Goal: Task Accomplishment & Management: Complete application form

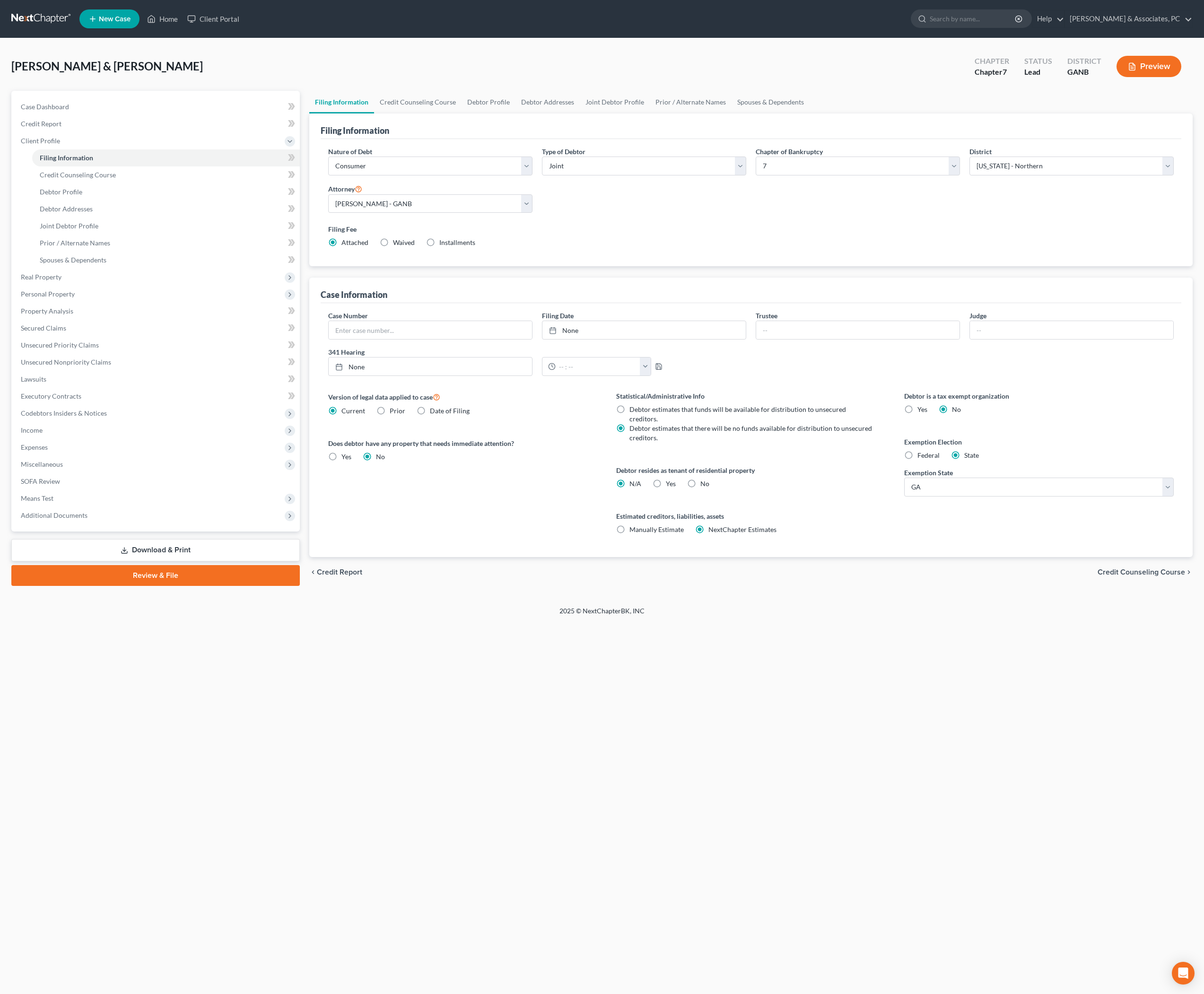
select select "1"
select select "0"
select select "19"
select select "0"
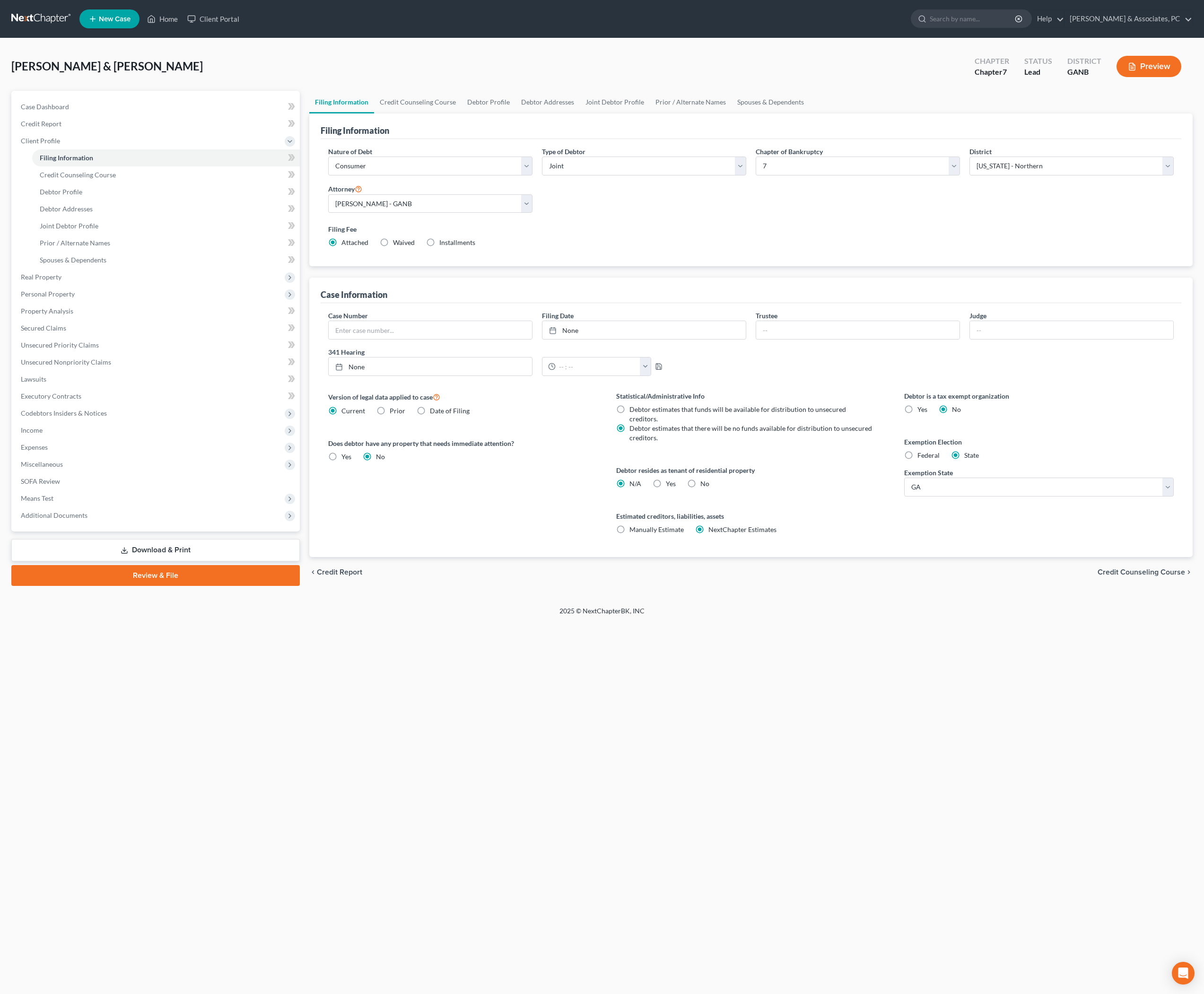
select select "10"
click at [43, 434] on span "Income" at bounding box center [32, 429] width 22 height 8
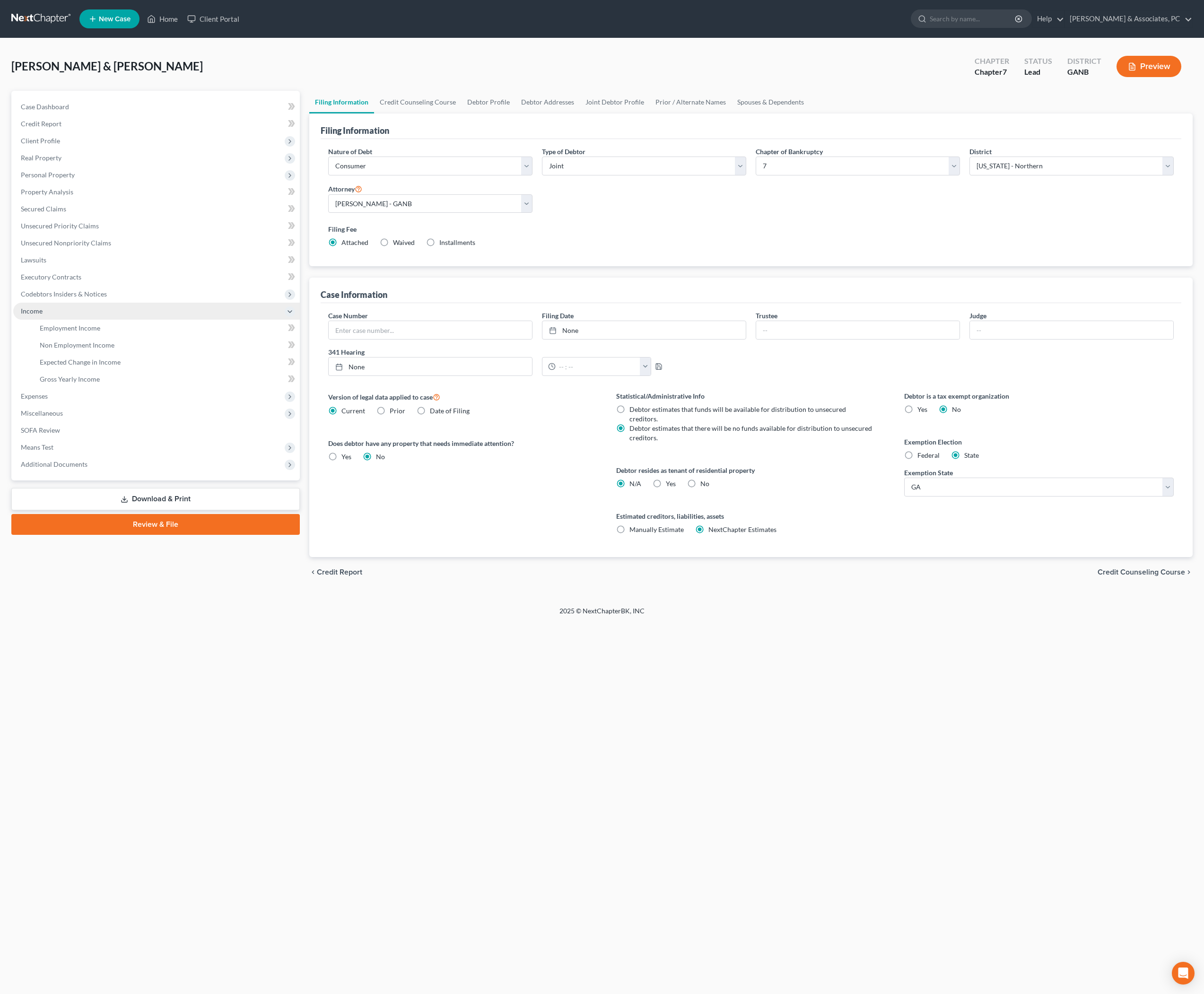
click at [43, 315] on span "Income" at bounding box center [32, 311] width 22 height 8
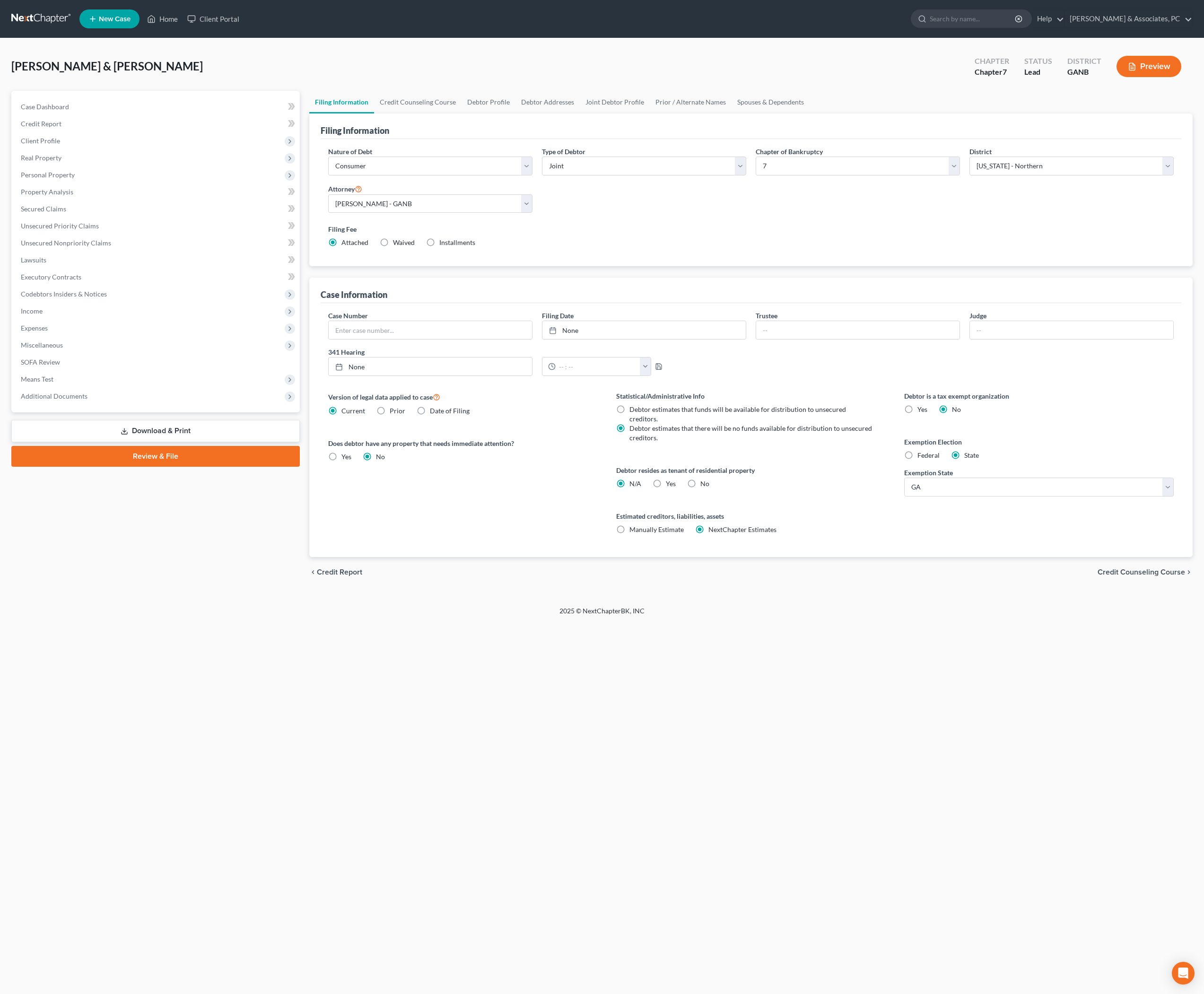
click at [709, 488] on label "No" at bounding box center [705, 483] width 9 height 10
click at [709, 485] on input "No" at bounding box center [707, 482] width 6 height 6
radio input "true"
radio input "false"
click at [462, 110] on link "Credit Counseling Course" at bounding box center [418, 102] width 88 height 23
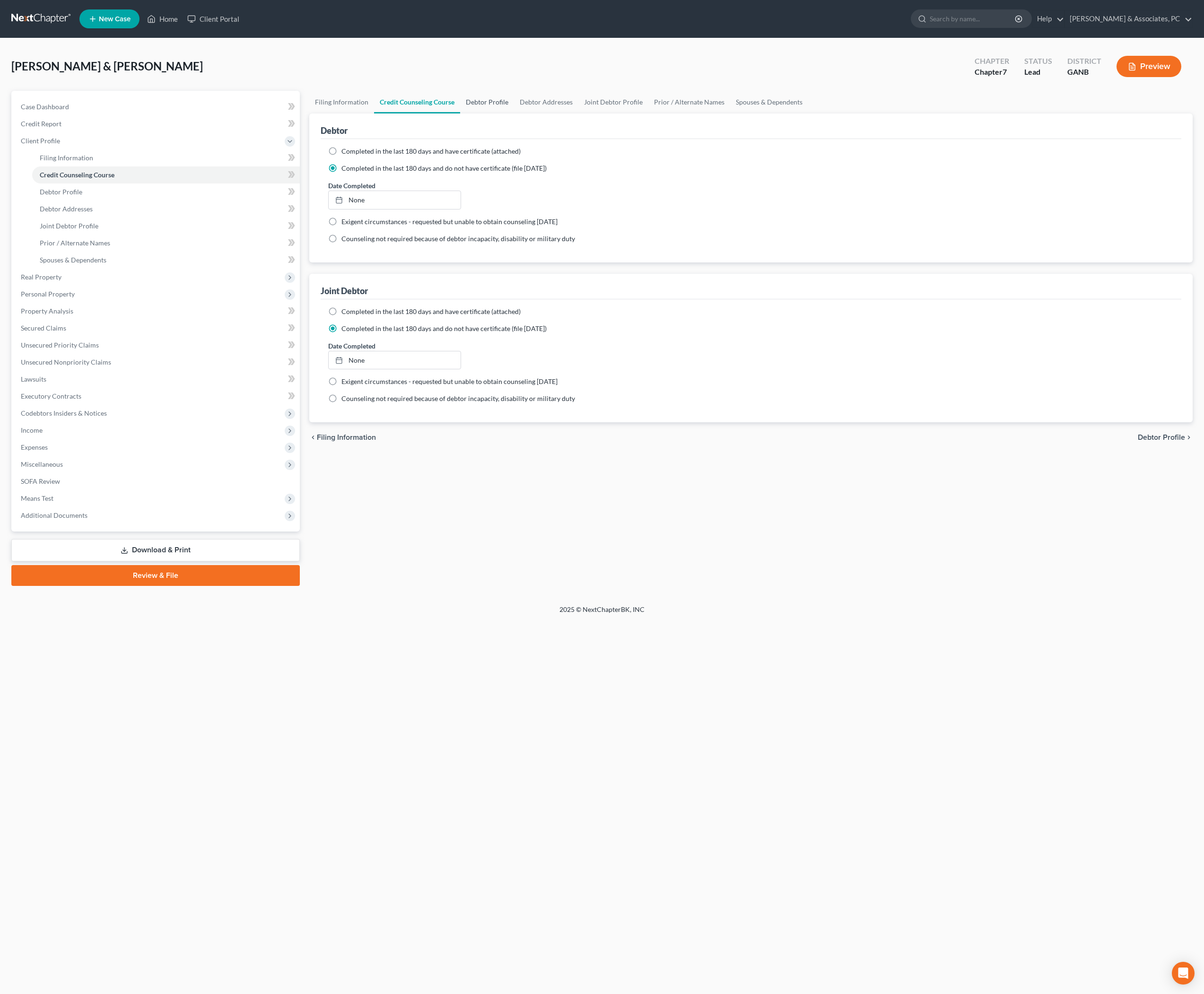
click at [514, 113] on link "Debtor Profile" at bounding box center [487, 102] width 54 height 23
select select "1"
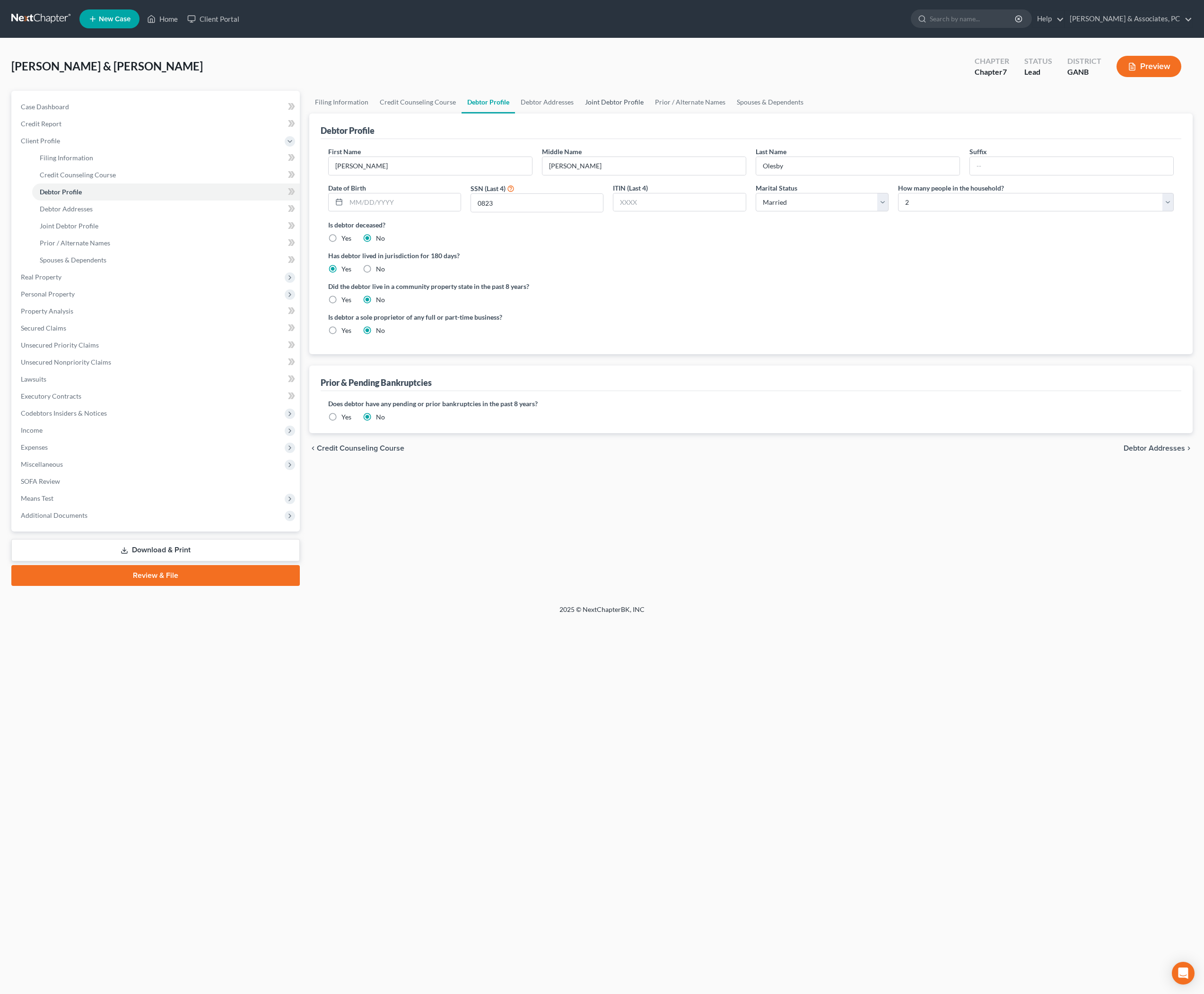
click at [649, 113] on link "Joint Debtor Profile" at bounding box center [614, 102] width 70 height 23
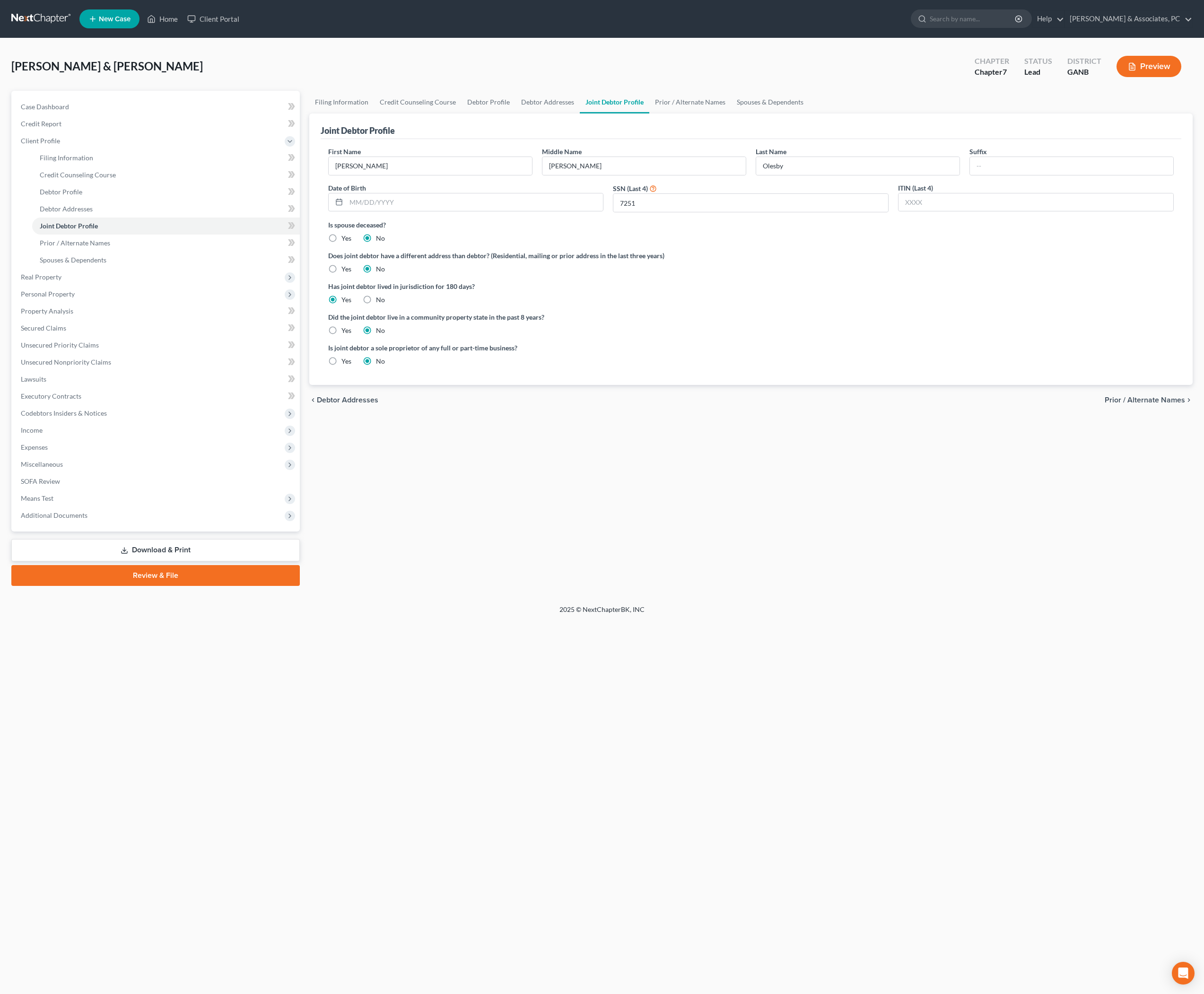
click at [527, 586] on div "Filing Information Credit Counseling Course Debtor Profile Debtor Addresses Joi…" at bounding box center [750, 338] width 893 height 495
click at [43, 434] on span "Income" at bounding box center [32, 429] width 22 height 8
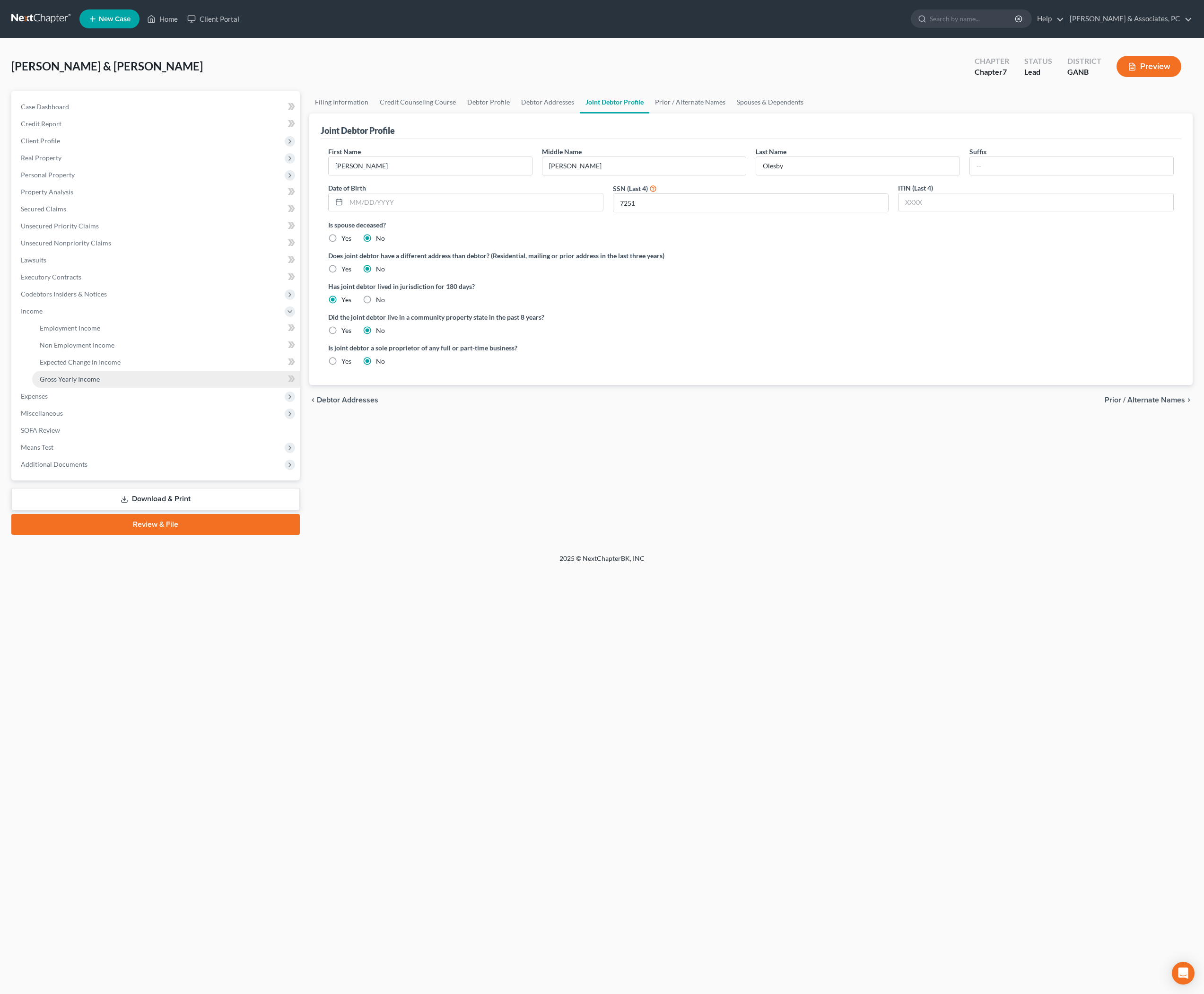
click at [87, 383] on span "Gross Yearly Income" at bounding box center [70, 378] width 60 height 8
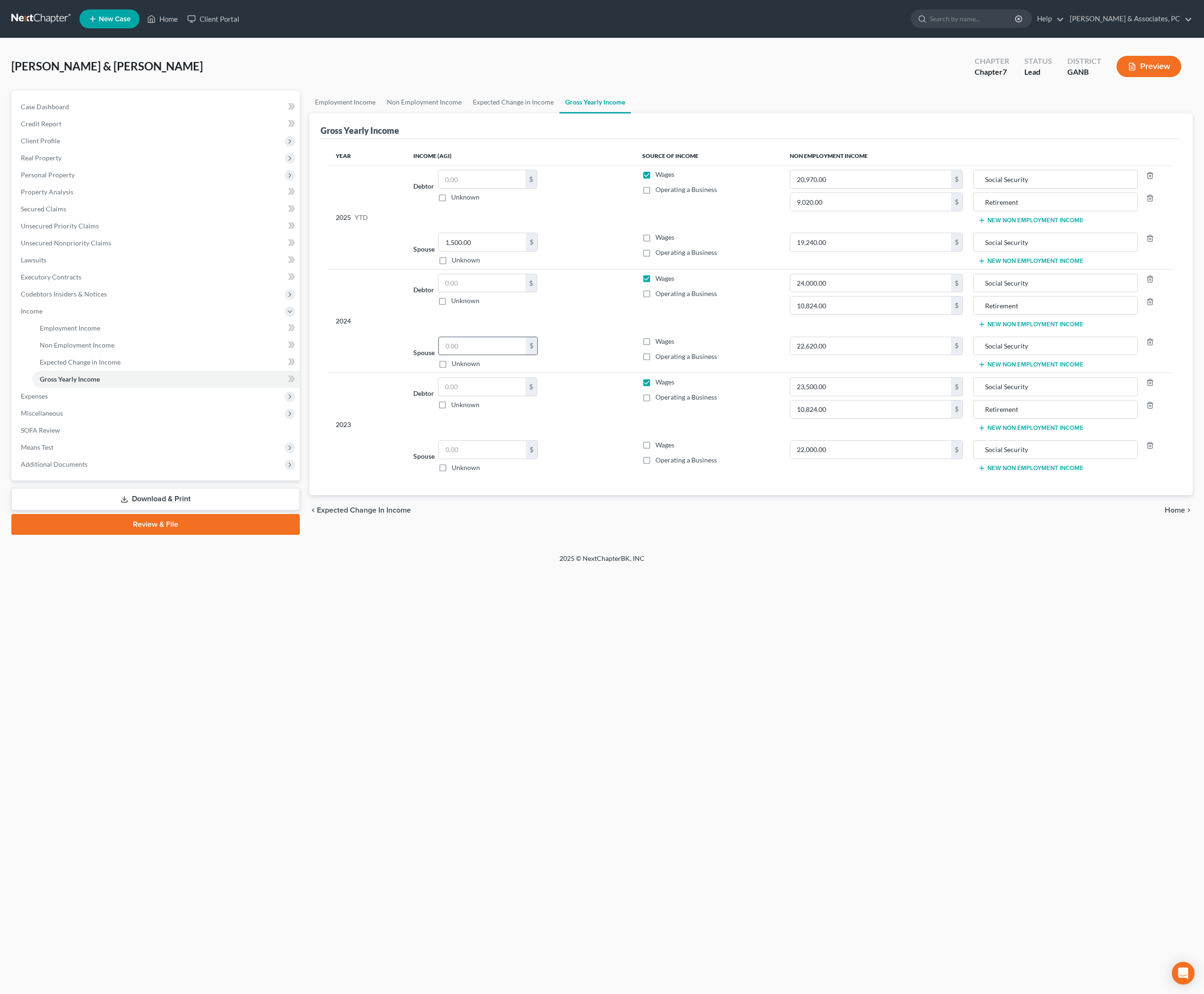
click at [509, 355] on input "text" at bounding box center [482, 346] width 87 height 18
click at [862, 314] on input "10,824.00" at bounding box center [870, 306] width 161 height 18
click at [513, 292] on input "text" at bounding box center [482, 283] width 87 height 18
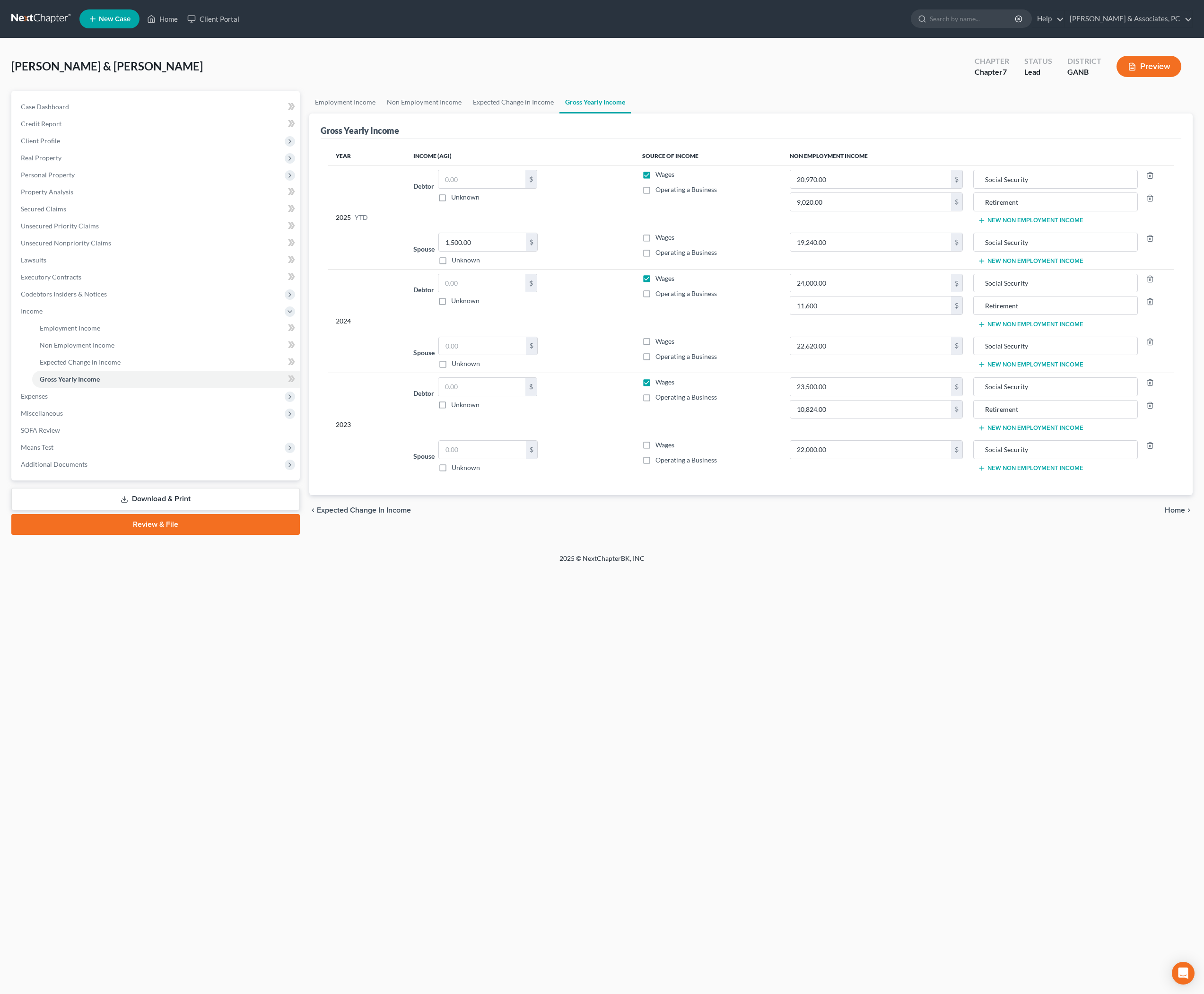
click at [1169, 514] on span "Home" at bounding box center [1175, 510] width 21 height 7
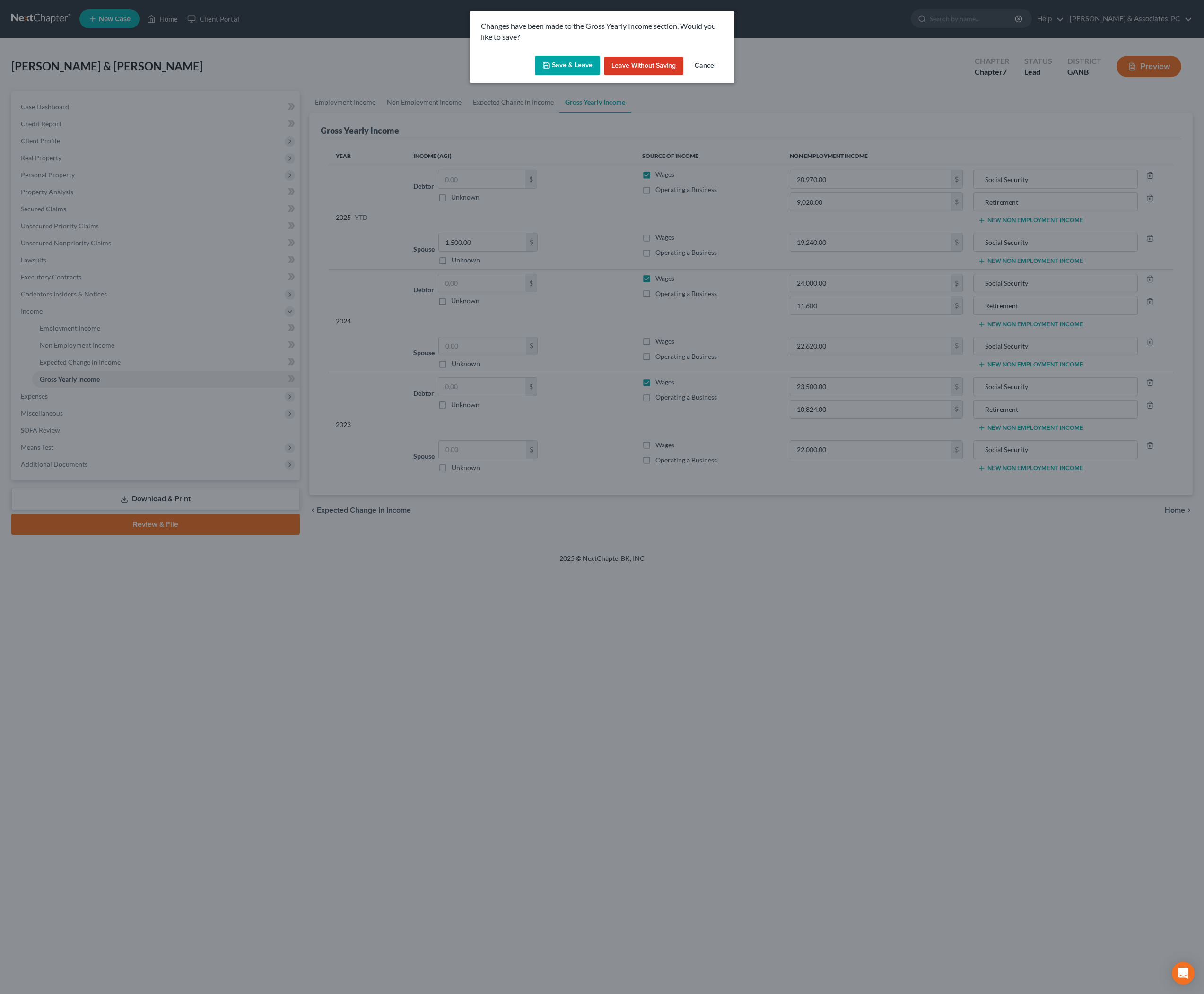
click at [549, 74] on button "Save & Leave" at bounding box center [567, 66] width 66 height 20
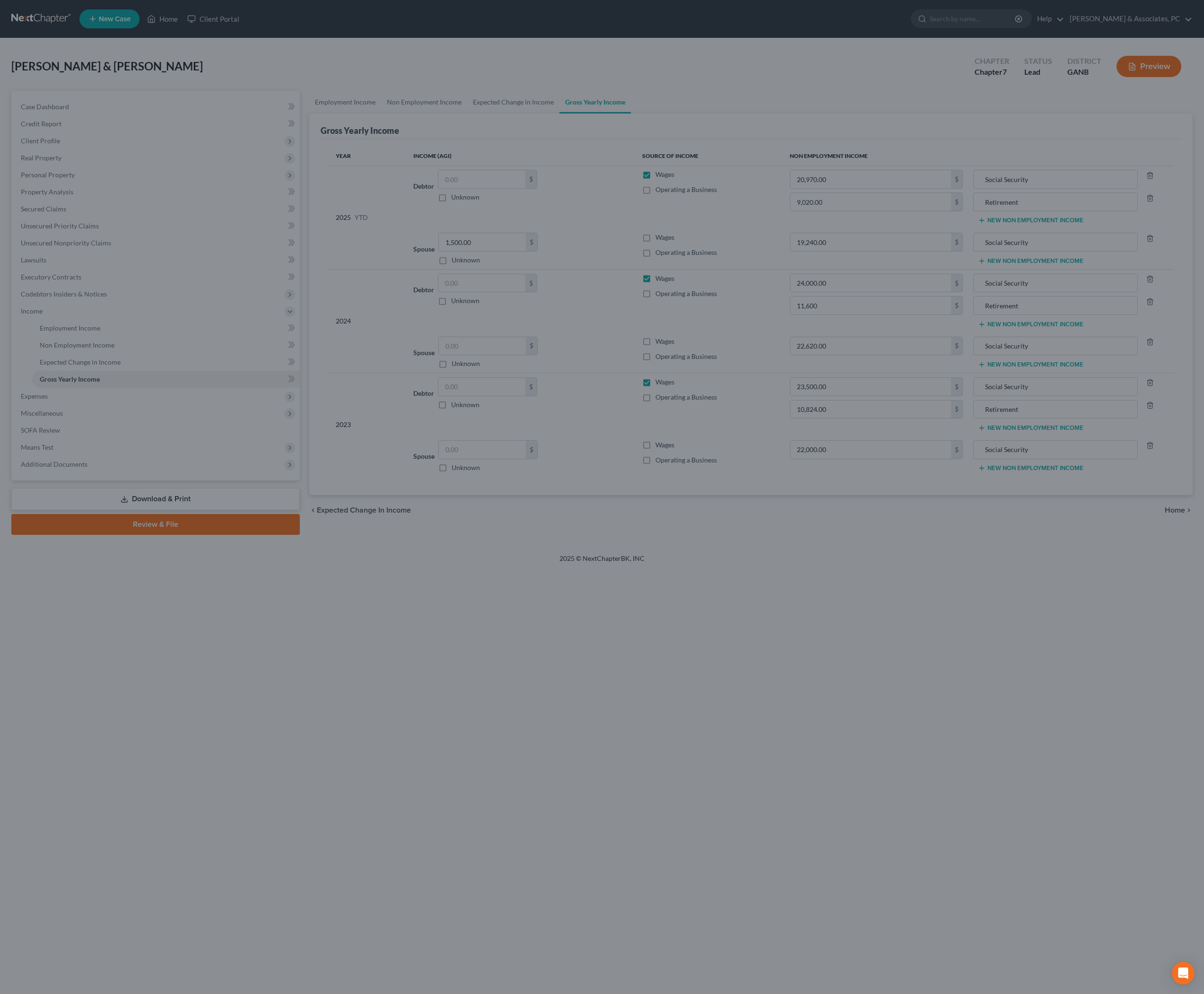
type input "11,600.00"
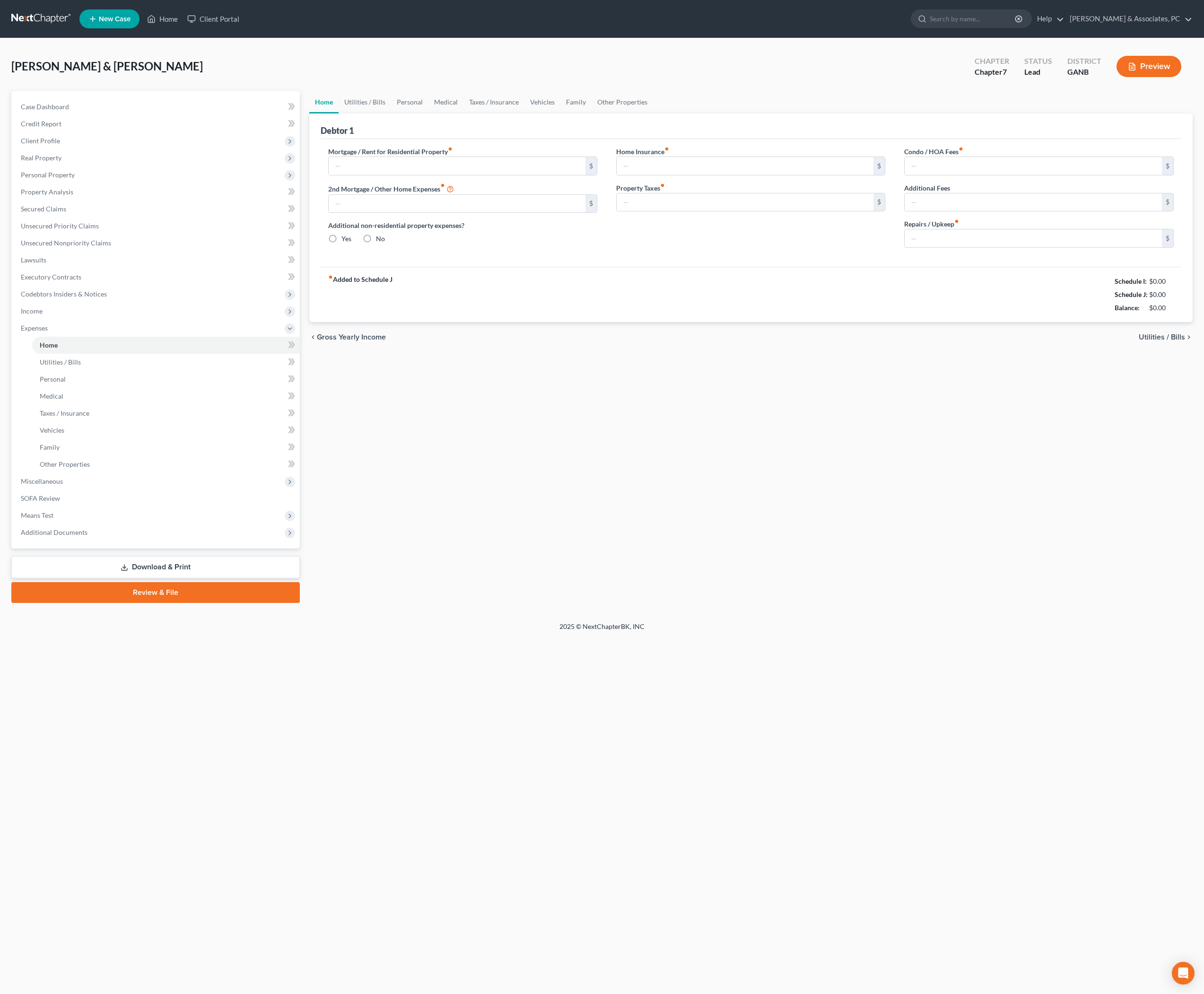
type input "2,043.00"
type input "0.00"
radio input "true"
type input "0.00"
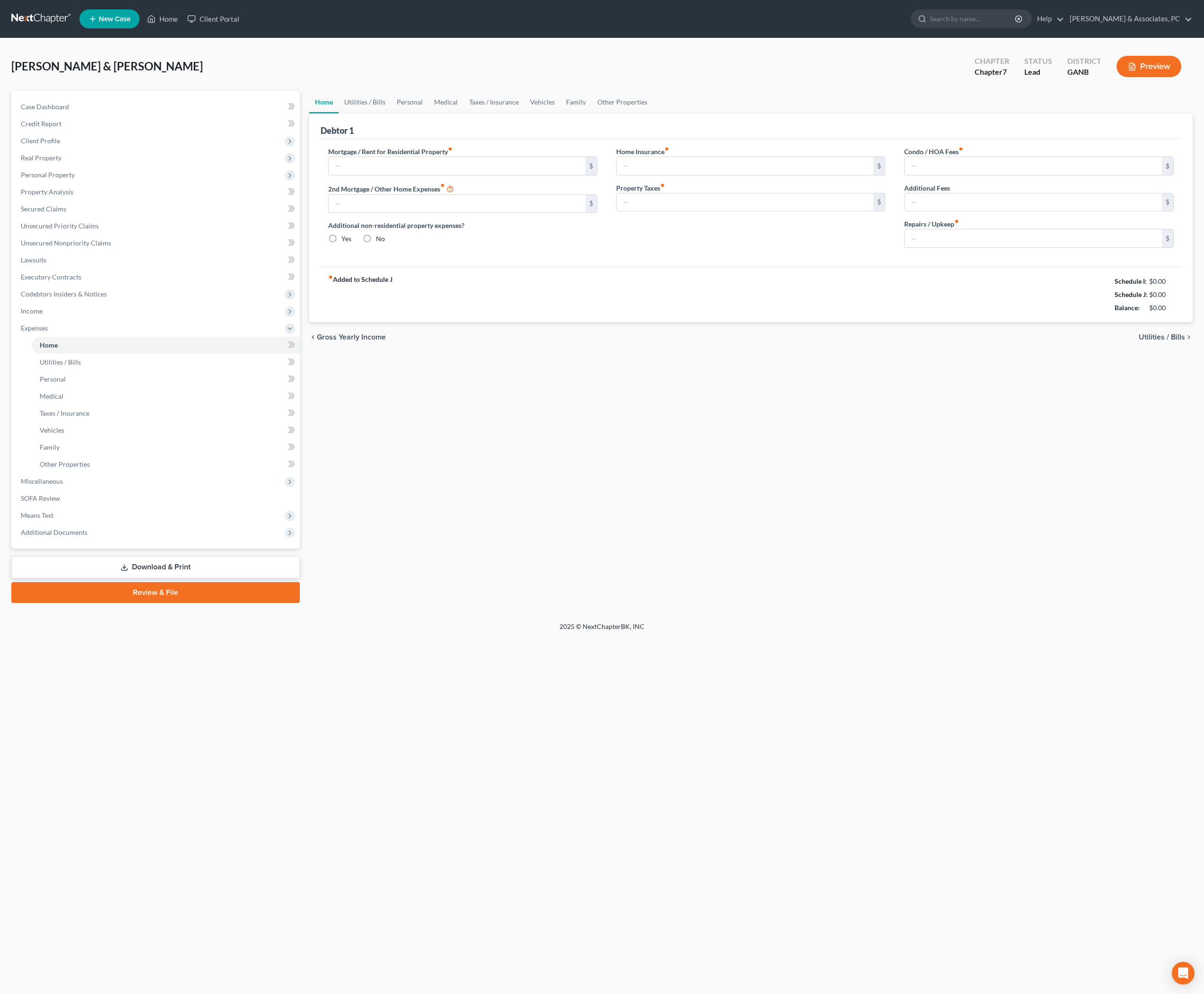
type input "29.30"
type input "0.00"
type input "100.00"
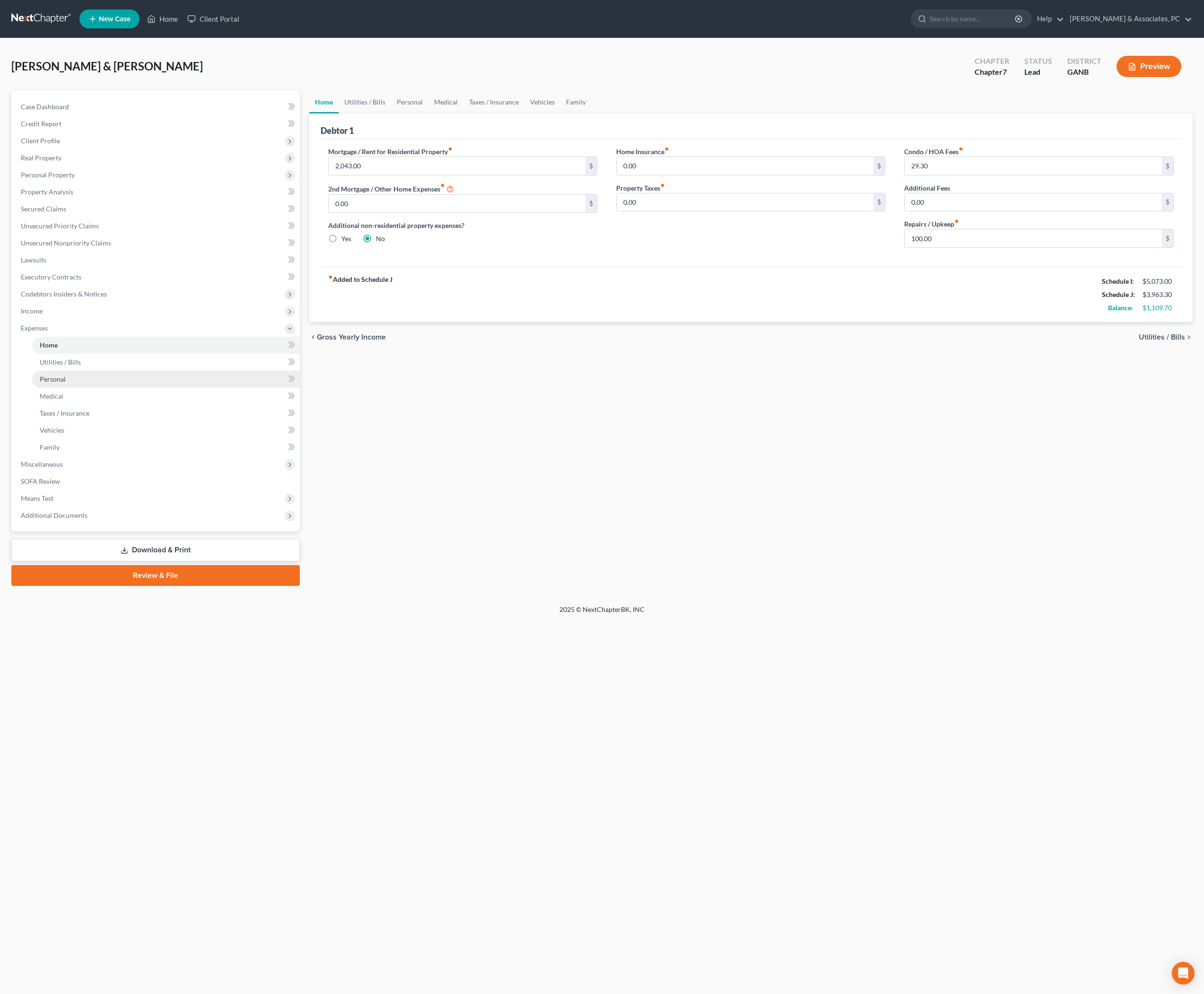
click at [66, 383] on span "Personal" at bounding box center [52, 378] width 26 height 8
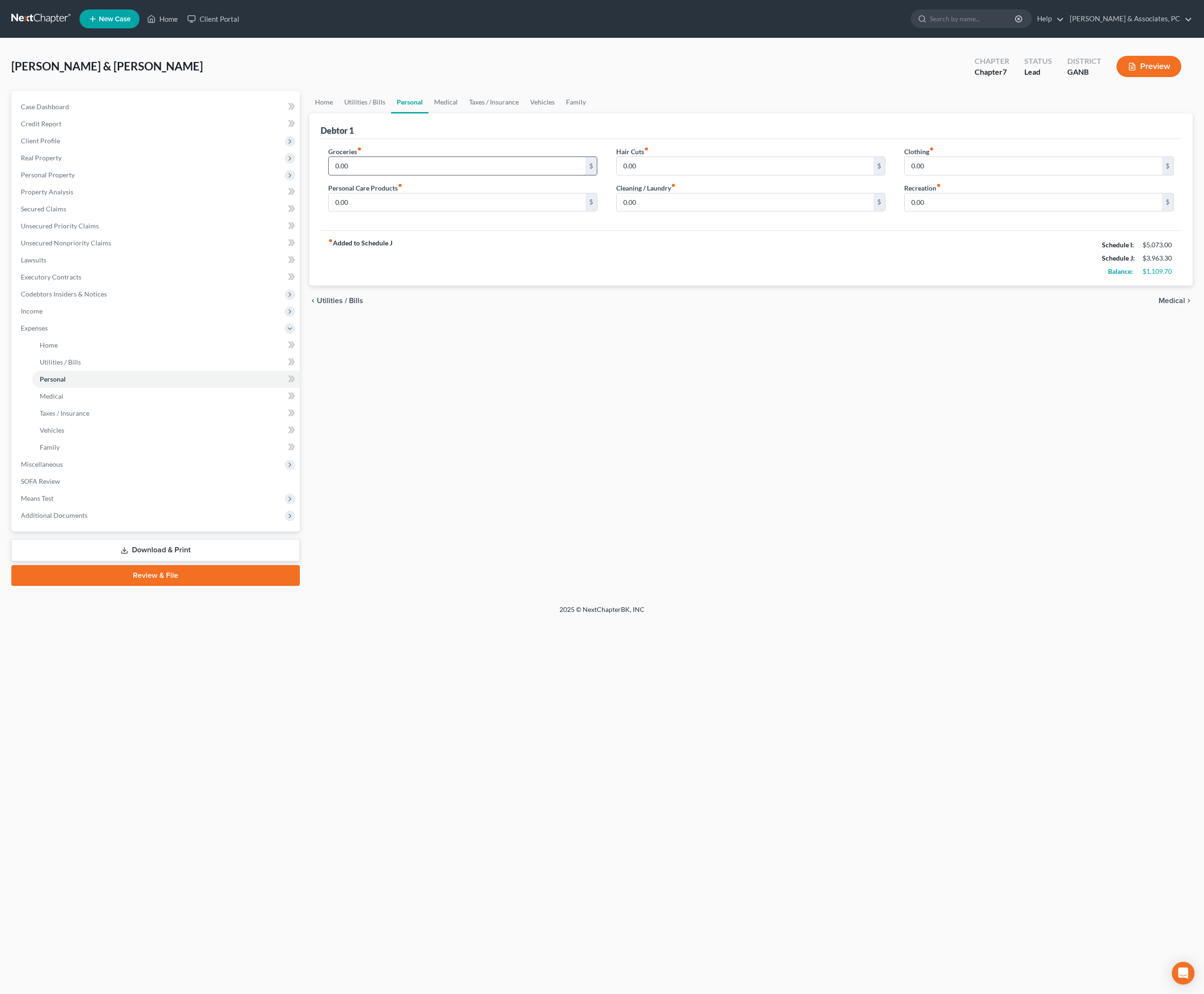
click at [407, 175] on input "0.00" at bounding box center [457, 166] width 257 height 18
type input "800"
click at [401, 211] on input "0.00" at bounding box center [457, 202] width 257 height 18
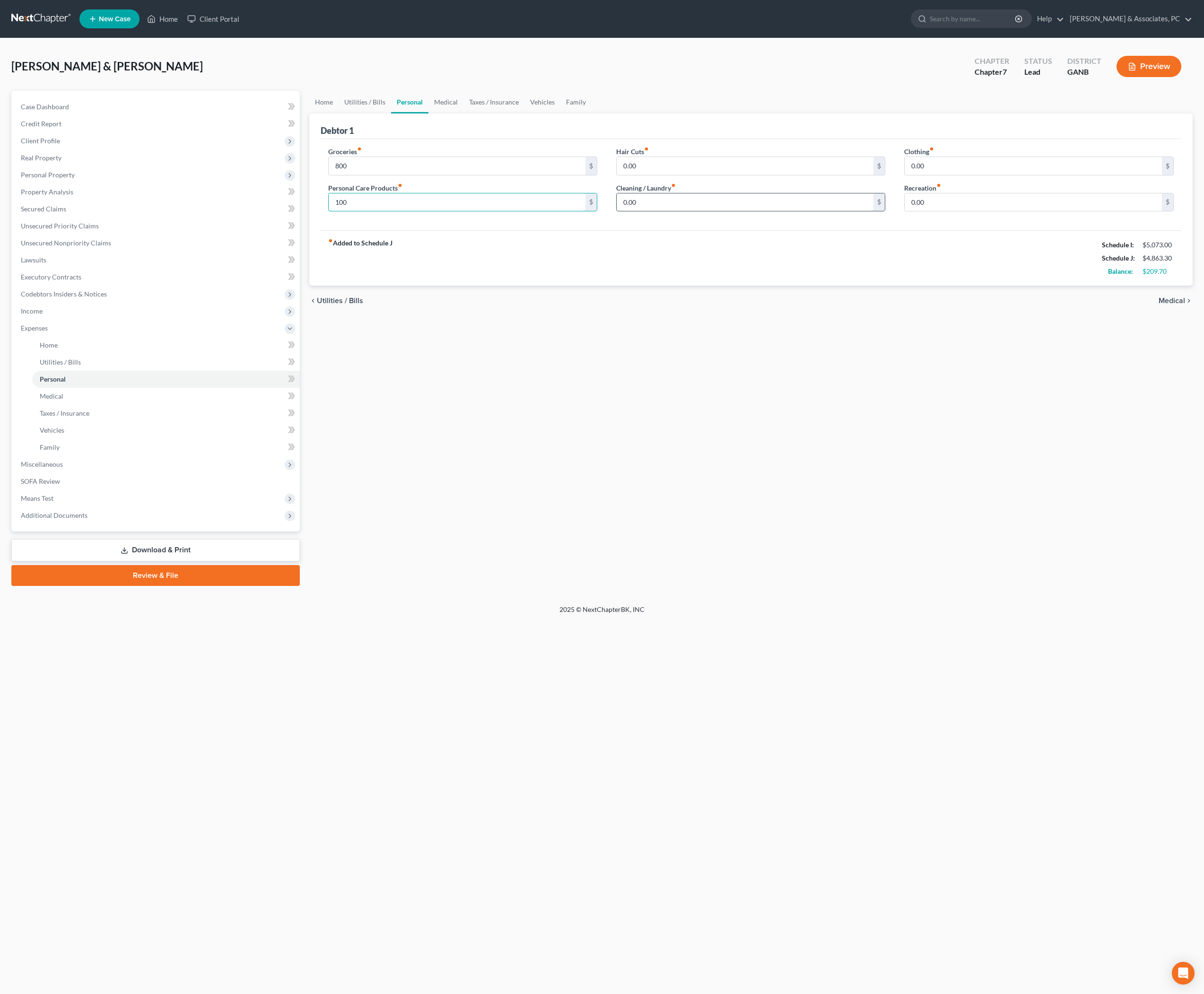
type input "100"
click at [703, 211] on input "0.00" at bounding box center [744, 202] width 257 height 18
type input "100"
click at [700, 396] on div "Home Utilities / Bills Personal Medical Taxes / Insurance Vehicles Family Debto…" at bounding box center [750, 338] width 893 height 495
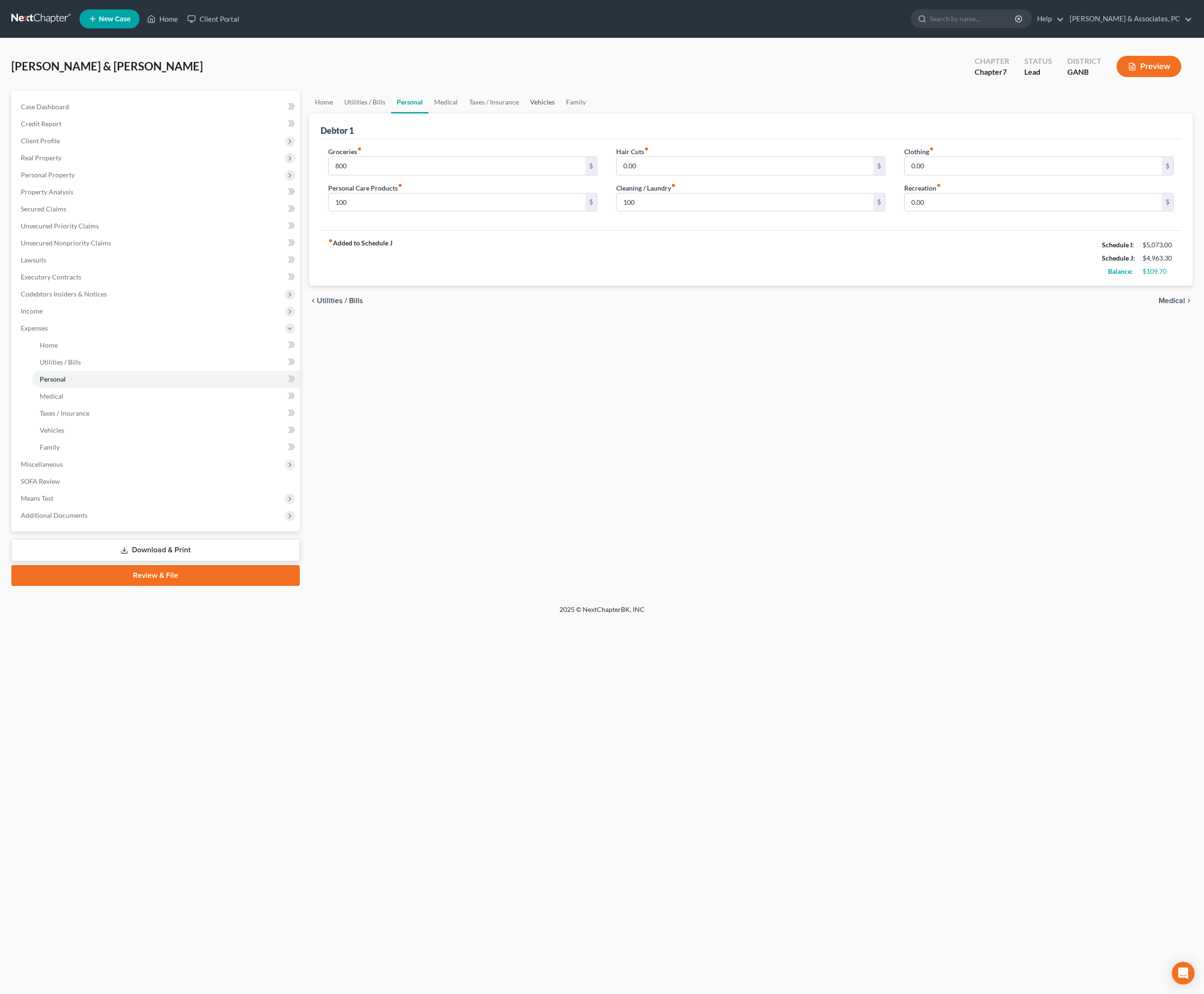
click at [560, 110] on link "Vehicles" at bounding box center [542, 102] width 36 height 23
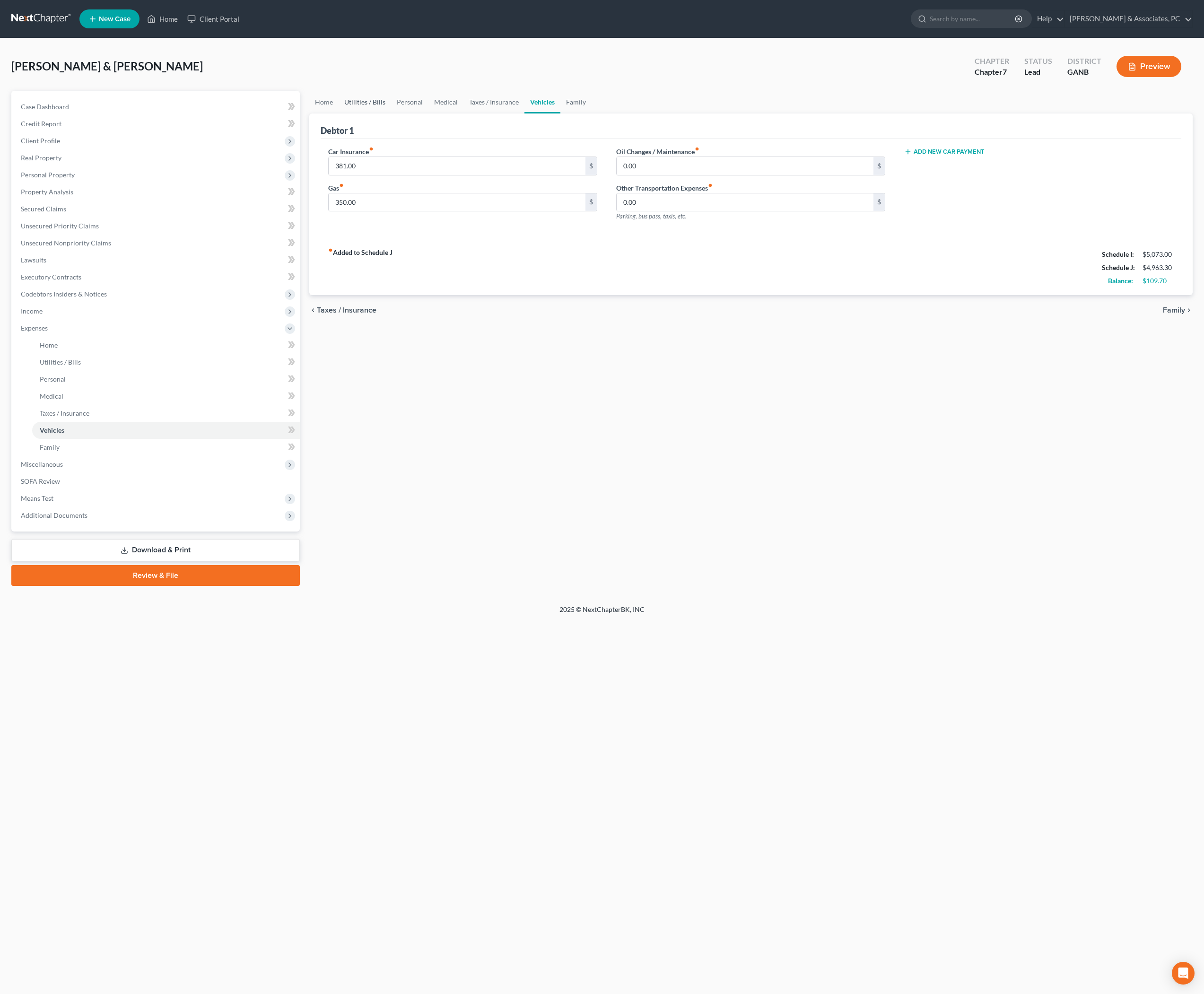
click at [391, 113] on link "Utilities / Bills" at bounding box center [365, 102] width 52 height 23
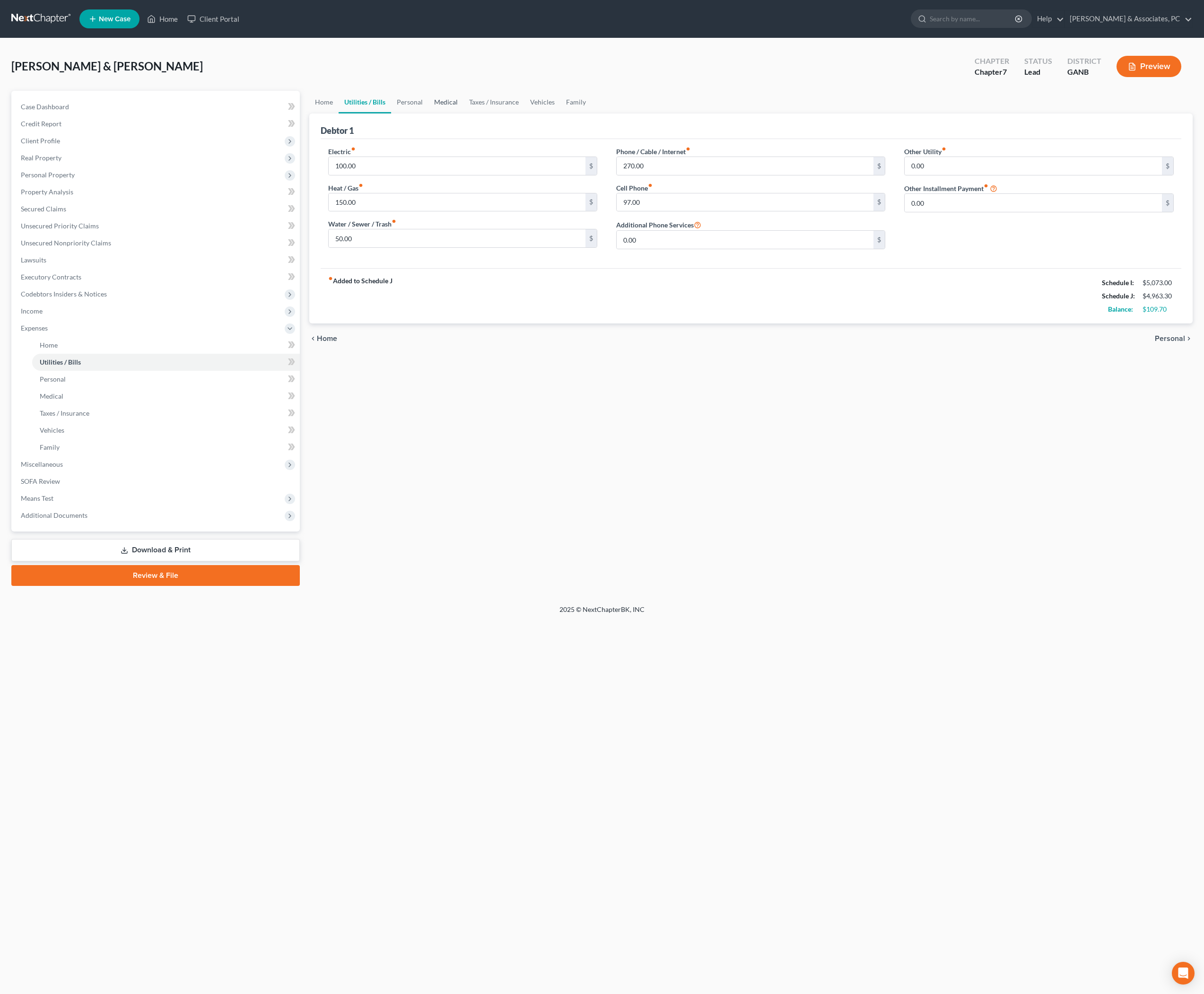
click at [456, 113] on link "Medical" at bounding box center [446, 102] width 35 height 23
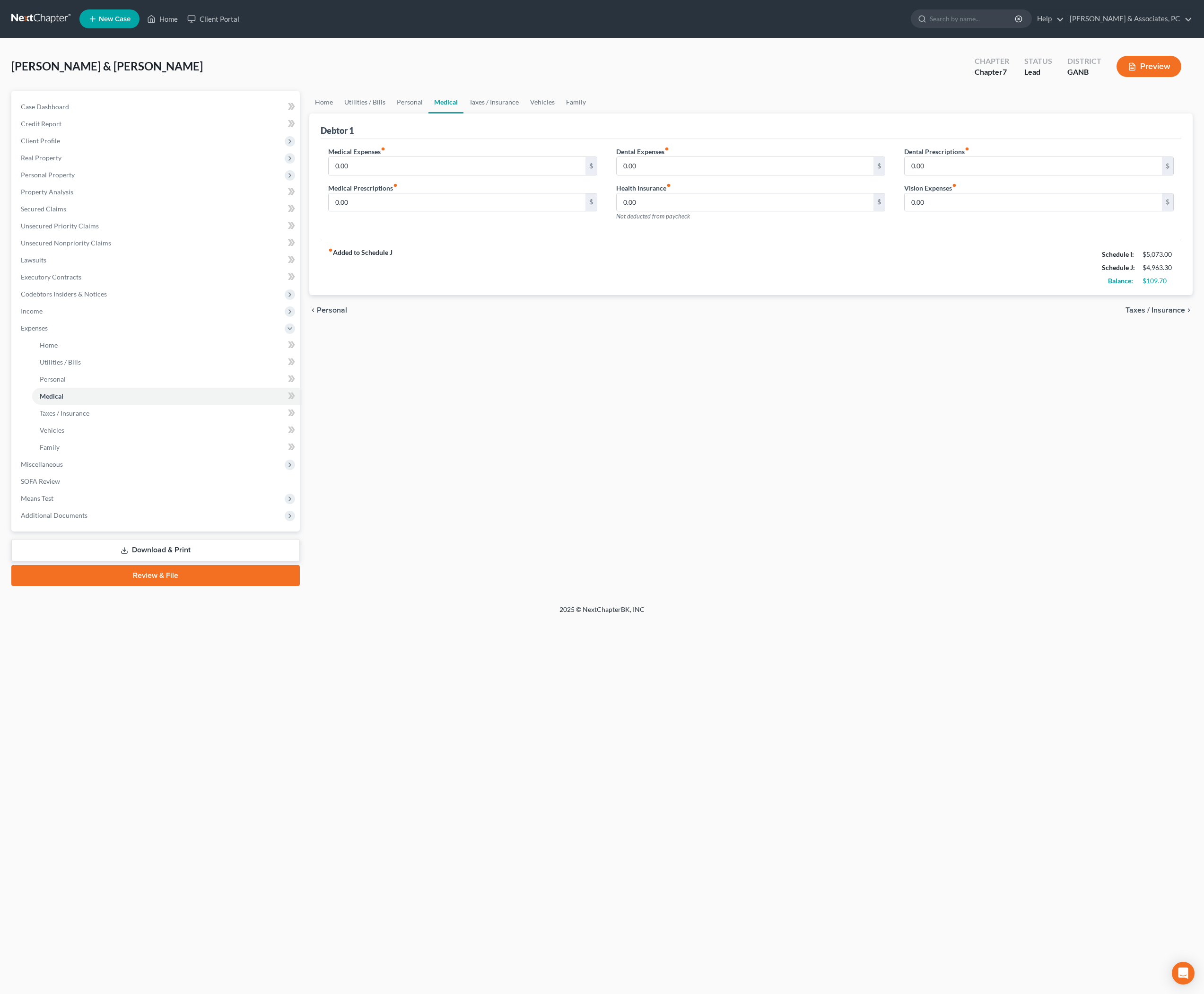
click at [463, 112] on link "Medical" at bounding box center [446, 102] width 35 height 23
click at [510, 112] on link "Taxes / Insurance" at bounding box center [493, 102] width 61 height 23
click at [560, 113] on link "Vehicles" at bounding box center [543, 102] width 36 height 23
click at [366, 211] on input "350.00" at bounding box center [457, 202] width 257 height 18
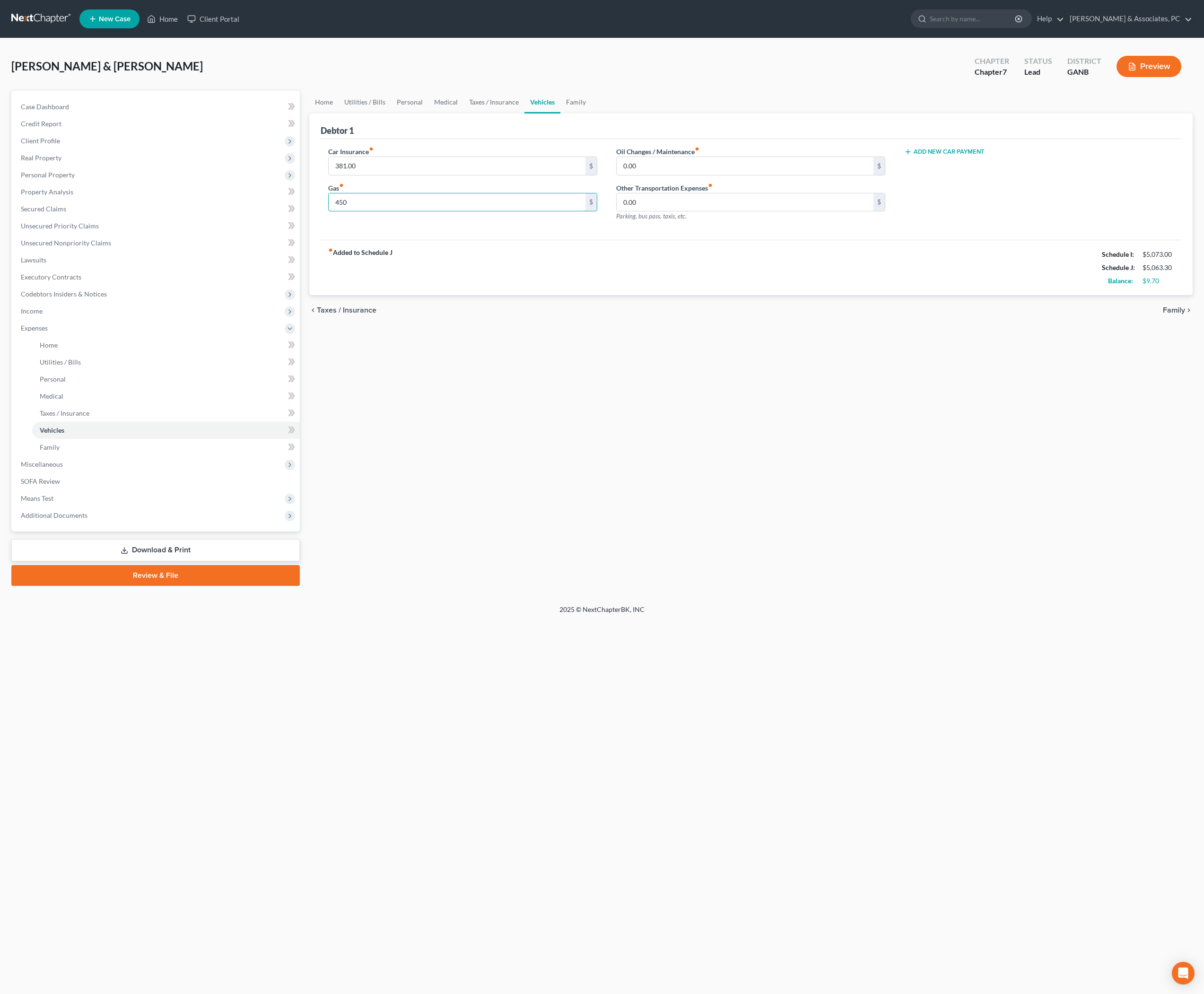
type input "450"
click at [509, 409] on div "Home Utilities / Bills Personal Medical Taxes / Insurance Vehicles Family Debto…" at bounding box center [750, 338] width 893 height 495
click at [429, 107] on link "Personal" at bounding box center [409, 102] width 38 height 23
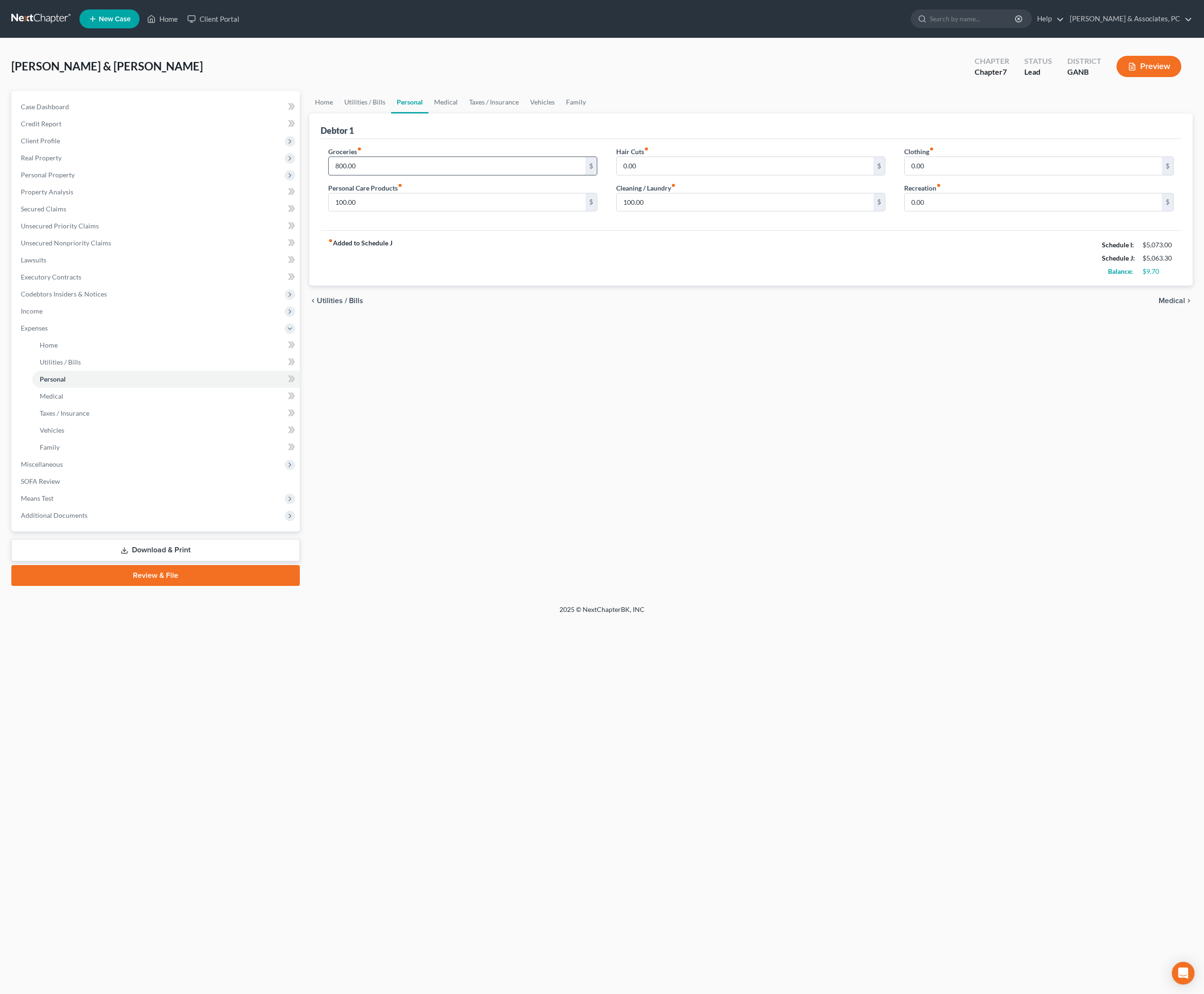
click at [403, 175] on input "800.00" at bounding box center [457, 166] width 257 height 18
type input "809.70"
click at [1179, 304] on span "Medical" at bounding box center [1172, 300] width 27 height 7
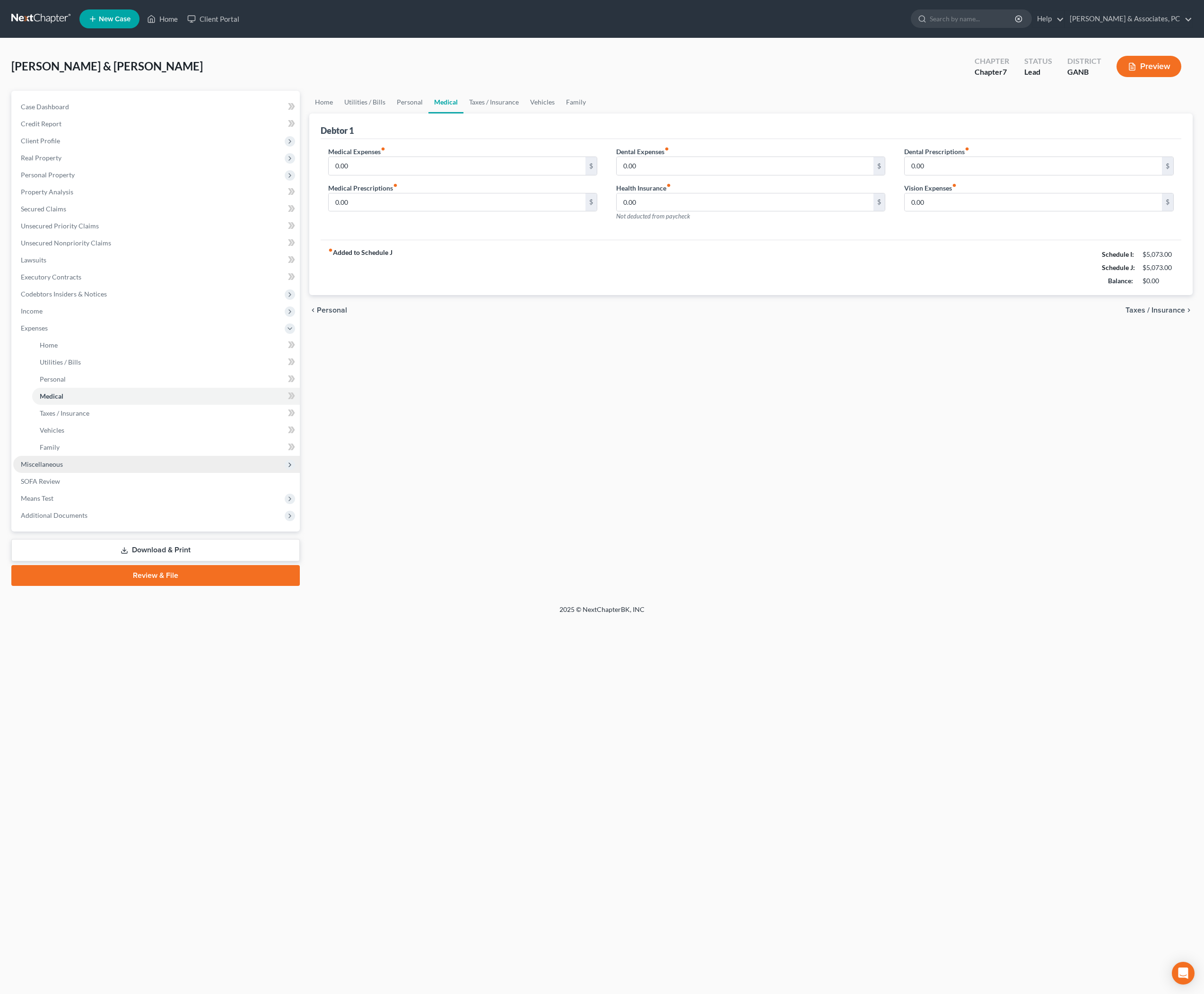
click at [85, 473] on span "Miscellaneous" at bounding box center [156, 464] width 286 height 17
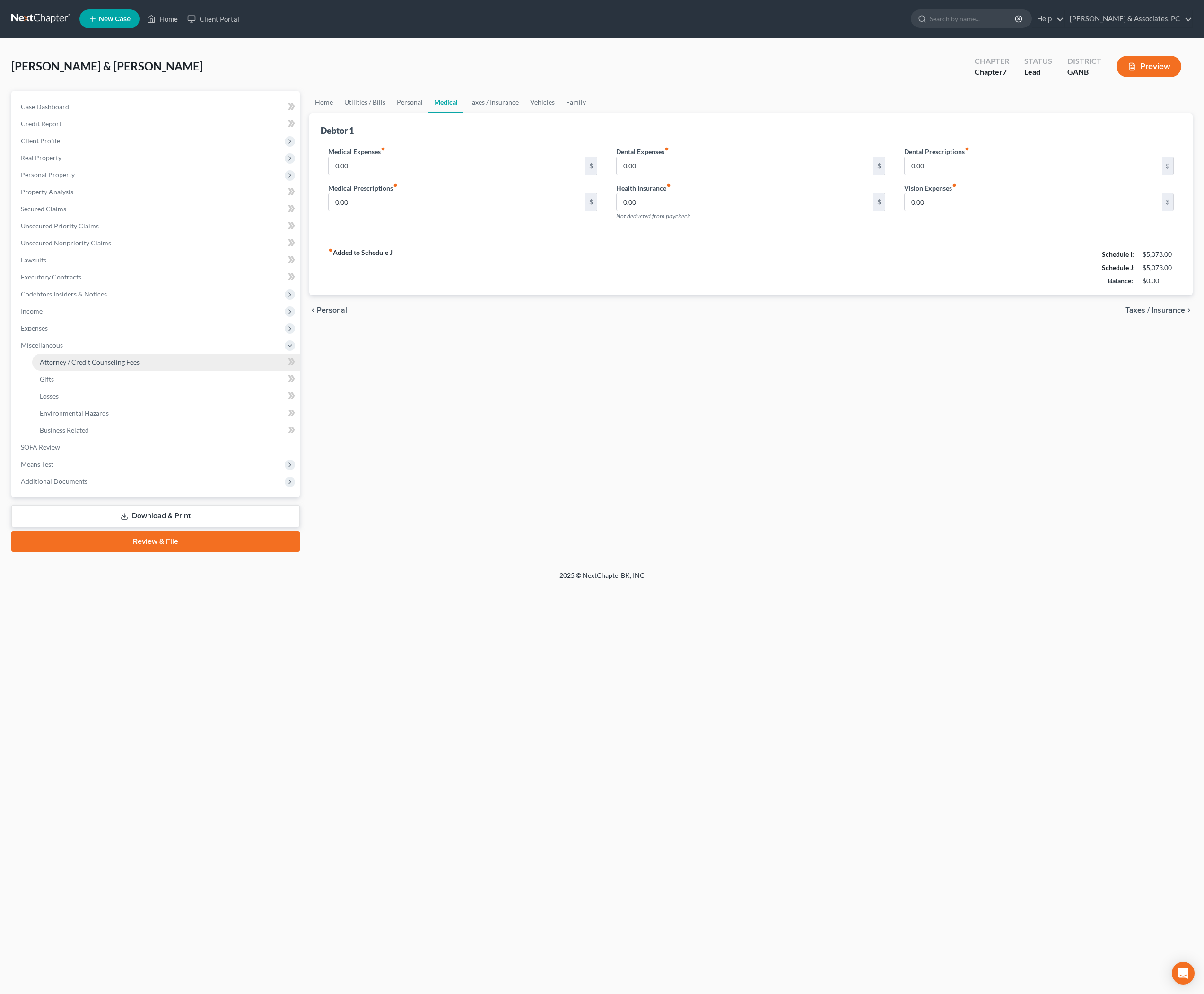
click at [92, 366] on span "Attorney / Credit Counseling Fees" at bounding box center [89, 362] width 99 height 8
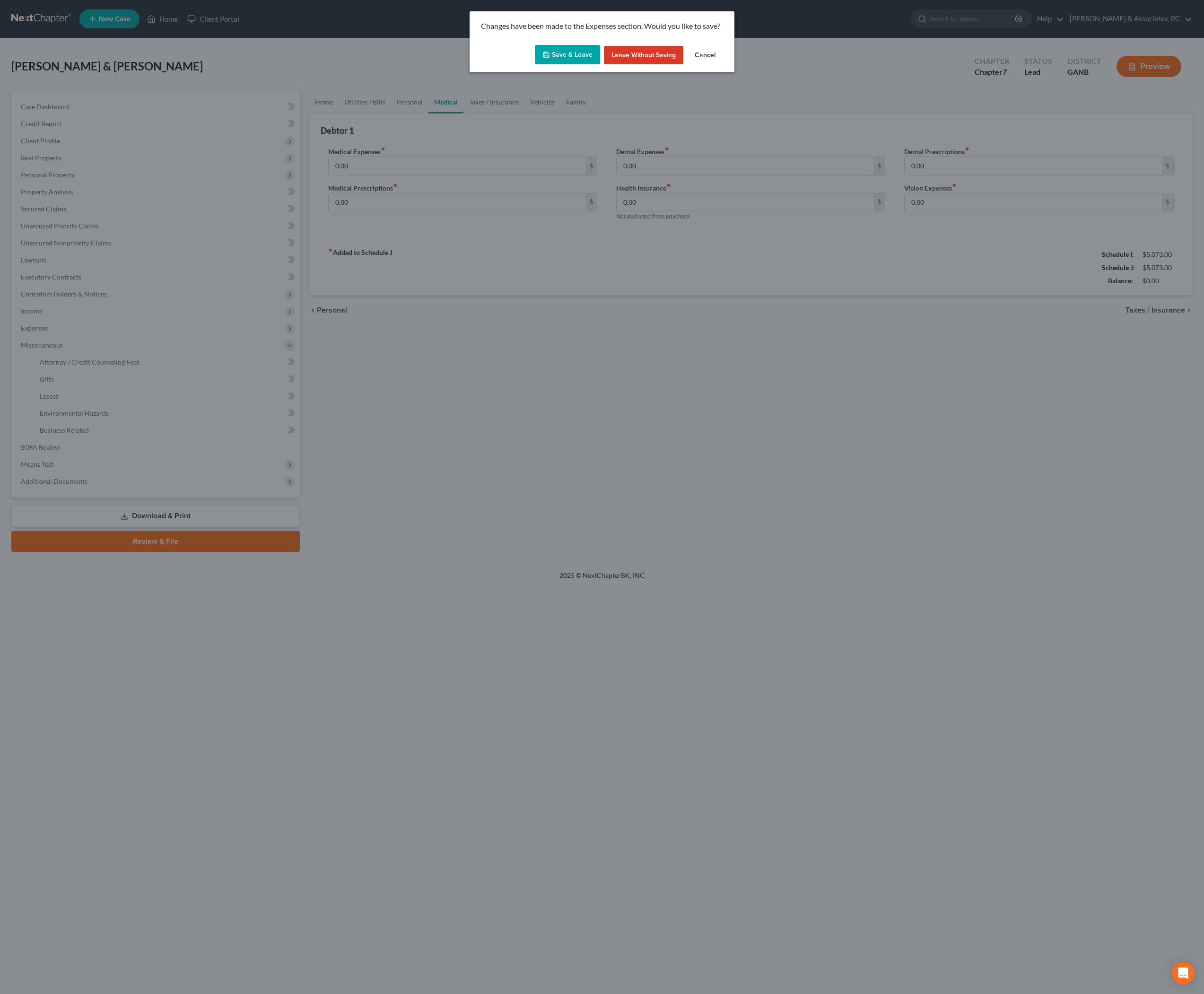
click at [560, 65] on button "Save & Leave" at bounding box center [567, 54] width 66 height 20
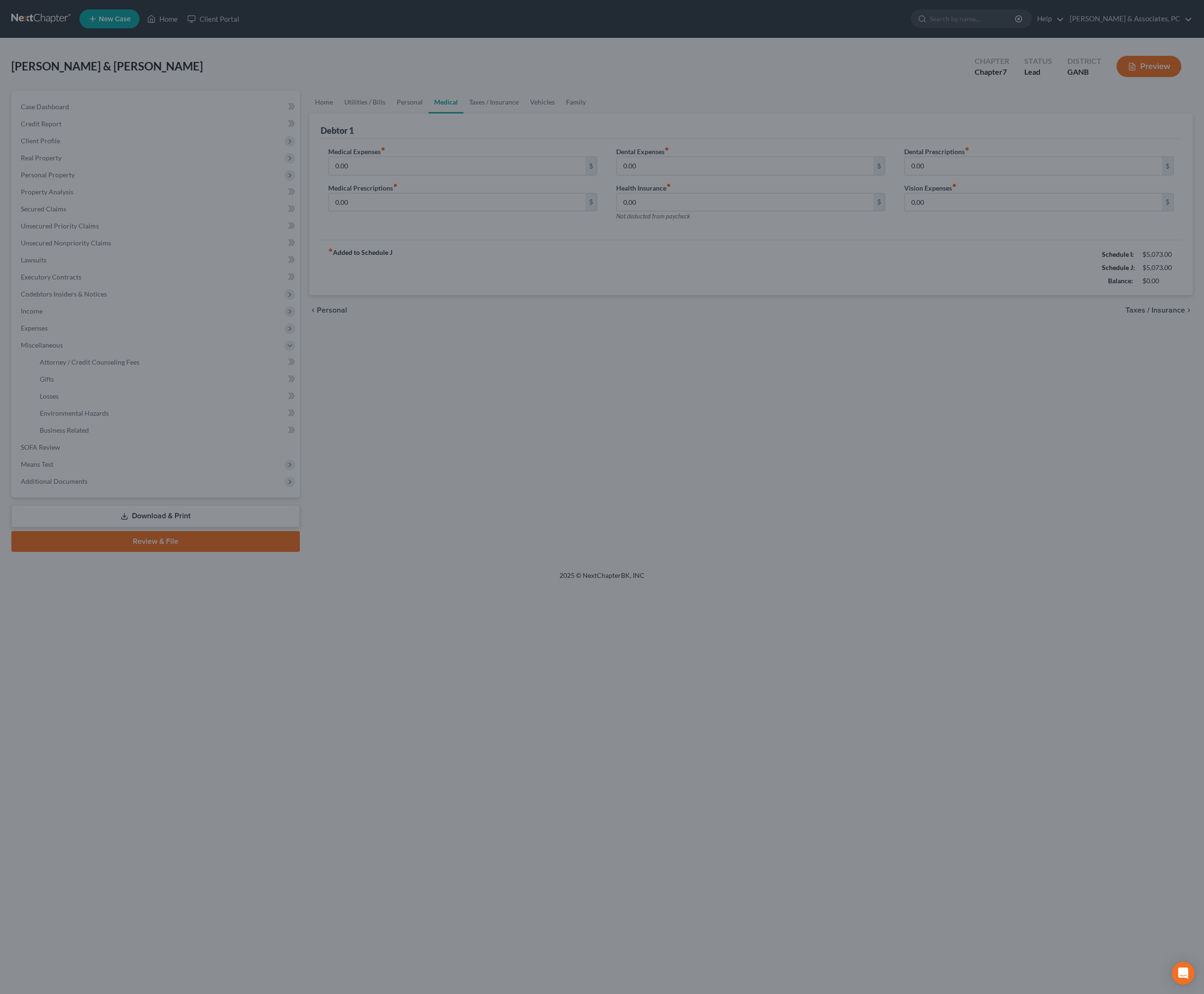
select select "14"
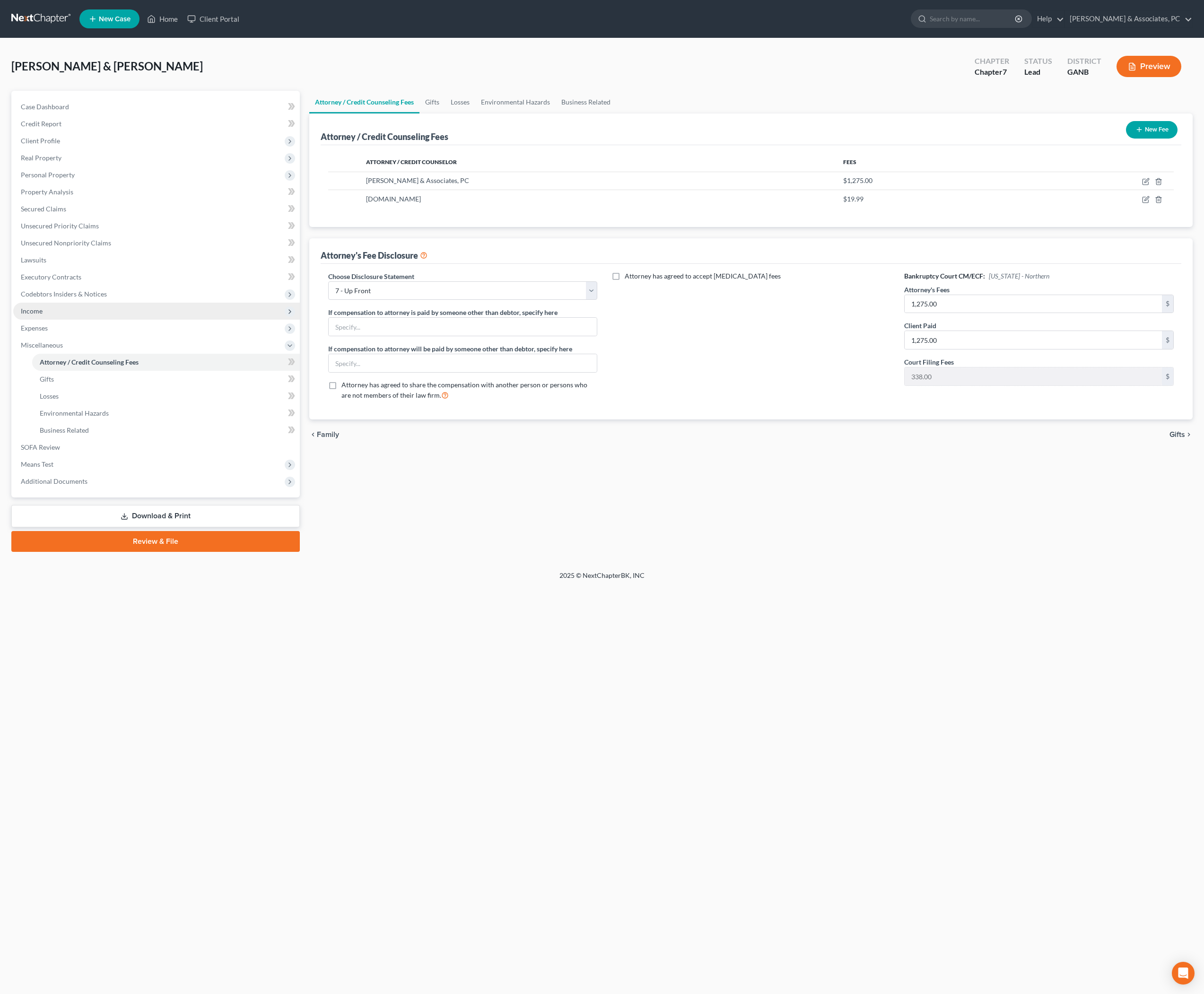
click at [54, 320] on span "Income" at bounding box center [156, 311] width 286 height 17
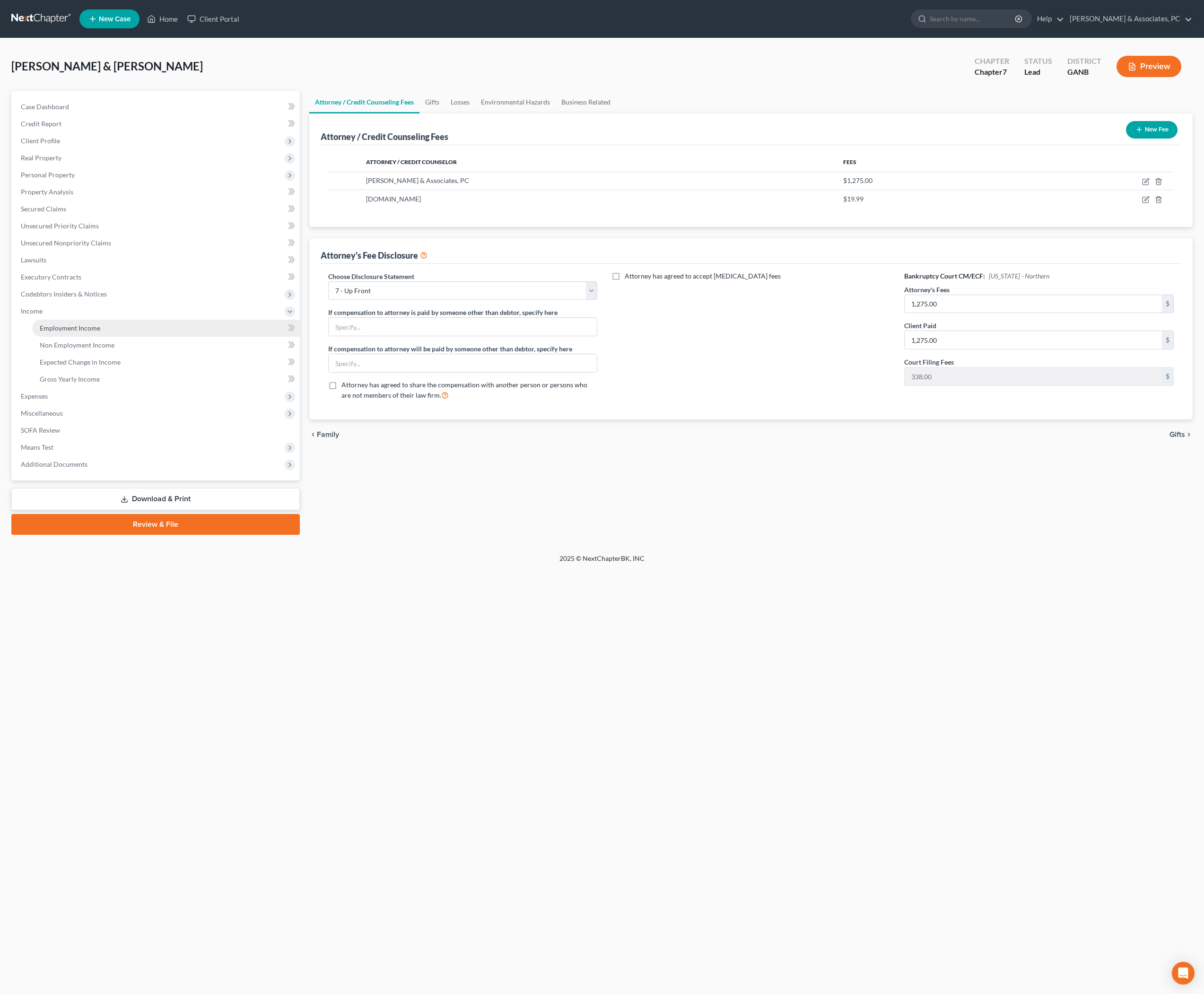
click at [89, 332] on span "Employment Income" at bounding box center [70, 328] width 60 height 8
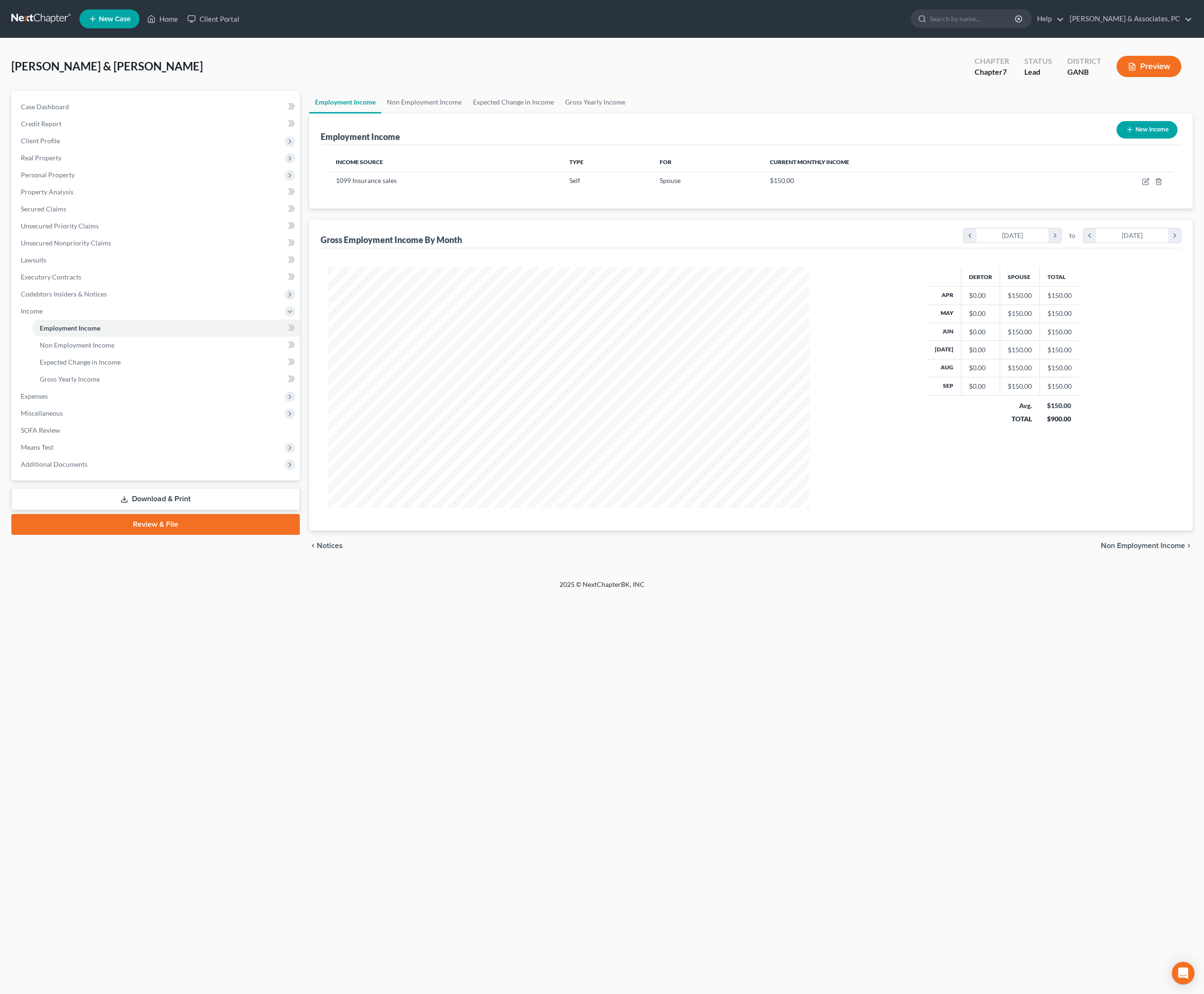
scroll to position [240, 500]
click at [1142, 186] on icon "button" at bounding box center [1146, 181] width 7 height 7
select select "1"
select select "0"
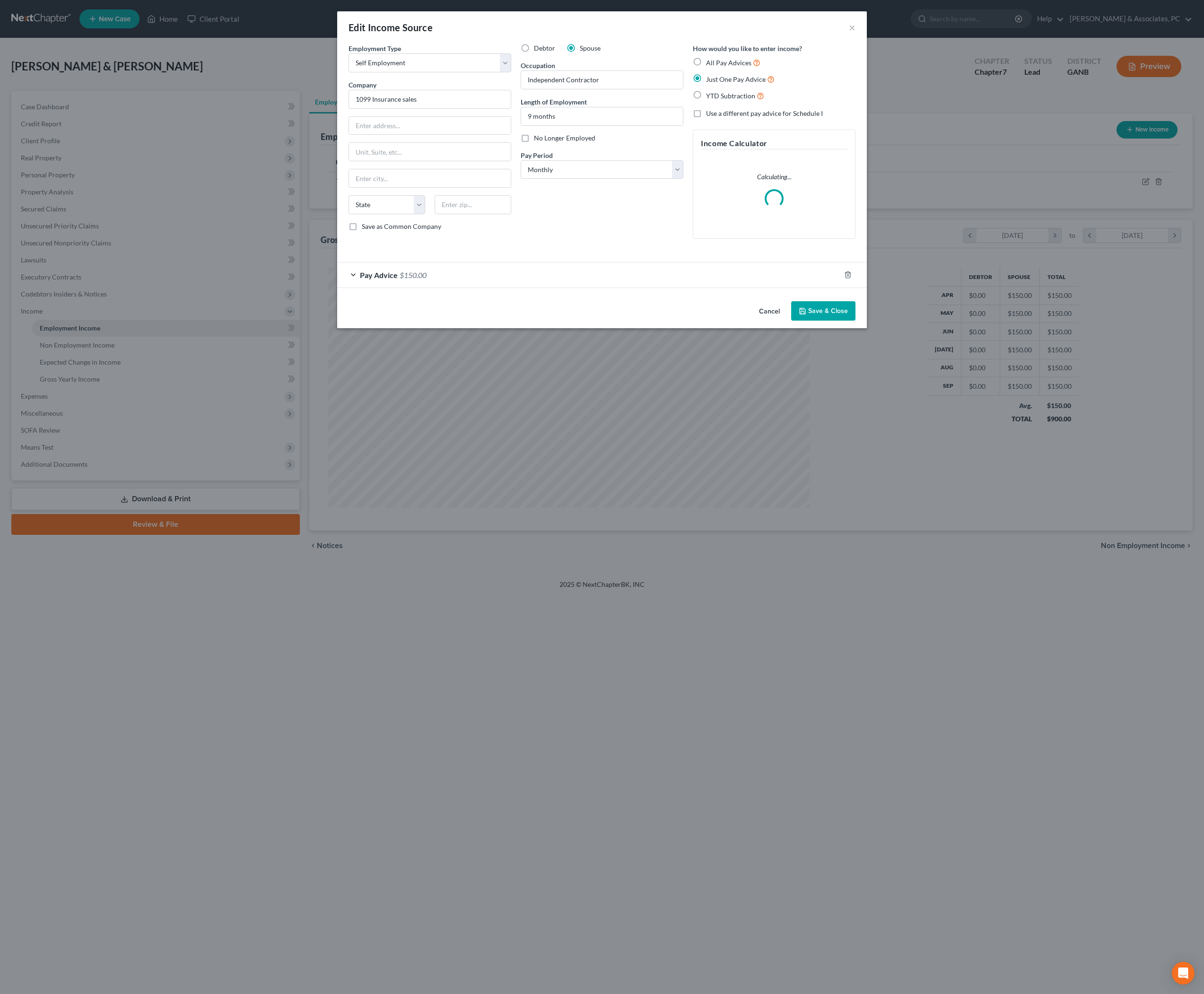
click at [556, 287] on div "Pay Advice $150.00" at bounding box center [588, 275] width 503 height 25
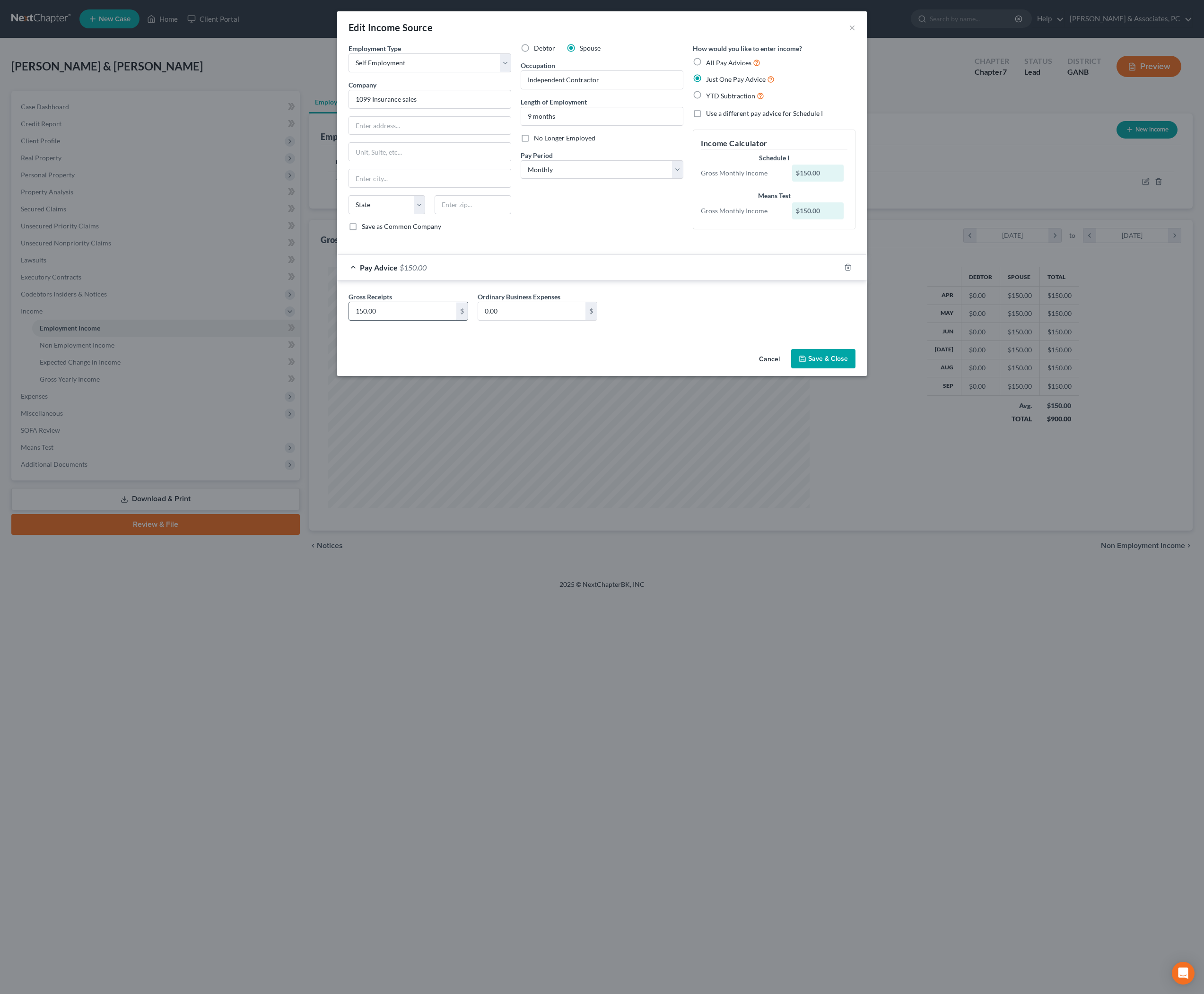
click at [405, 320] on input "150.00" at bounding box center [403, 311] width 108 height 18
type input "250"
click at [855, 369] on button "Save & Close" at bounding box center [823, 359] width 64 height 20
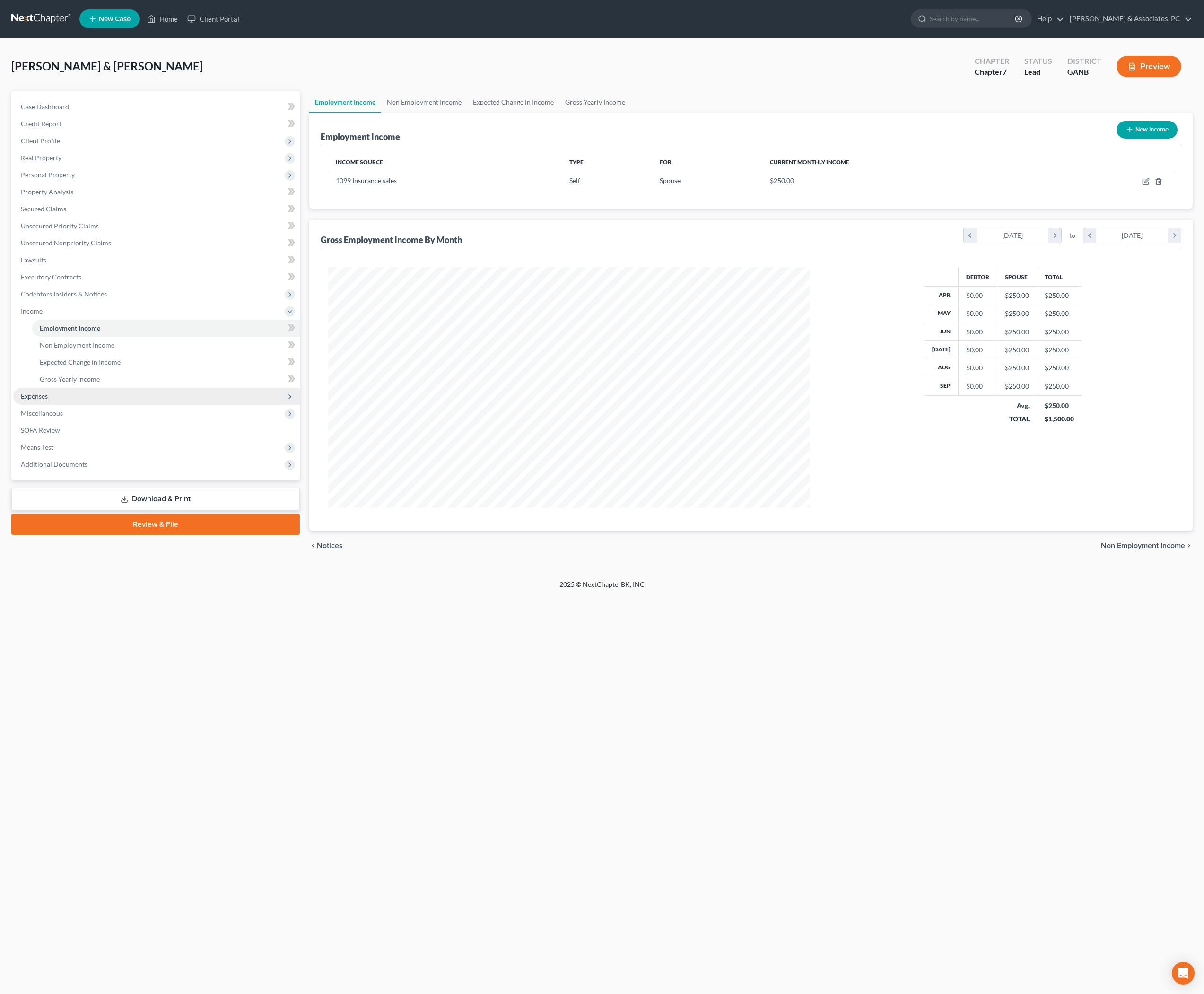
click at [59, 405] on span "Expenses" at bounding box center [156, 395] width 286 height 17
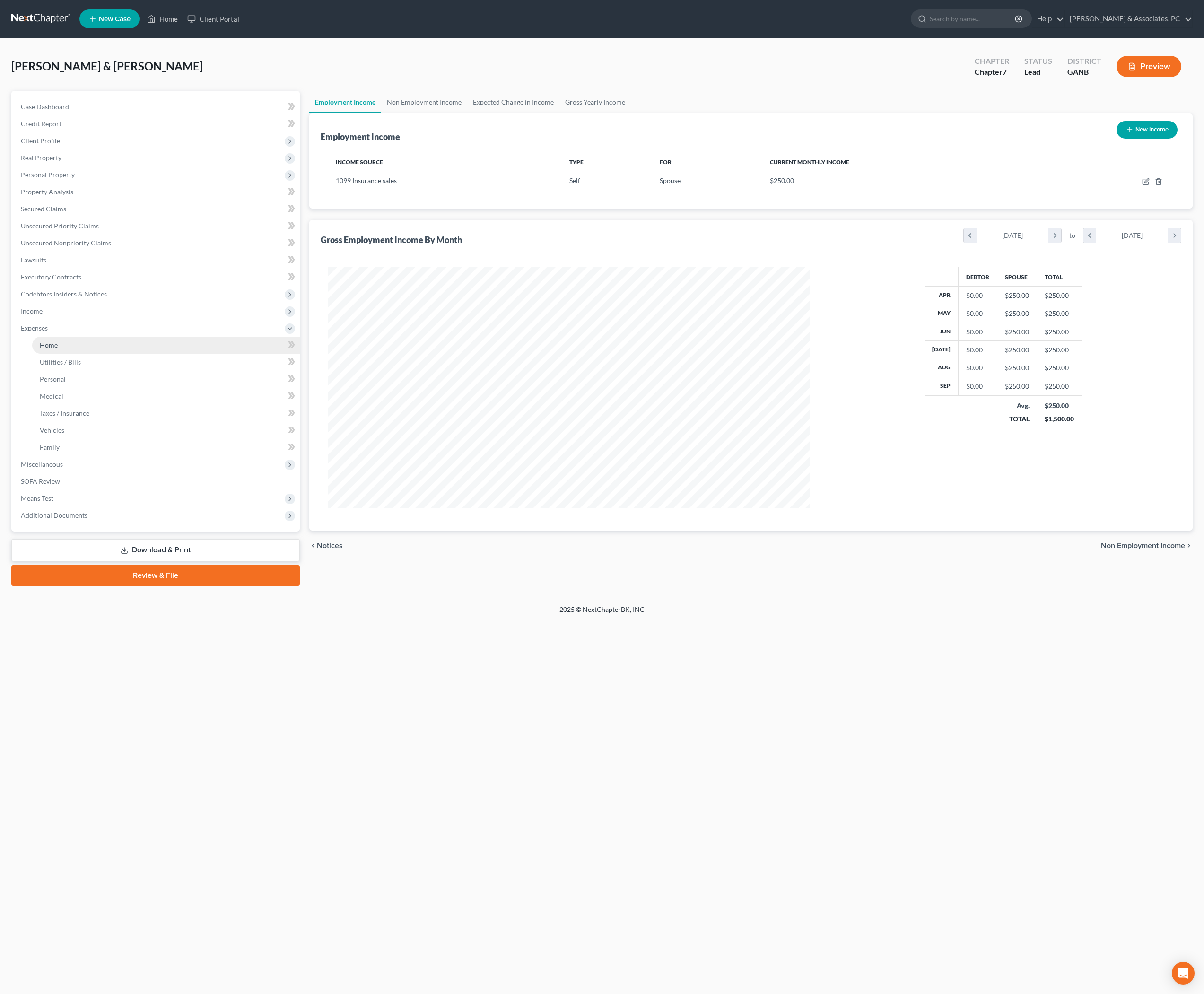
click at [57, 349] on span "Home" at bounding box center [49, 345] width 18 height 8
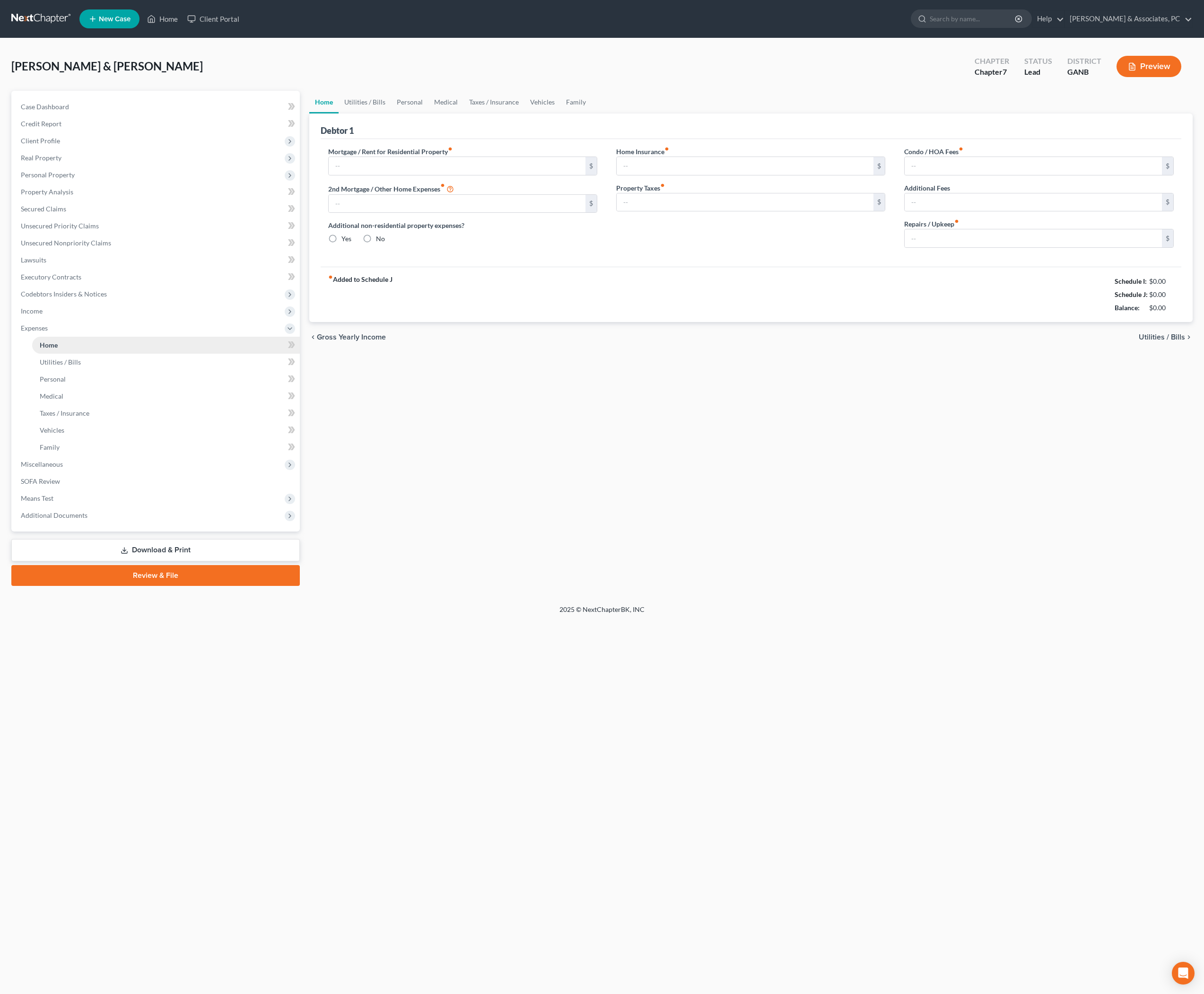
type input "2,043.00"
type input "0.00"
radio input "true"
type input "0.00"
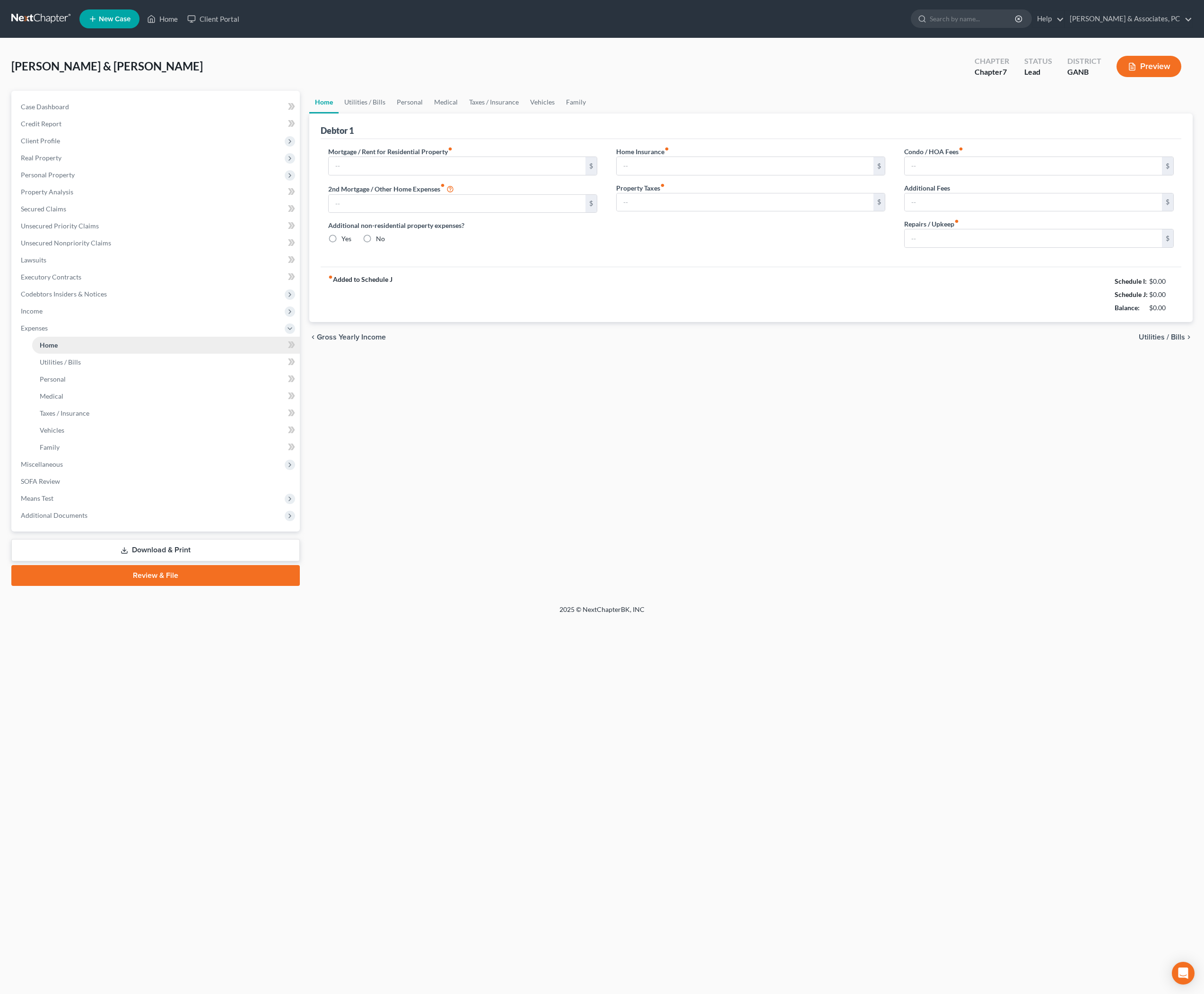
type input "29.30"
type input "0.00"
type input "100.00"
click at [423, 113] on link "Personal" at bounding box center [409, 102] width 38 height 23
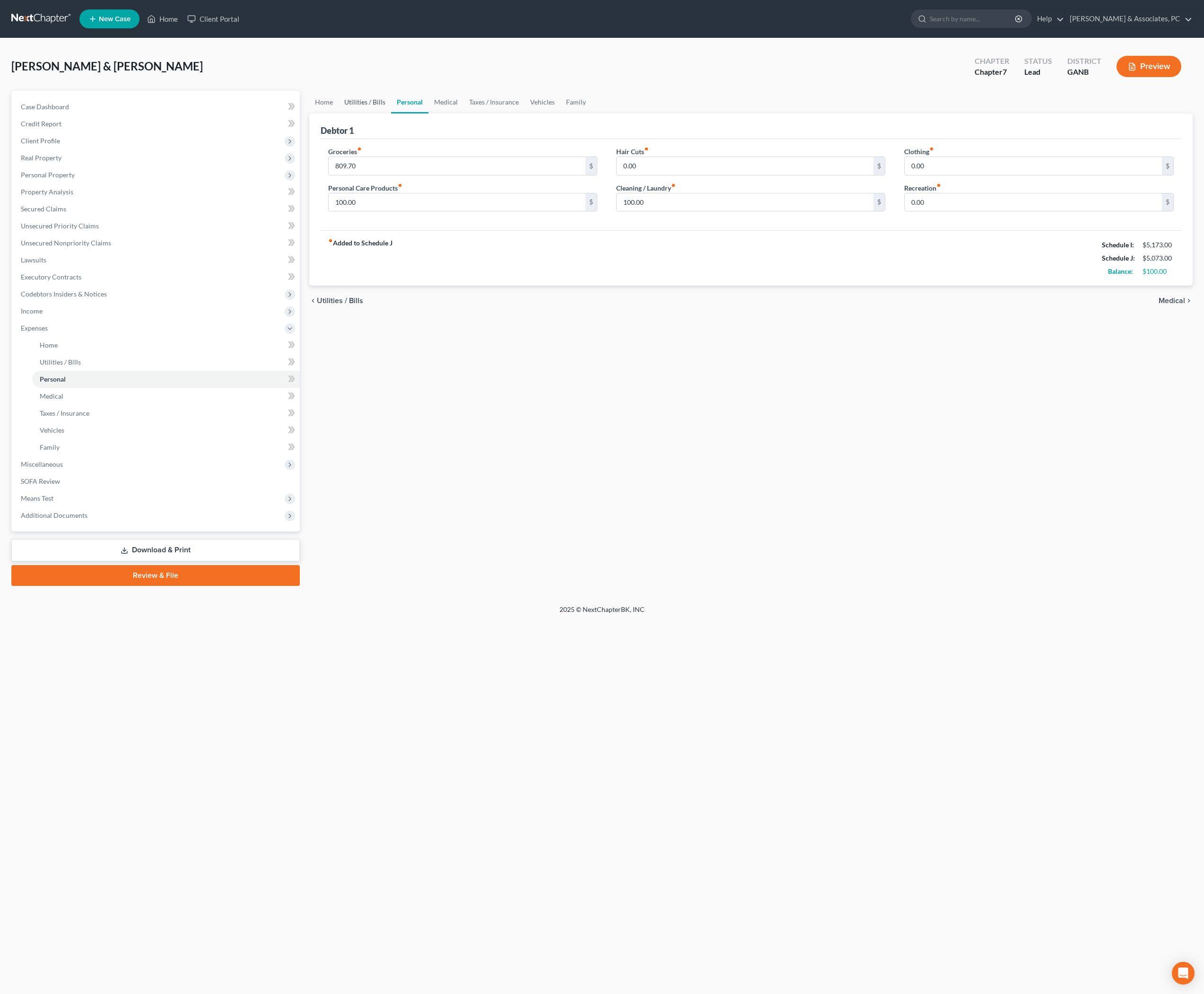
click at [391, 107] on link "Utilities / Bills" at bounding box center [365, 102] width 52 height 23
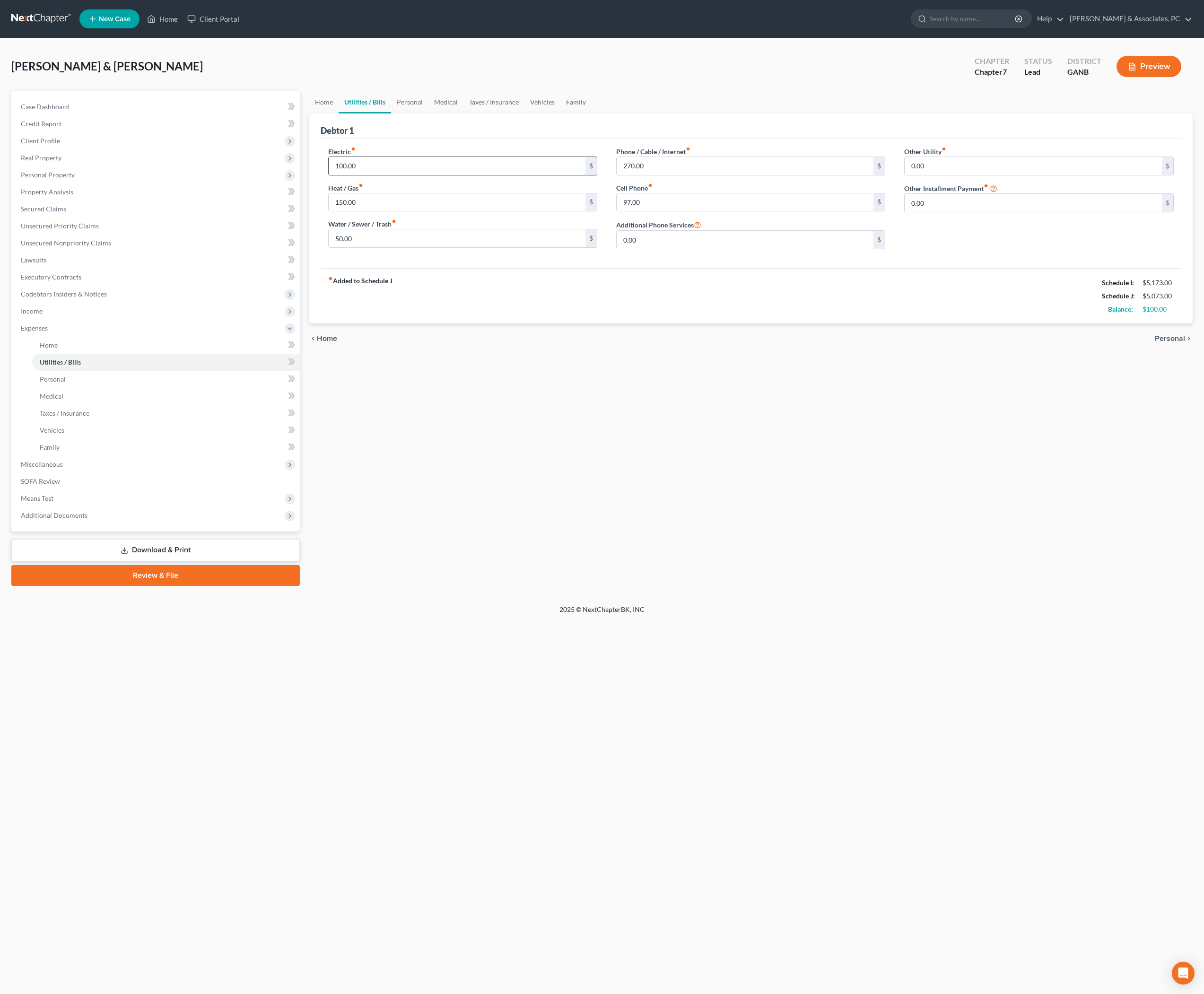
click at [348, 175] on input "100.00" at bounding box center [457, 166] width 257 height 18
type input "200.00"
click at [1164, 342] on span "Personal" at bounding box center [1169, 339] width 30 height 7
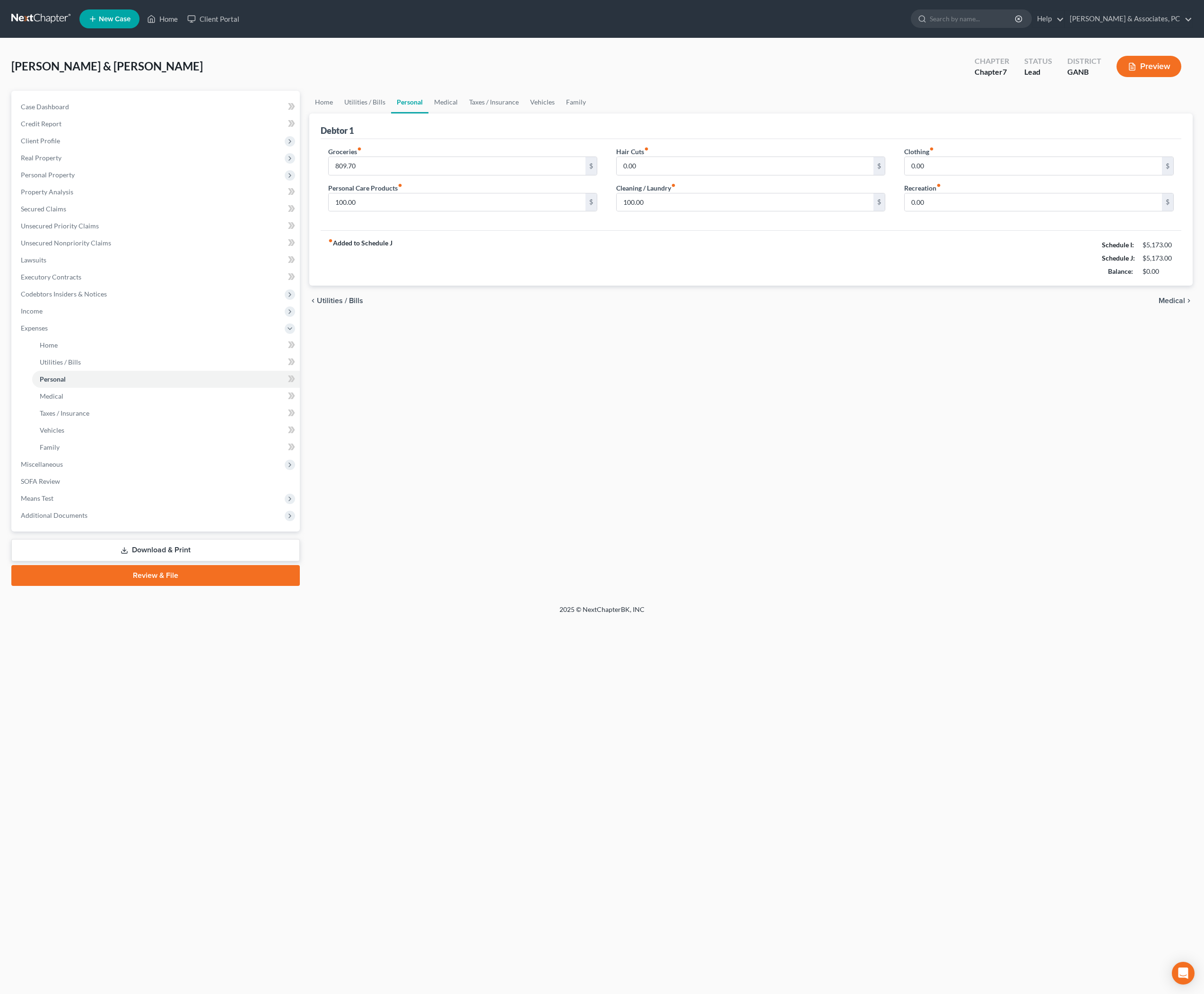
click at [1162, 304] on span "Medical" at bounding box center [1172, 300] width 27 height 7
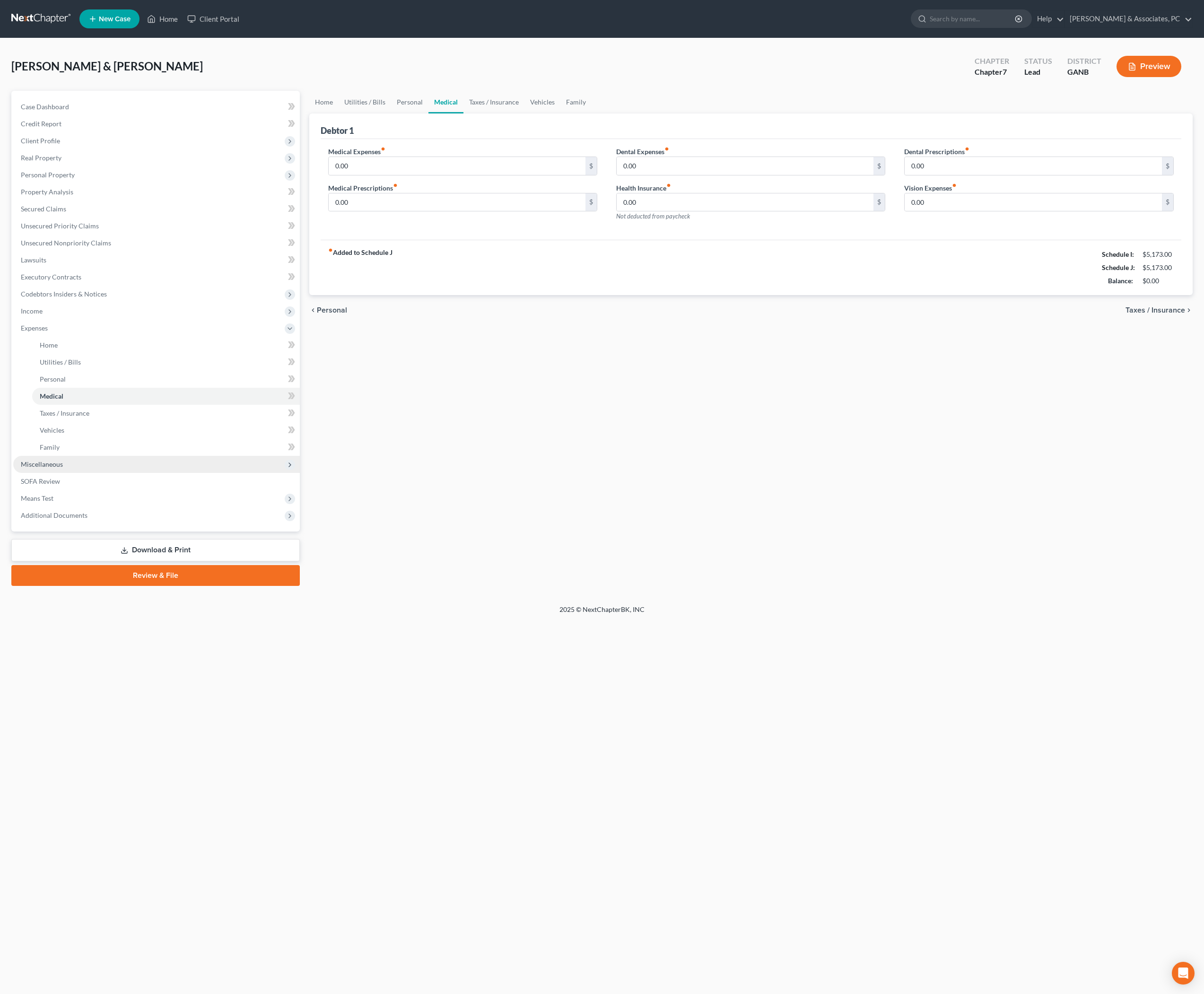
click at [125, 473] on span "Miscellaneous" at bounding box center [156, 464] width 286 height 17
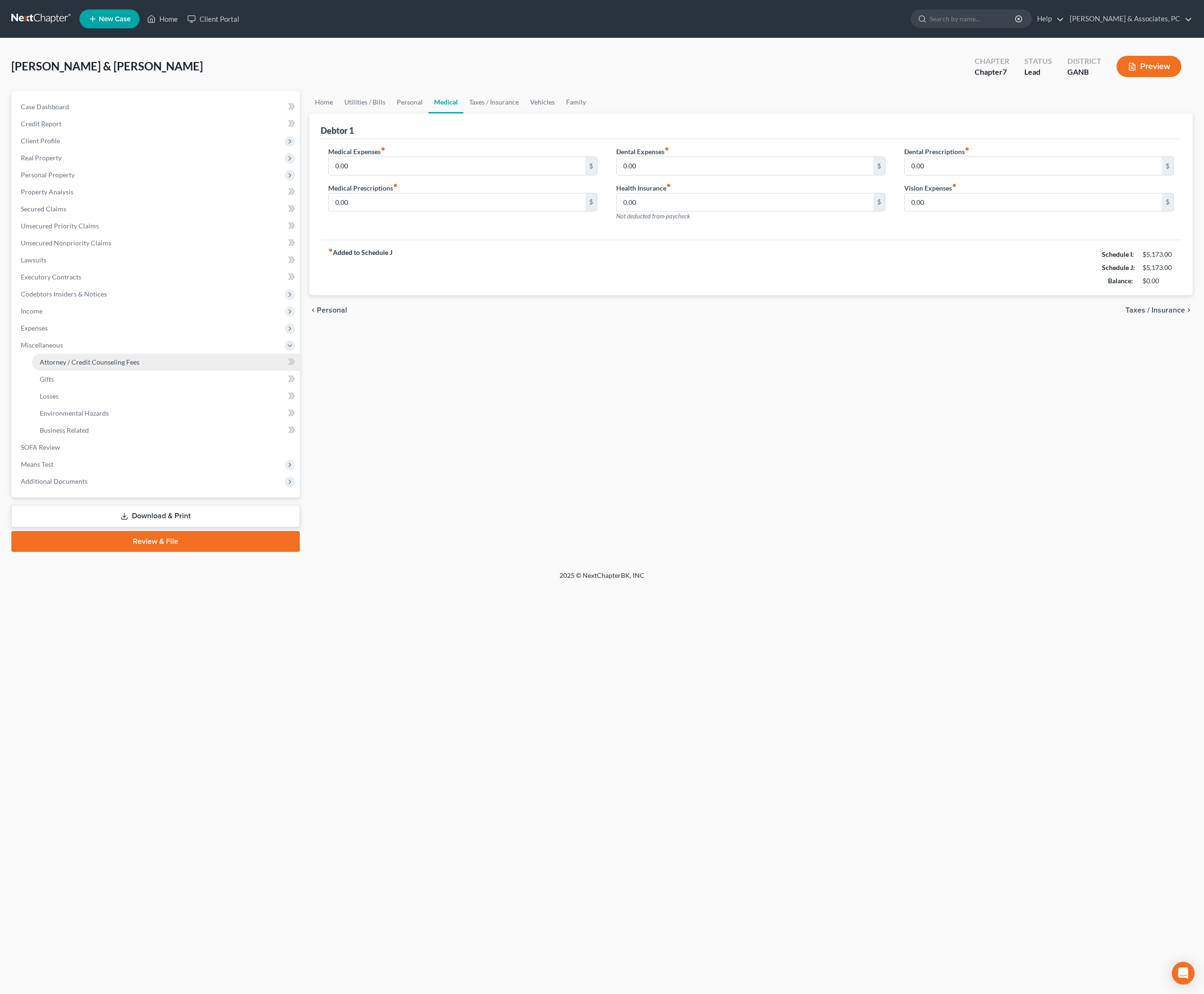
click at [99, 366] on span "Attorney / Credit Counseling Fees" at bounding box center [89, 362] width 99 height 8
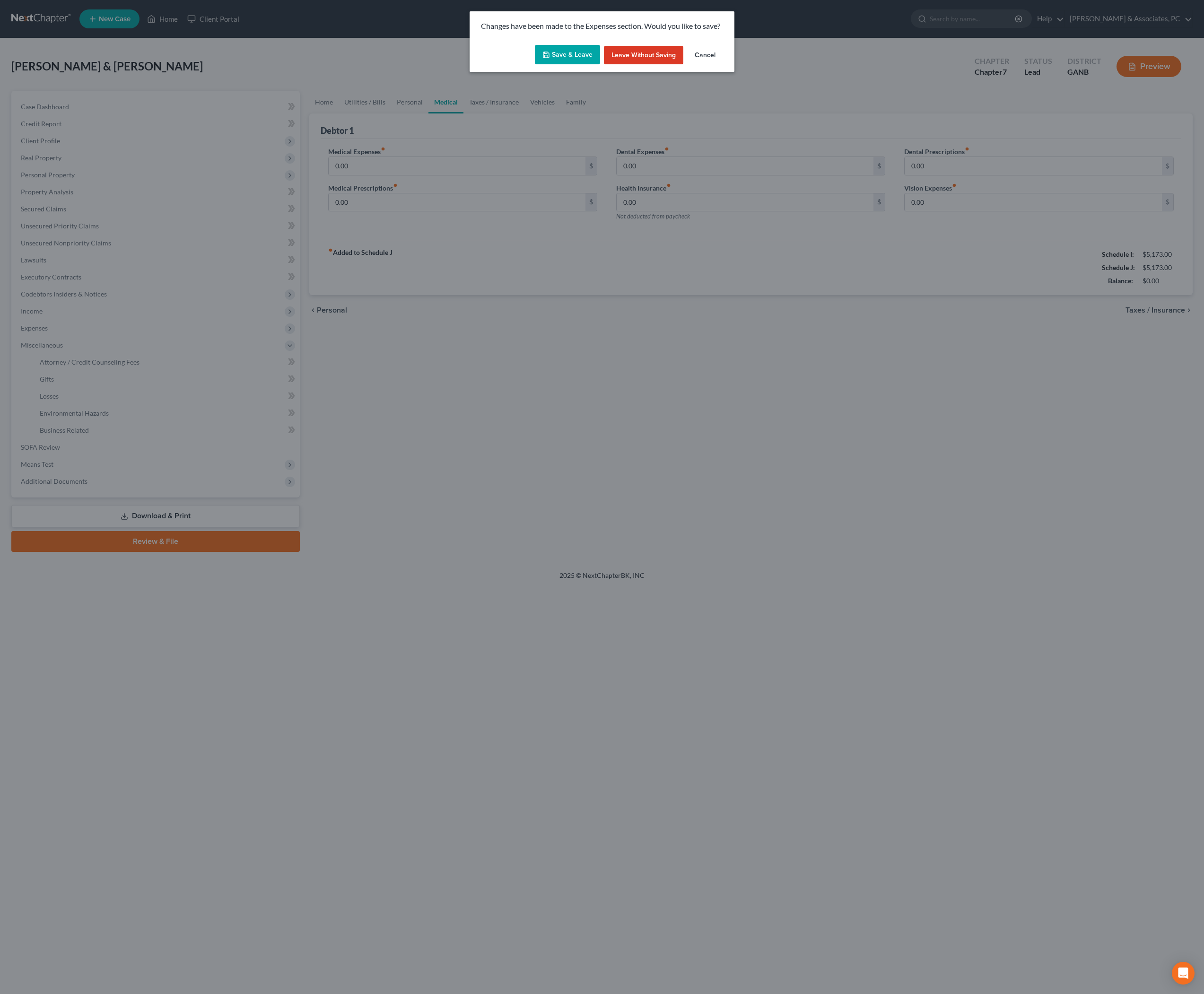
click at [563, 65] on button "Save & Leave" at bounding box center [567, 54] width 66 height 20
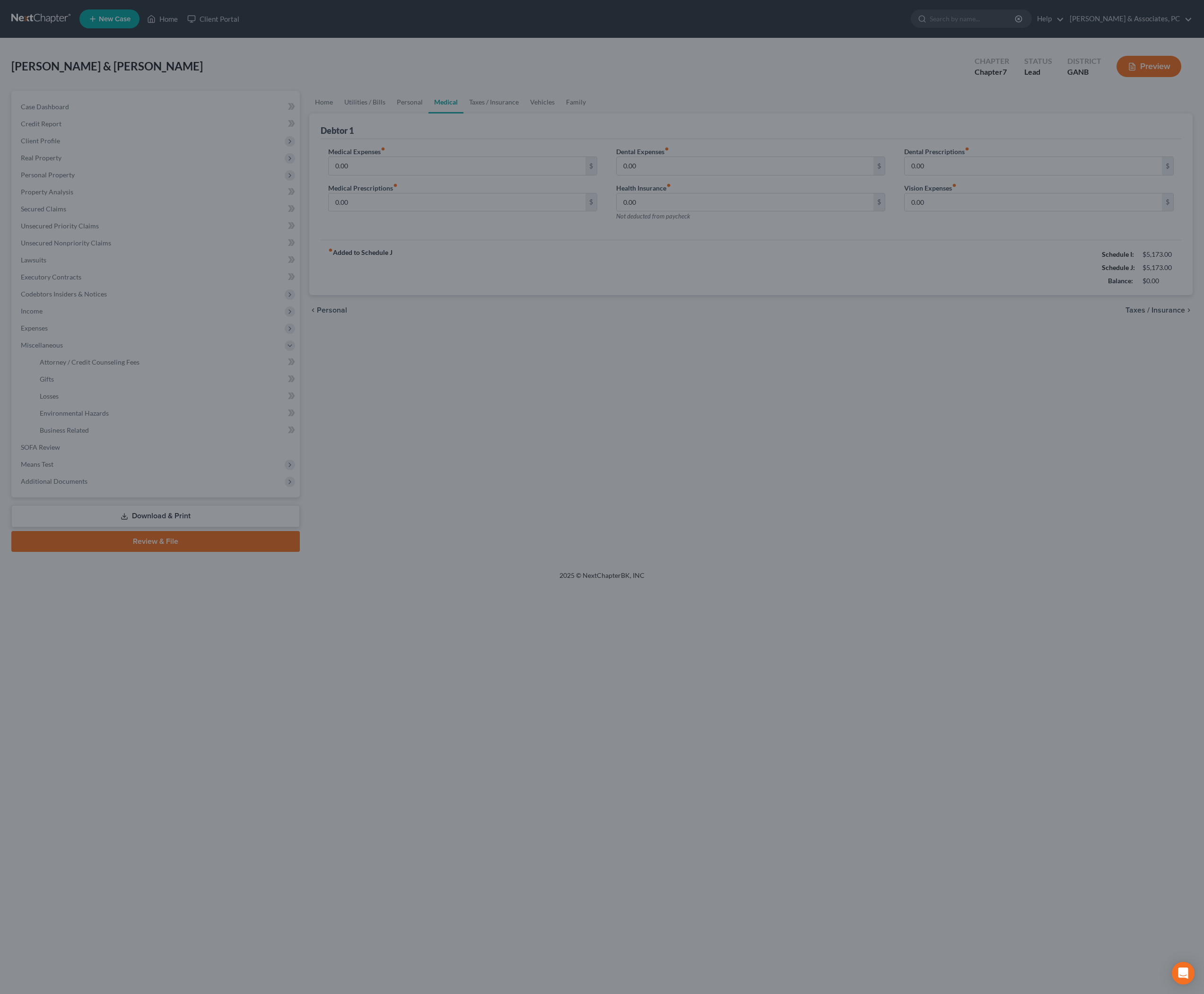
select select "14"
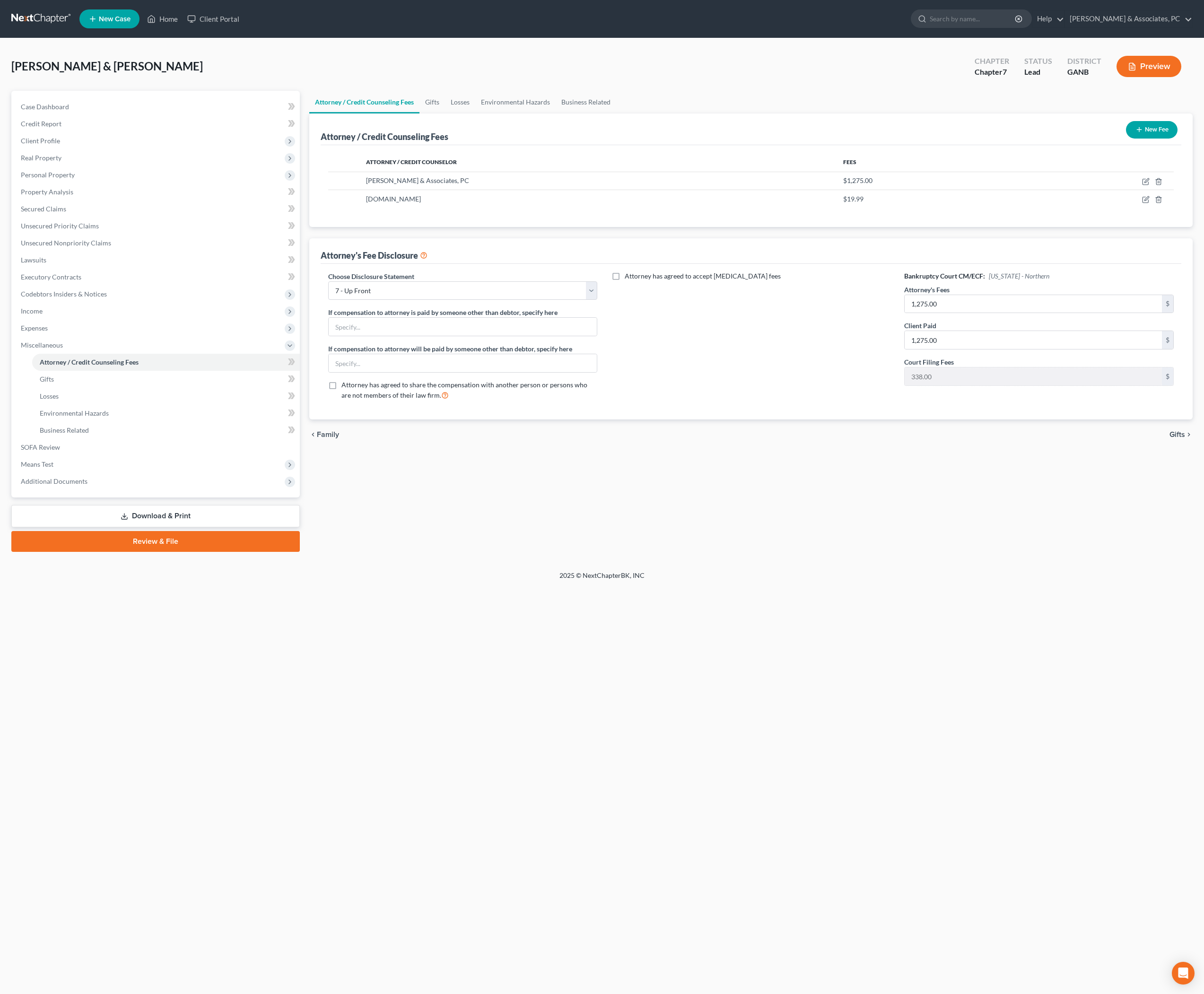
click at [192, 527] on link "Download & Print" at bounding box center [155, 516] width 289 height 22
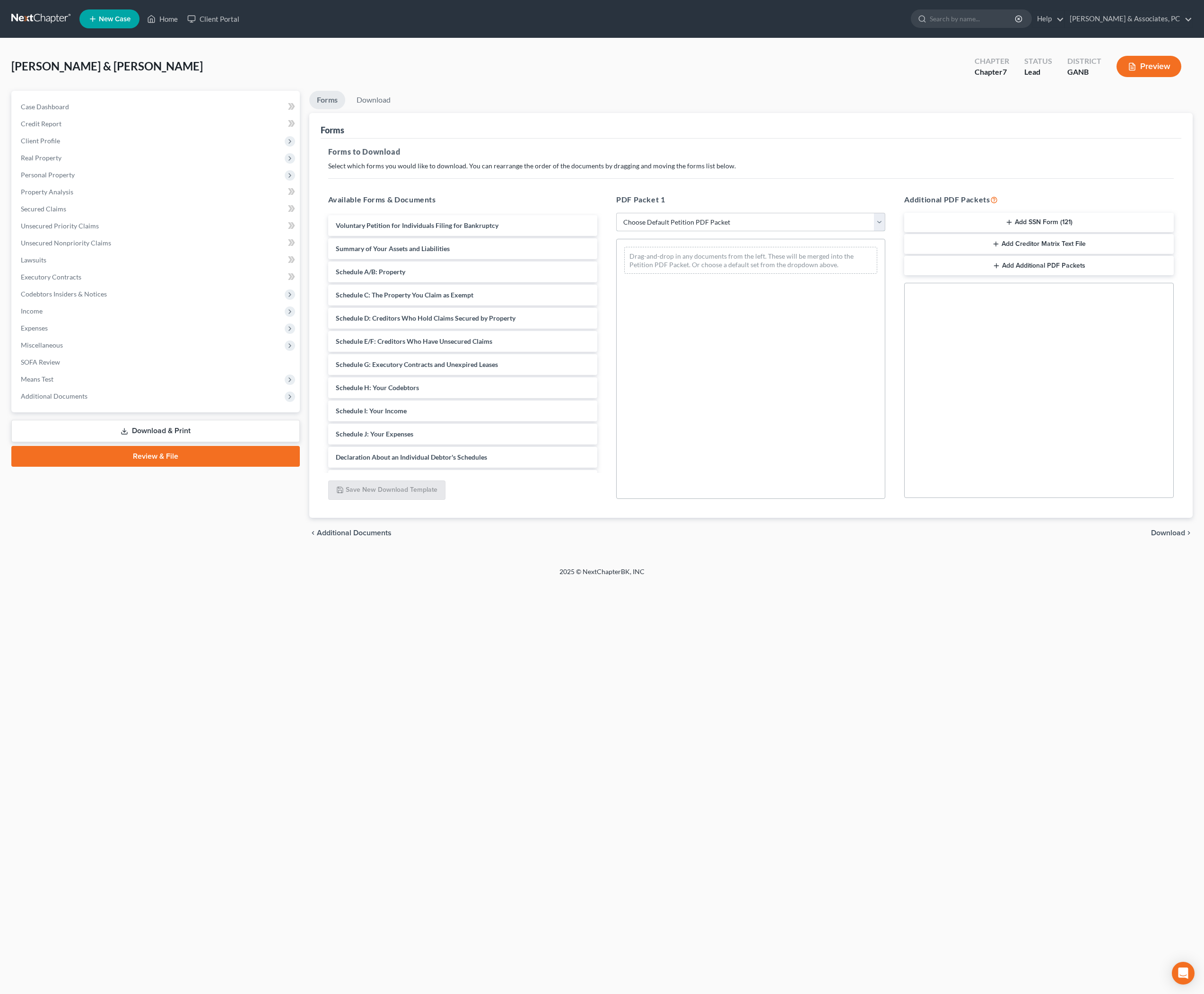
select select "0"
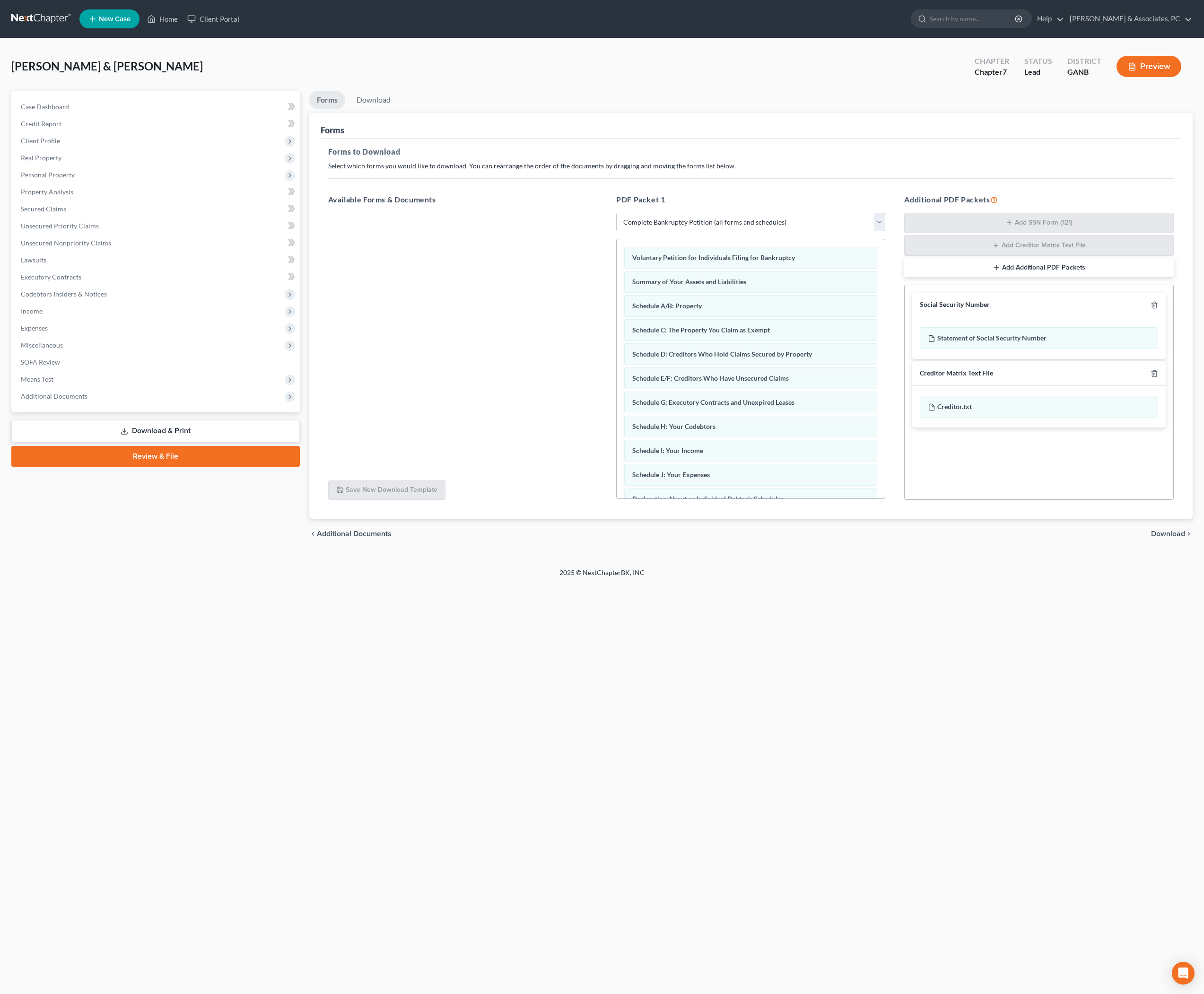
click at [1164, 537] on span "Download" at bounding box center [1168, 534] width 34 height 7
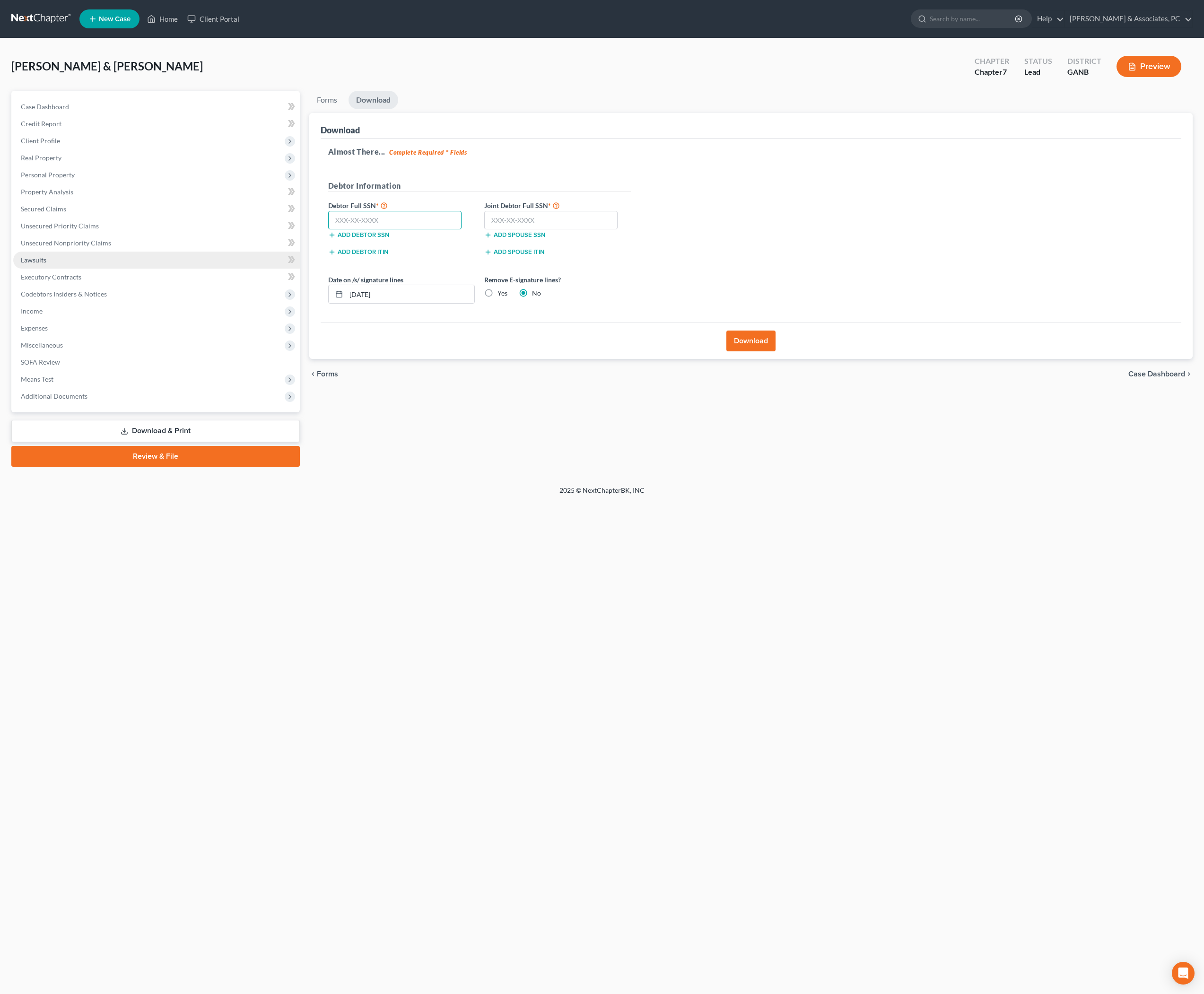
click at [383, 230] on input "text" at bounding box center [395, 220] width 134 height 19
paste input "252-70-0823"
type input "252-70-0823"
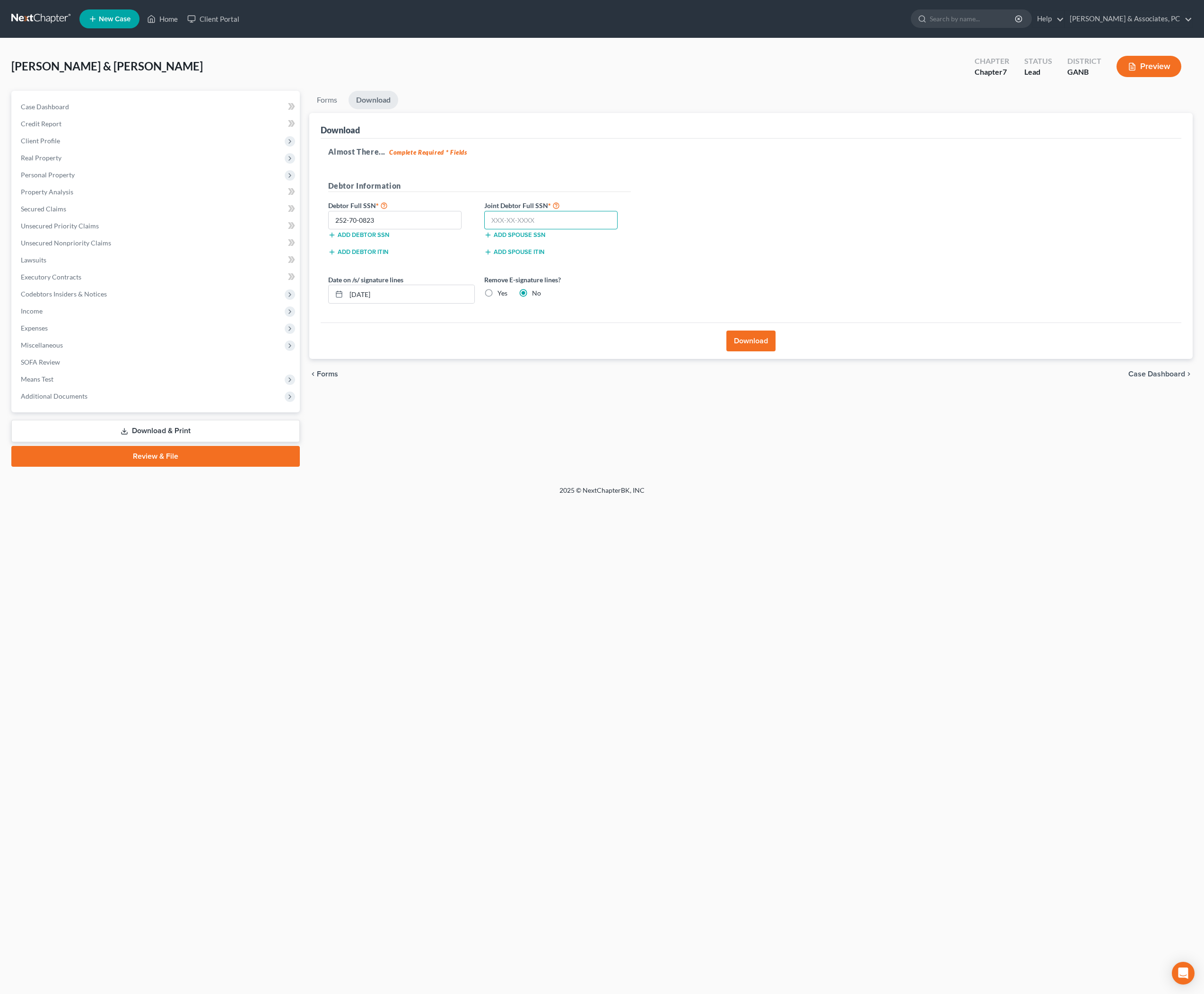
click at [545, 230] on input "text" at bounding box center [551, 220] width 134 height 19
paste input "246-90-7251"
type input "246-90-7251"
click at [775, 304] on div "Almost There... Complete Required * Fields Debtor Information Debtor Full SSN *…" at bounding box center [750, 230] width 861 height 184
click at [761, 351] on button "Download" at bounding box center [750, 341] width 49 height 21
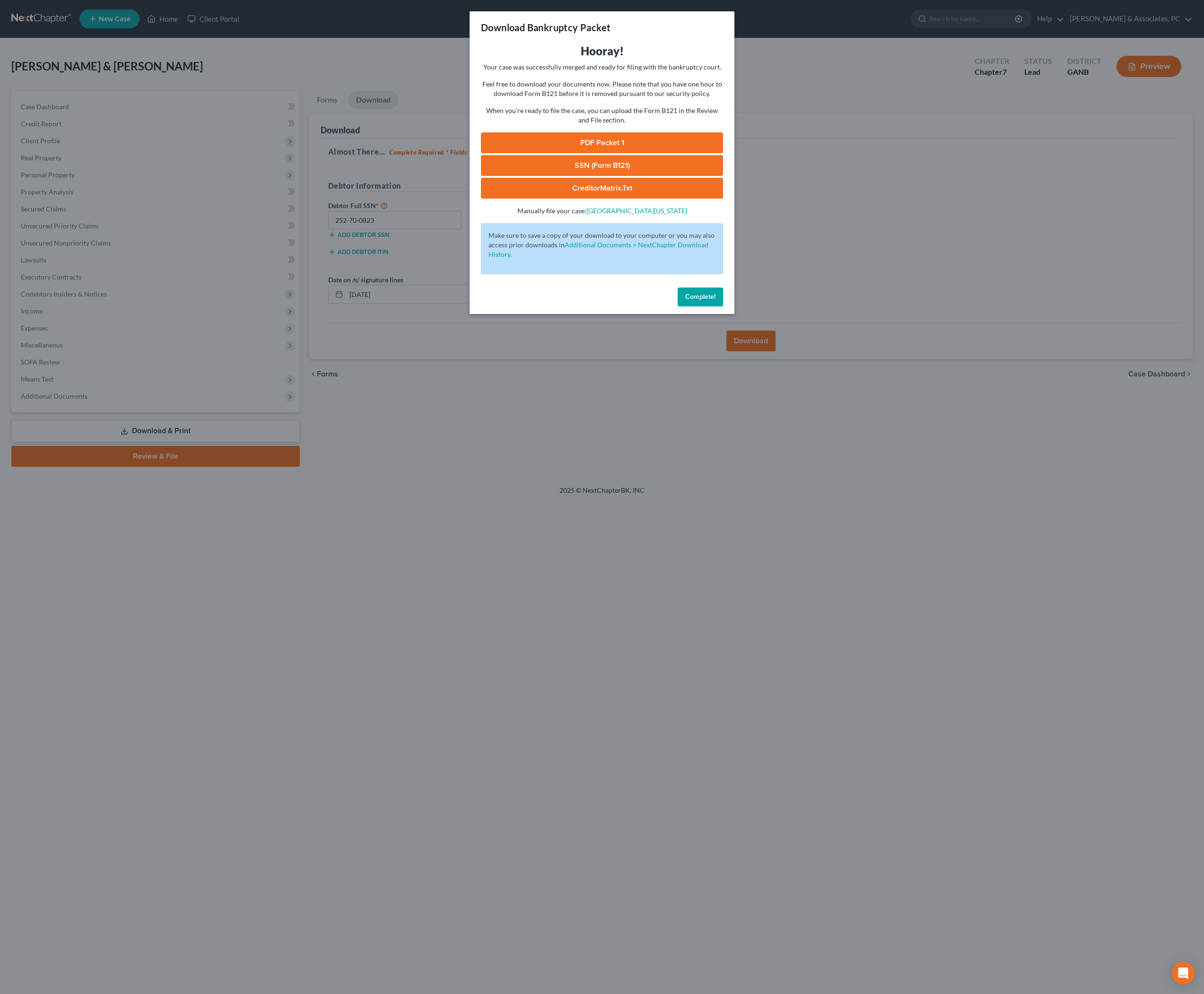
click at [623, 153] on link "PDF Packet 1" at bounding box center [602, 143] width 242 height 21
click at [612, 176] on link "SSN (Form B121)" at bounding box center [602, 166] width 242 height 21
click at [703, 300] on span "Complete!" at bounding box center [700, 296] width 30 height 8
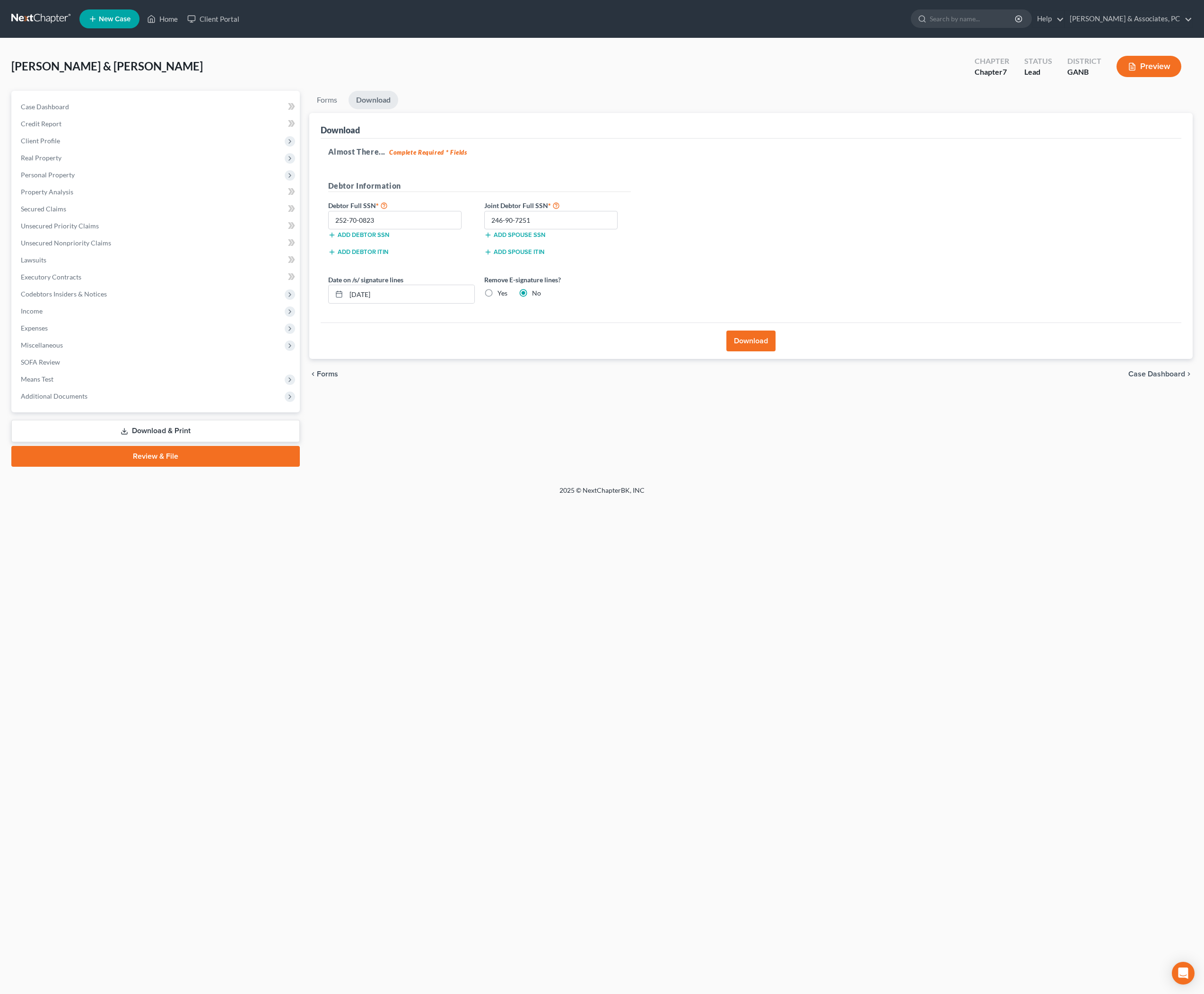
click at [683, 13] on ul "New Case Home Client Portal - No Result - See all results Or Press Enter... Hel…" at bounding box center [636, 18] width 1113 height 24
click at [574, 154] on div "Almost There... Complete Required * Fields Debtor Information Debtor Full SSN *…" at bounding box center [750, 230] width 861 height 184
click at [632, 91] on div "[PERSON_NAME] & [PERSON_NAME] Upgraded Chapter Chapter 7 Status Lead District G…" at bounding box center [602, 70] width 1181 height 41
click at [669, 87] on div "[PERSON_NAME] & [PERSON_NAME] Upgraded Chapter Chapter 7 Status Lead District G…" at bounding box center [602, 70] width 1181 height 41
click at [60, 162] on span "Real Property" at bounding box center [41, 158] width 41 height 8
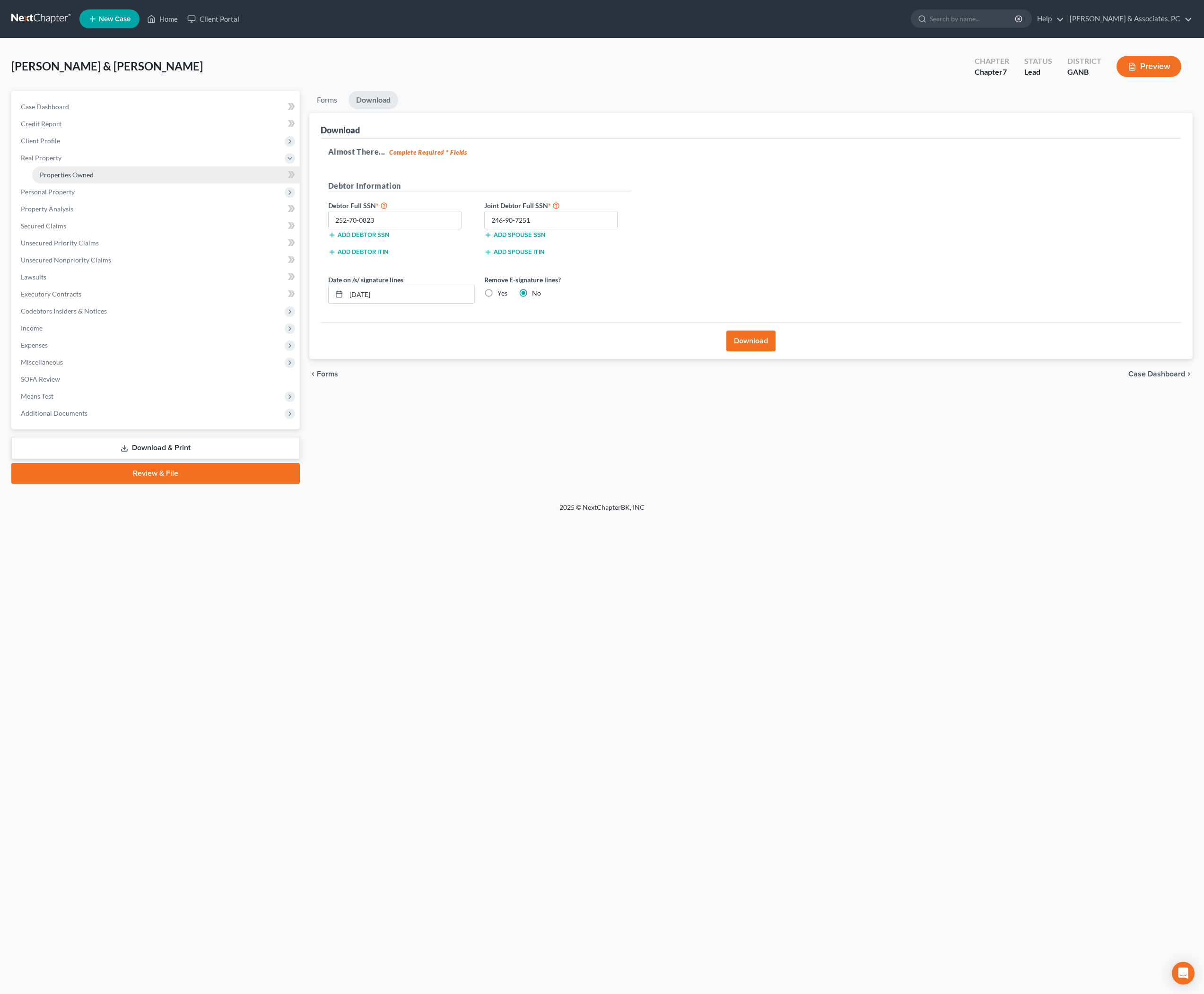
click at [77, 179] on span "Properties Owned" at bounding box center [66, 175] width 54 height 8
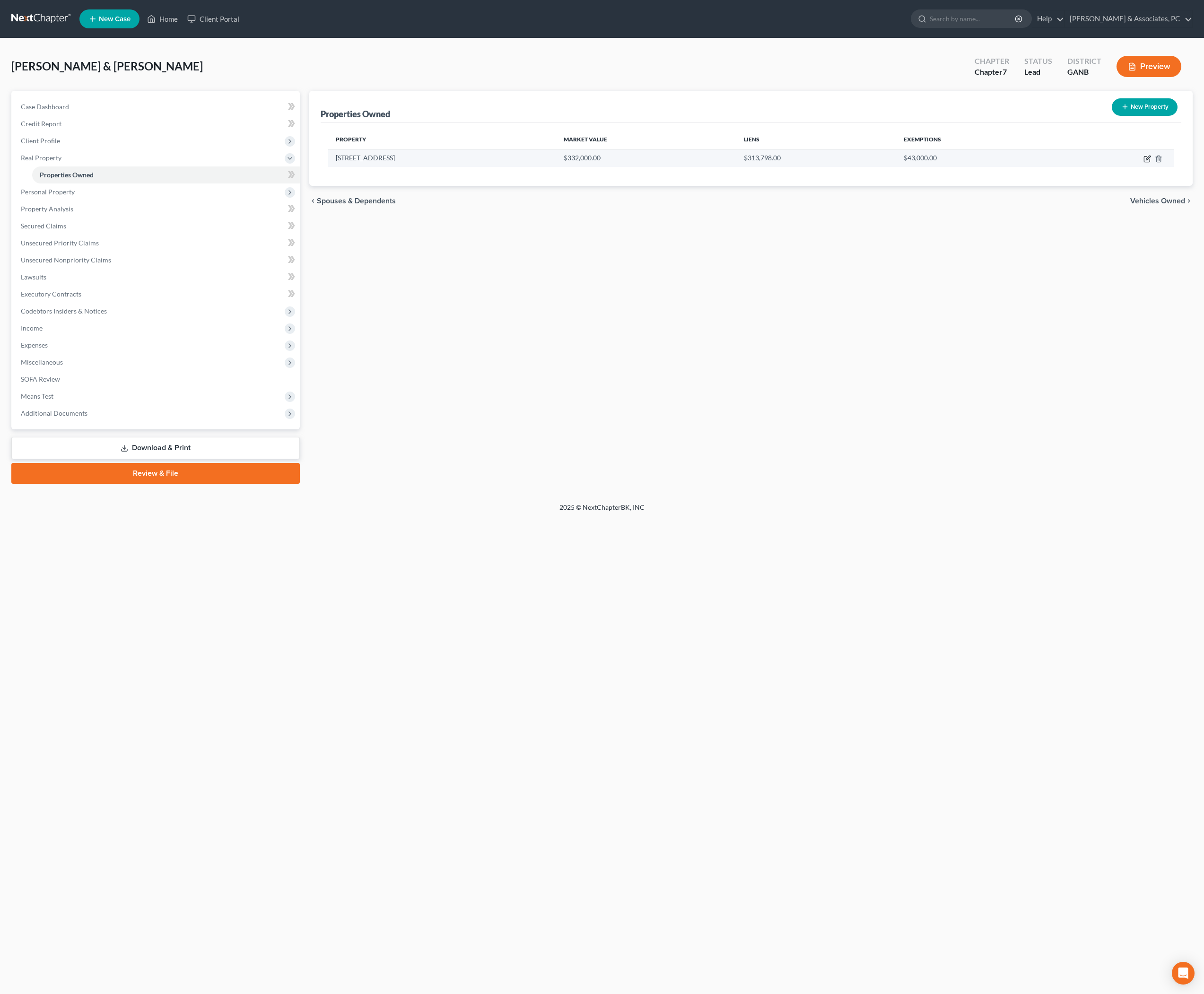
click at [1143, 163] on icon "button" at bounding box center [1147, 159] width 7 height 7
select select "10"
select select "32"
select select "2"
select select "1"
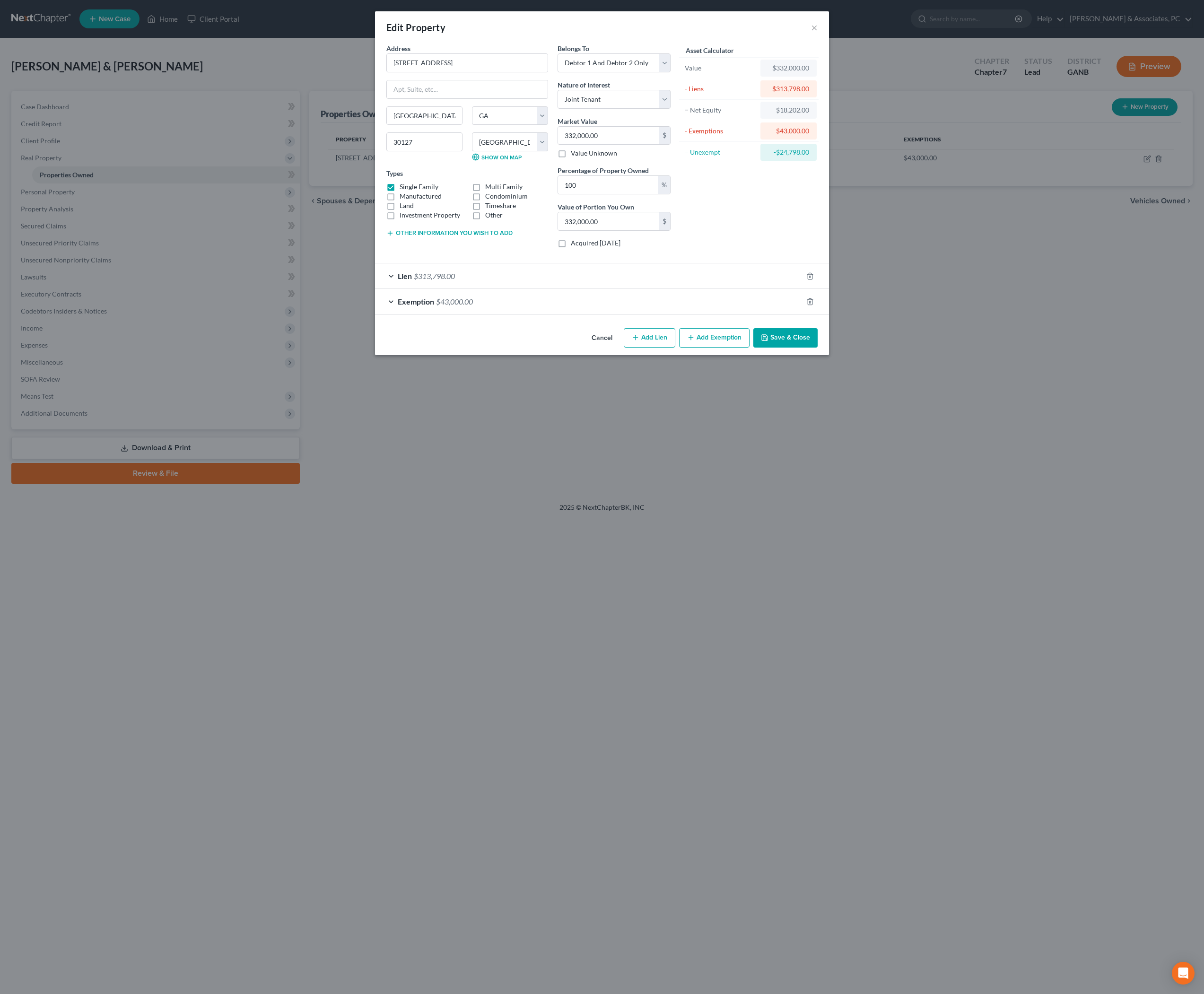
click at [812, 348] on button "Save & Close" at bounding box center [785, 338] width 64 height 20
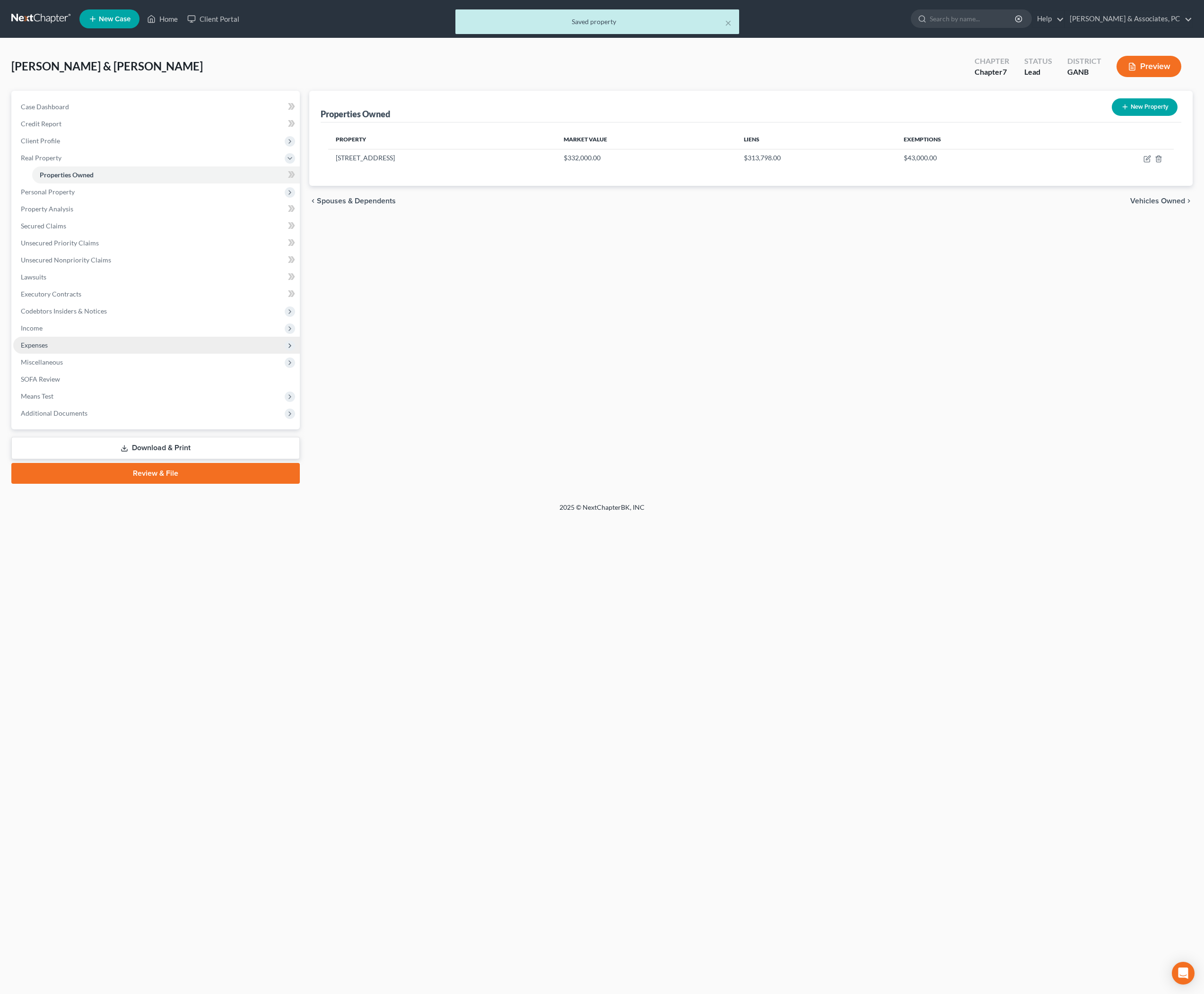
click at [61, 353] on span "Expenses" at bounding box center [156, 345] width 286 height 17
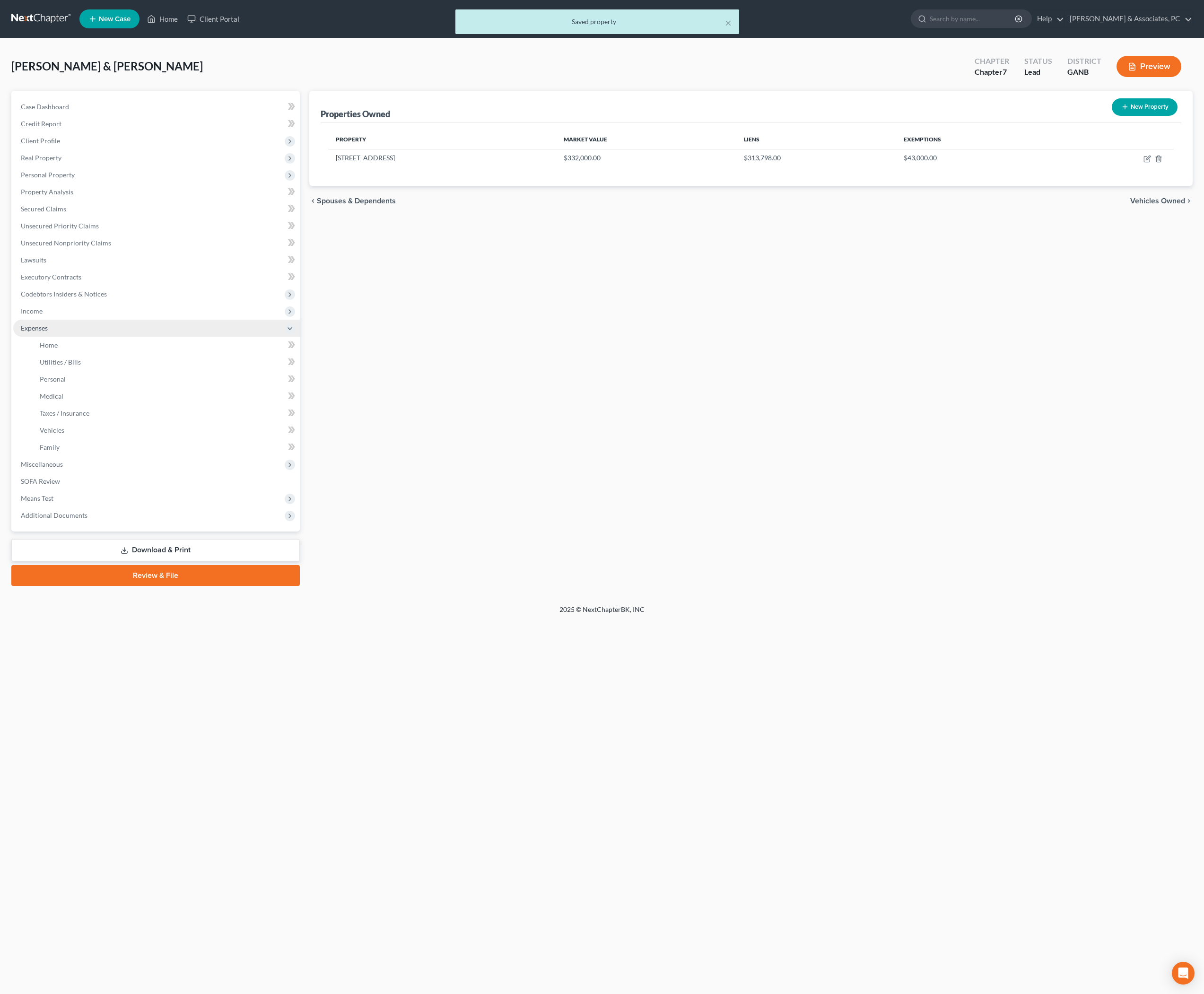
click at [57, 349] on span "Home" at bounding box center [49, 345] width 18 height 8
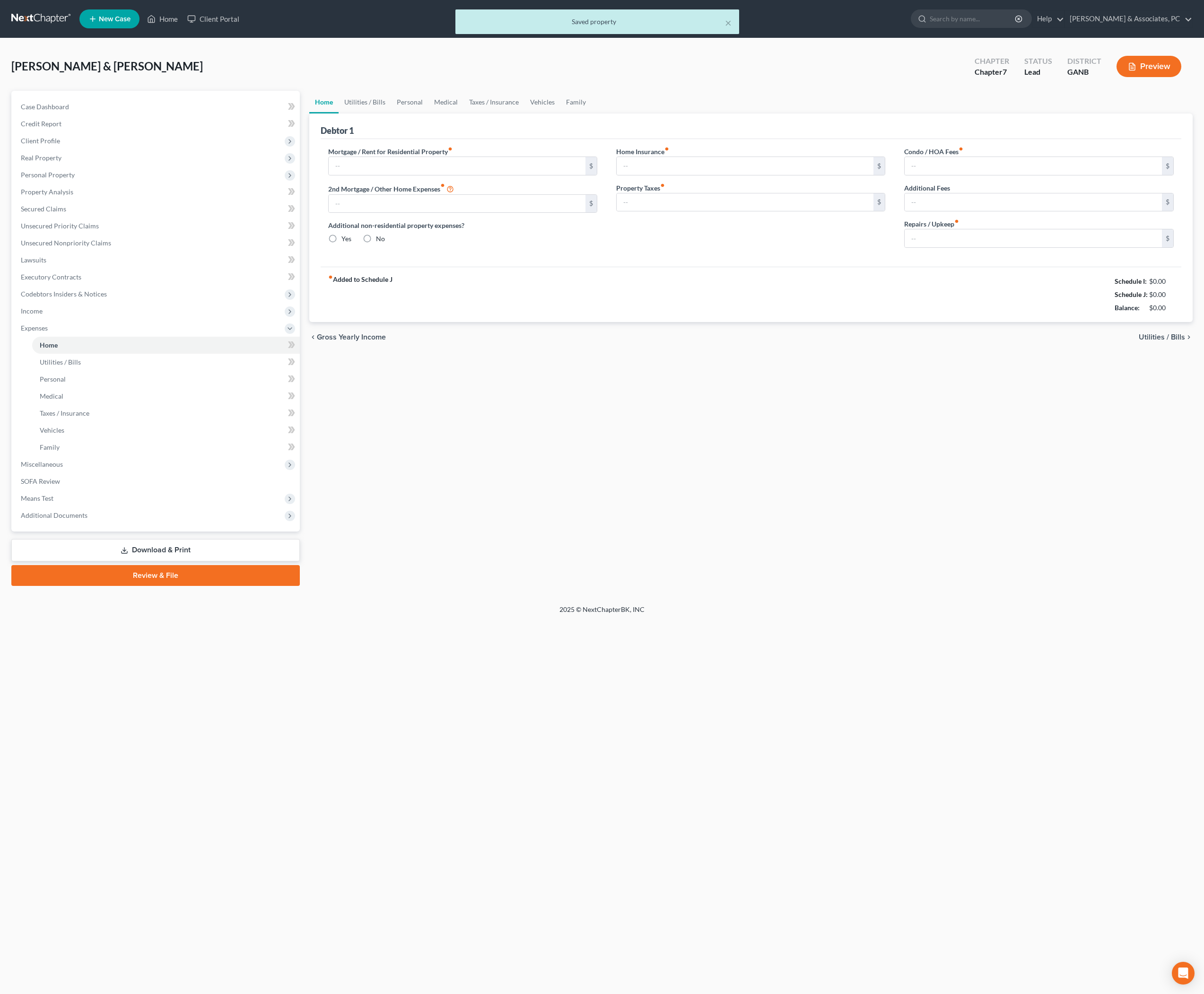
type input "2,043.00"
type input "0.00"
radio input "true"
type input "0.00"
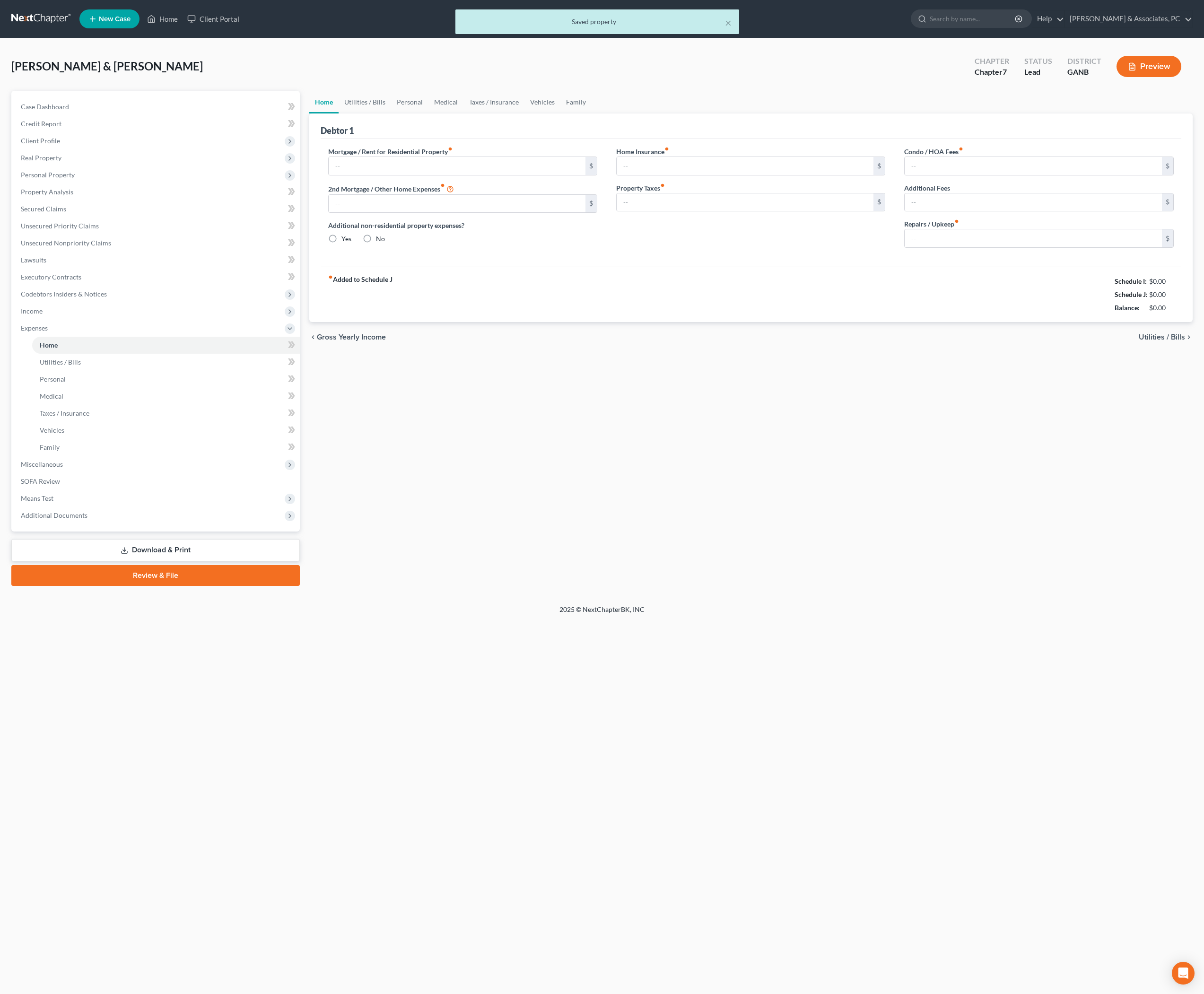
type input "29.30"
type input "0.00"
type input "100.00"
click at [203, 561] on link "Download & Print" at bounding box center [155, 550] width 289 height 22
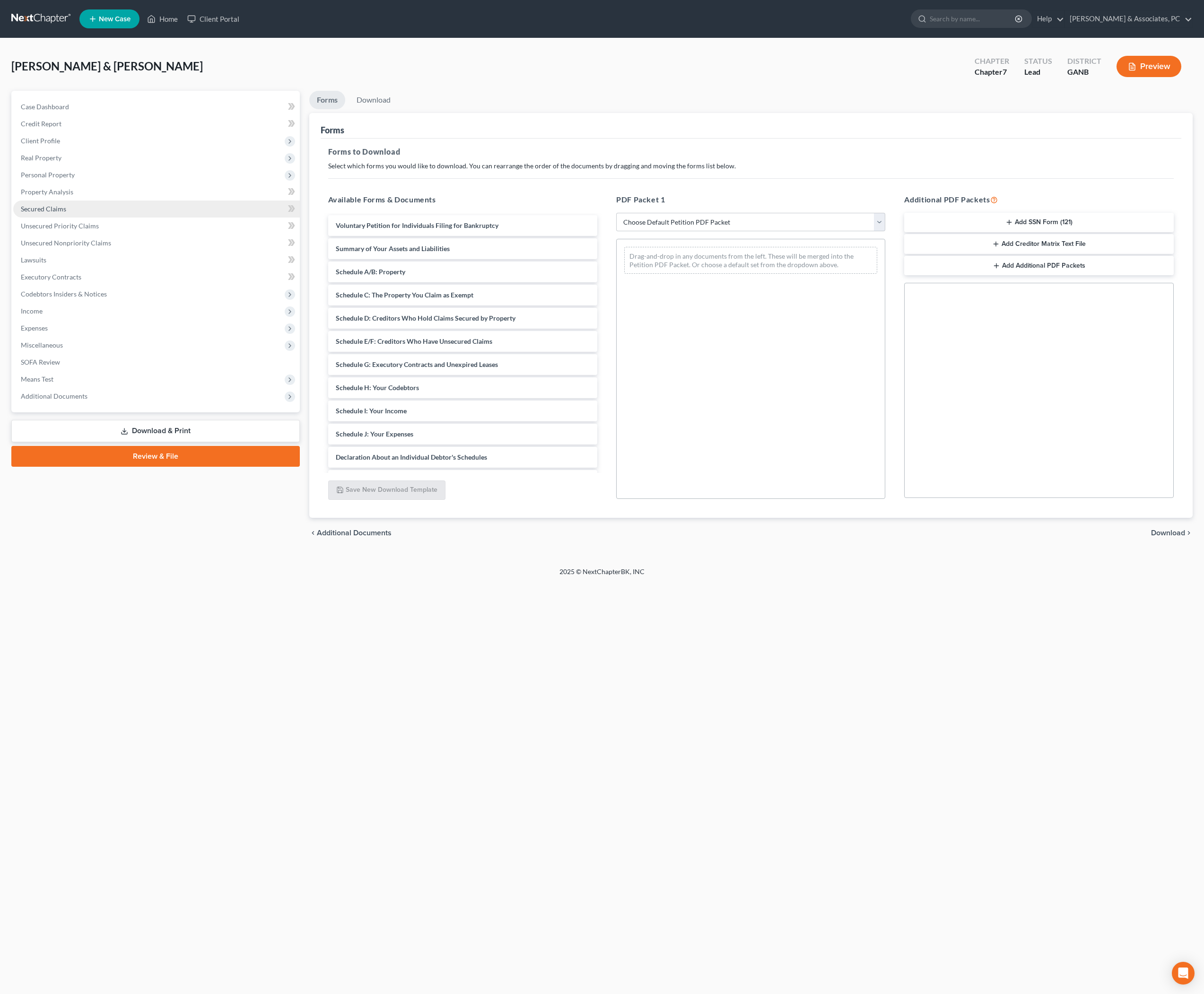
click at [54, 217] on link "Secured Claims" at bounding box center [156, 208] width 286 height 17
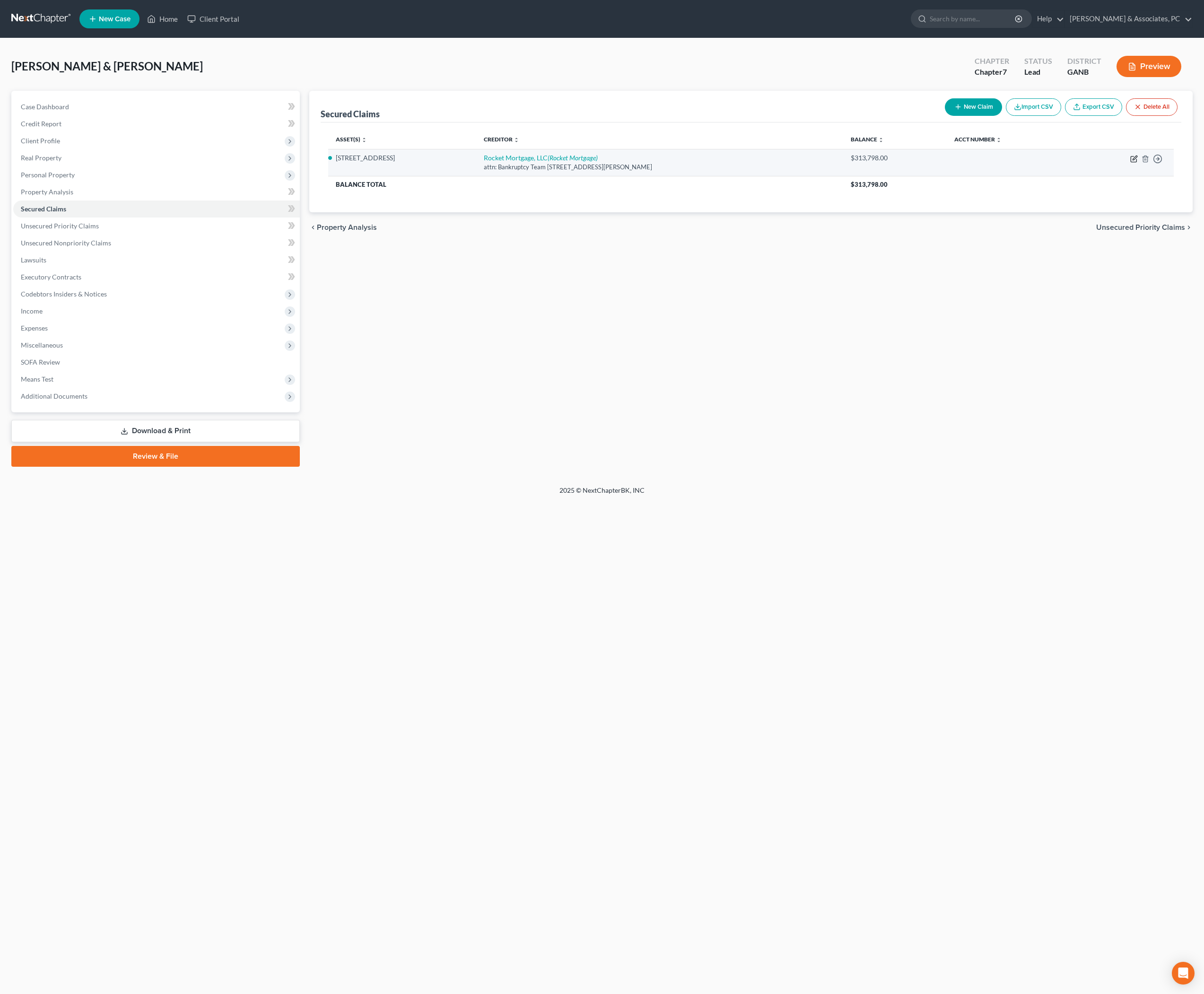
click at [1130, 163] on icon "button" at bounding box center [1134, 159] width 7 height 7
select select "23"
select select "3"
select select "18"
select select "2"
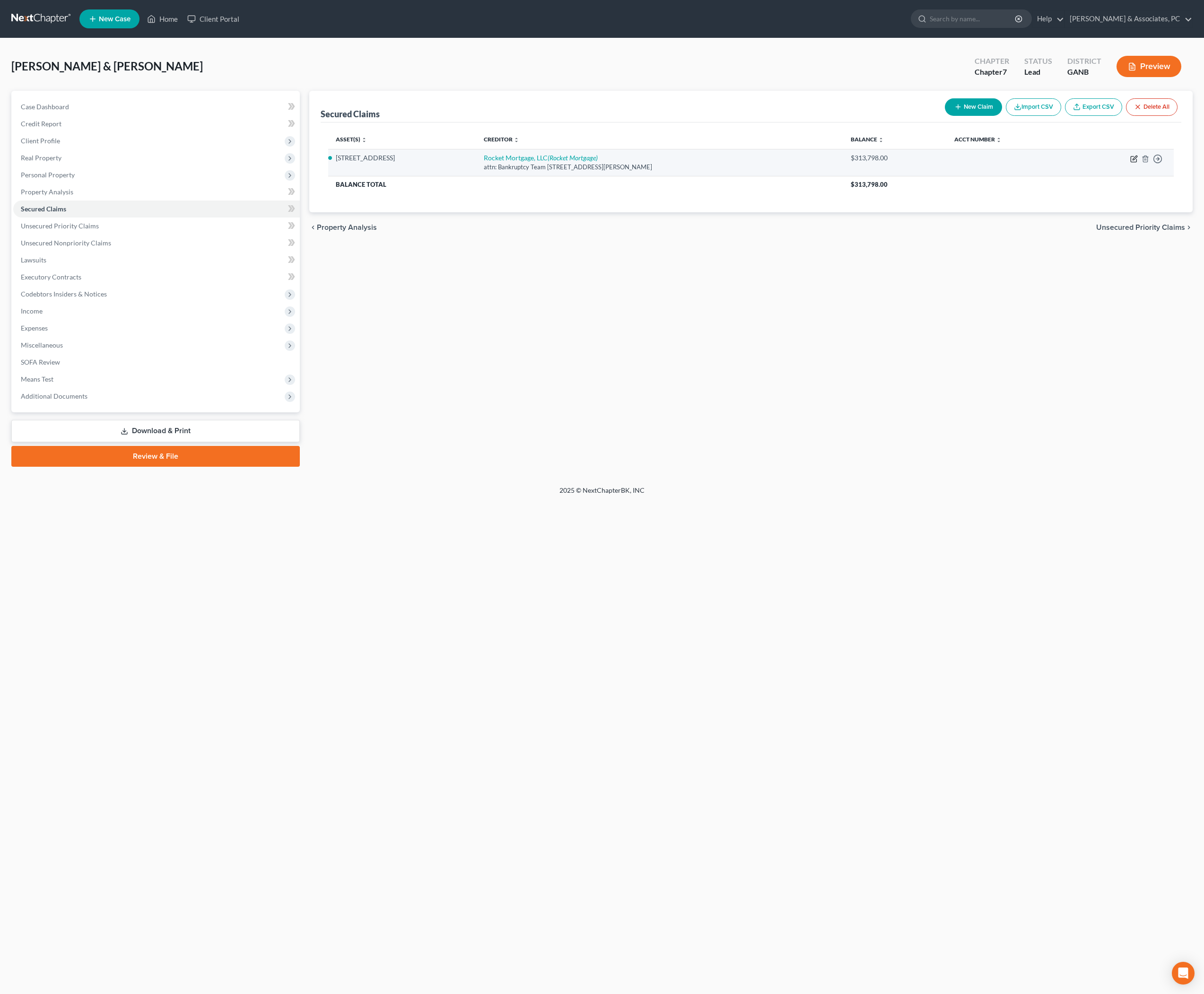
select select "2"
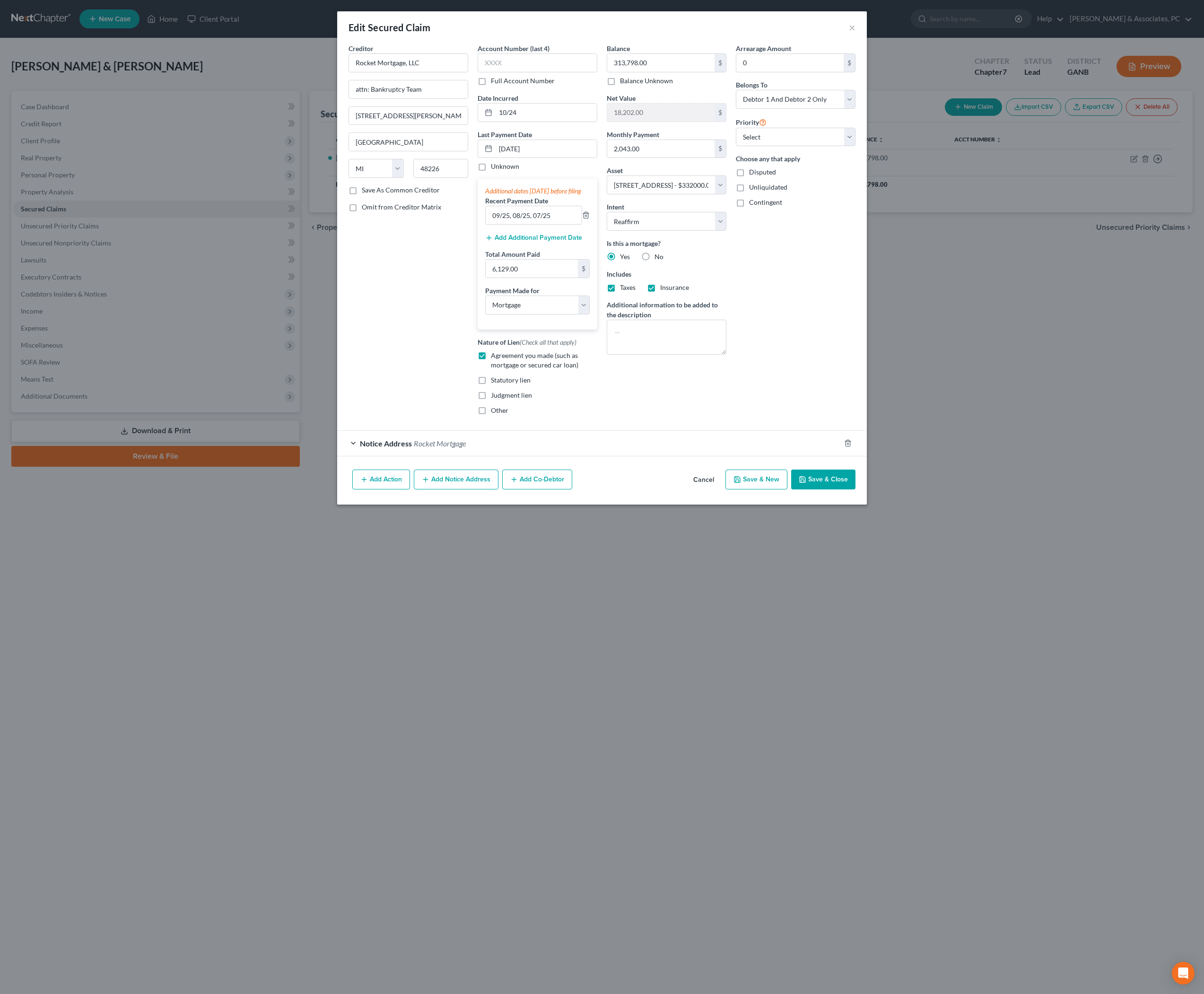
click at [853, 490] on button "Save & Close" at bounding box center [823, 479] width 64 height 20
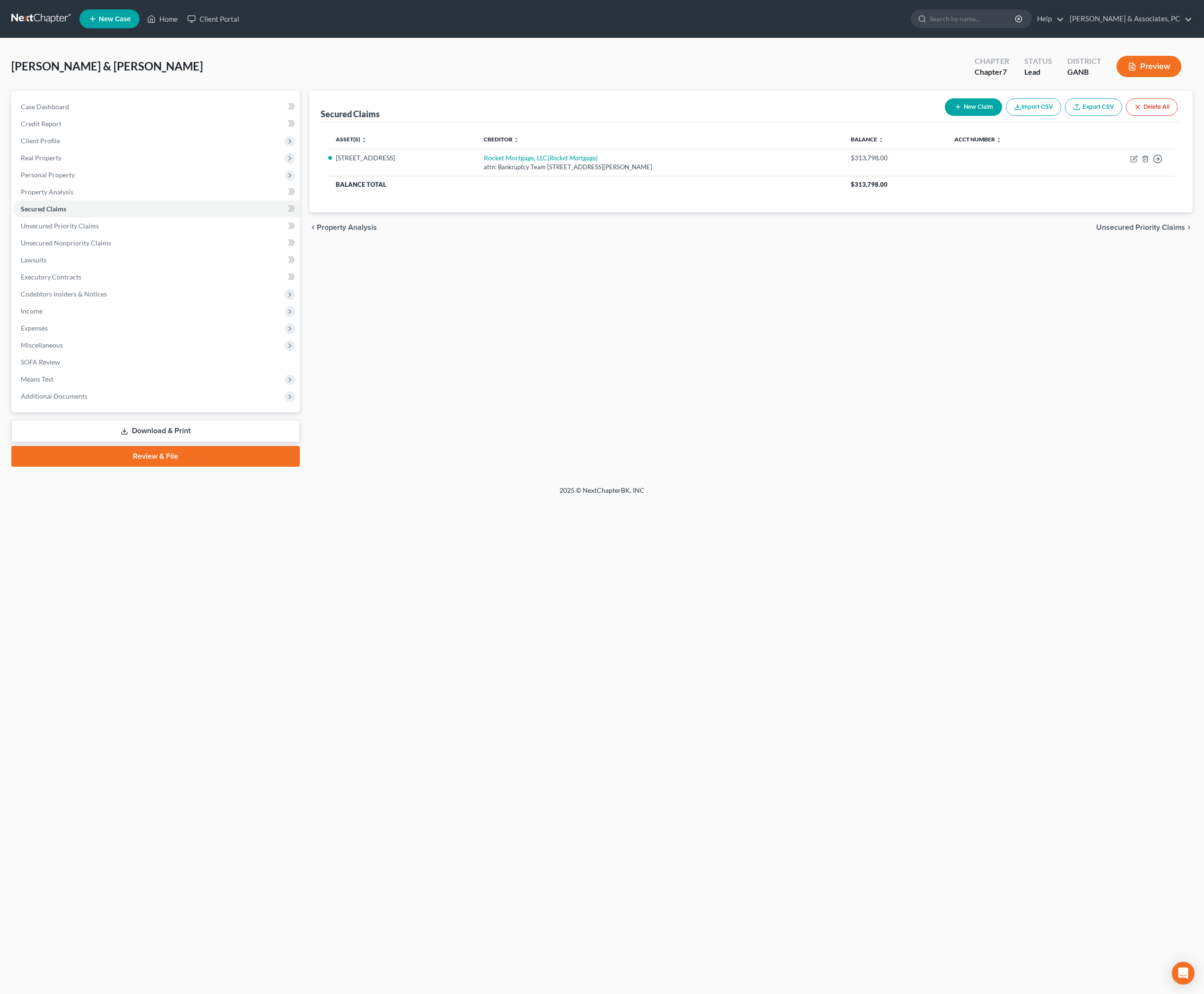
click at [385, 677] on div "Home New Case Client Portal [PERSON_NAME] & Associates, PC [PERSON_NAME][EMAIL_…" at bounding box center [602, 497] width 1204 height 994
click at [236, 442] on link "Download & Print" at bounding box center [155, 431] width 289 height 22
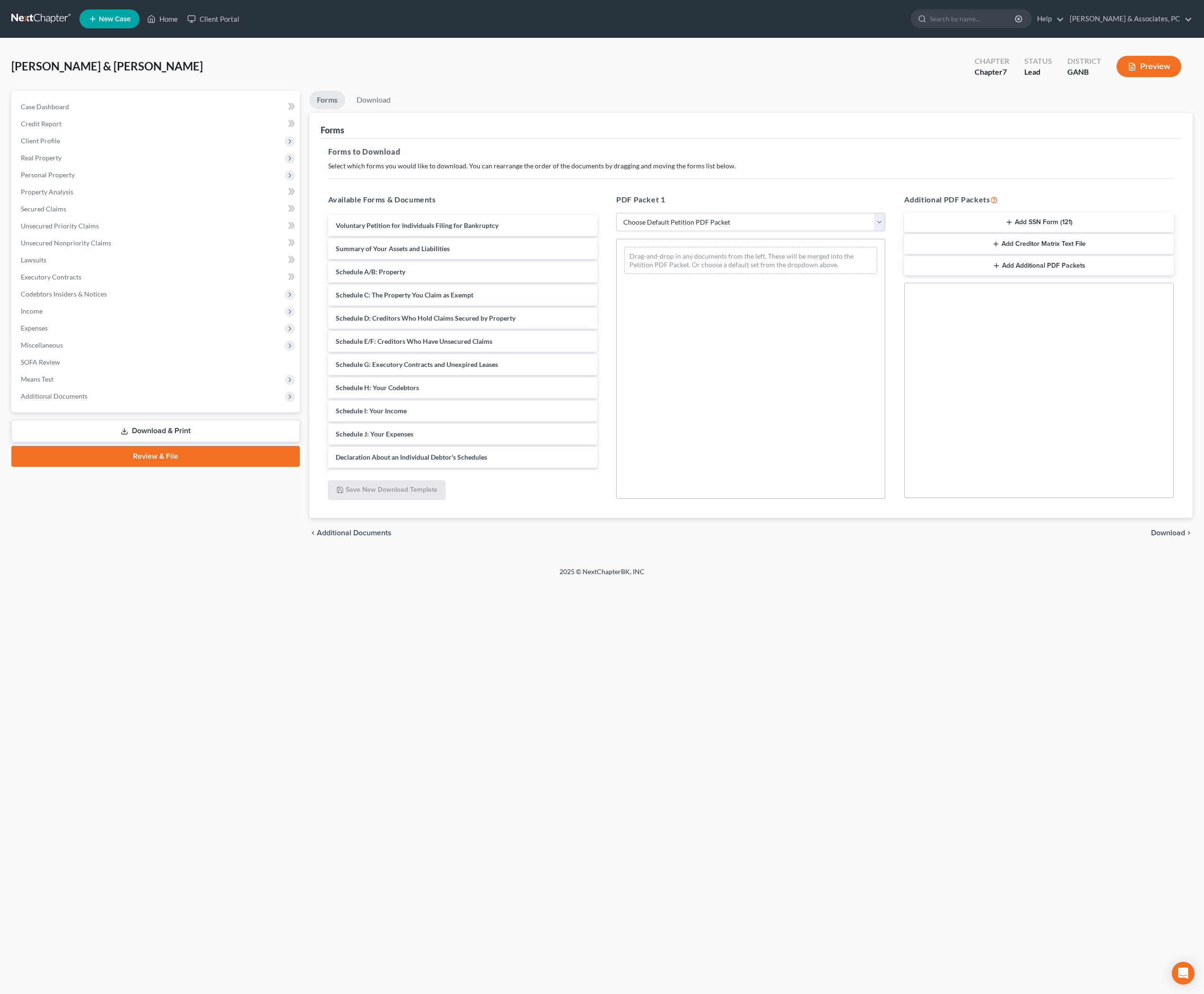
click at [230, 467] on link "Review & File" at bounding box center [155, 456] width 289 height 21
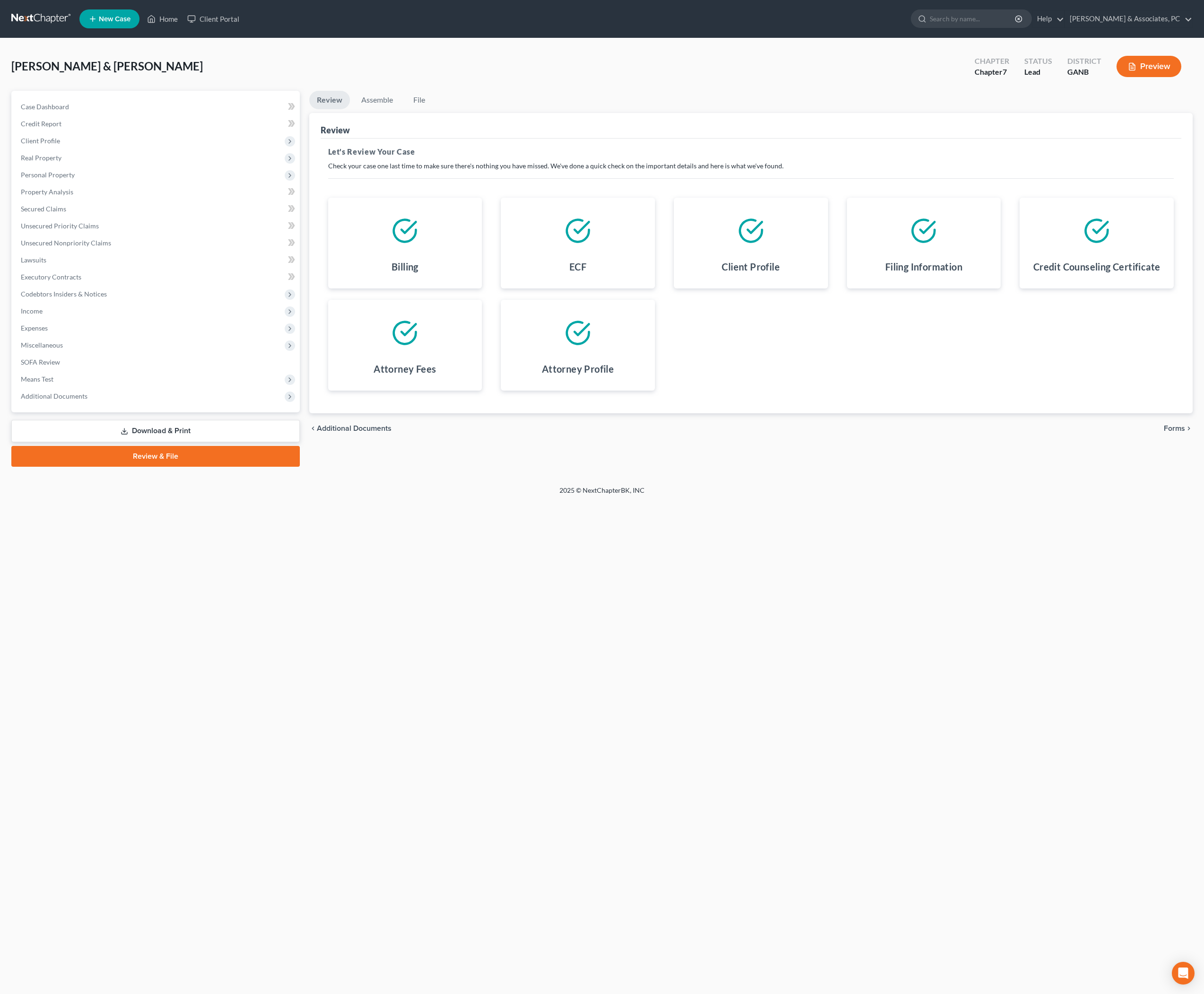
click at [1061, 402] on div "Billing ECF Client Profile Filing Information Credit Counseling Certificate Att…" at bounding box center [751, 294] width 865 height 216
click at [1163, 432] on span "Forms" at bounding box center [1174, 429] width 21 height 7
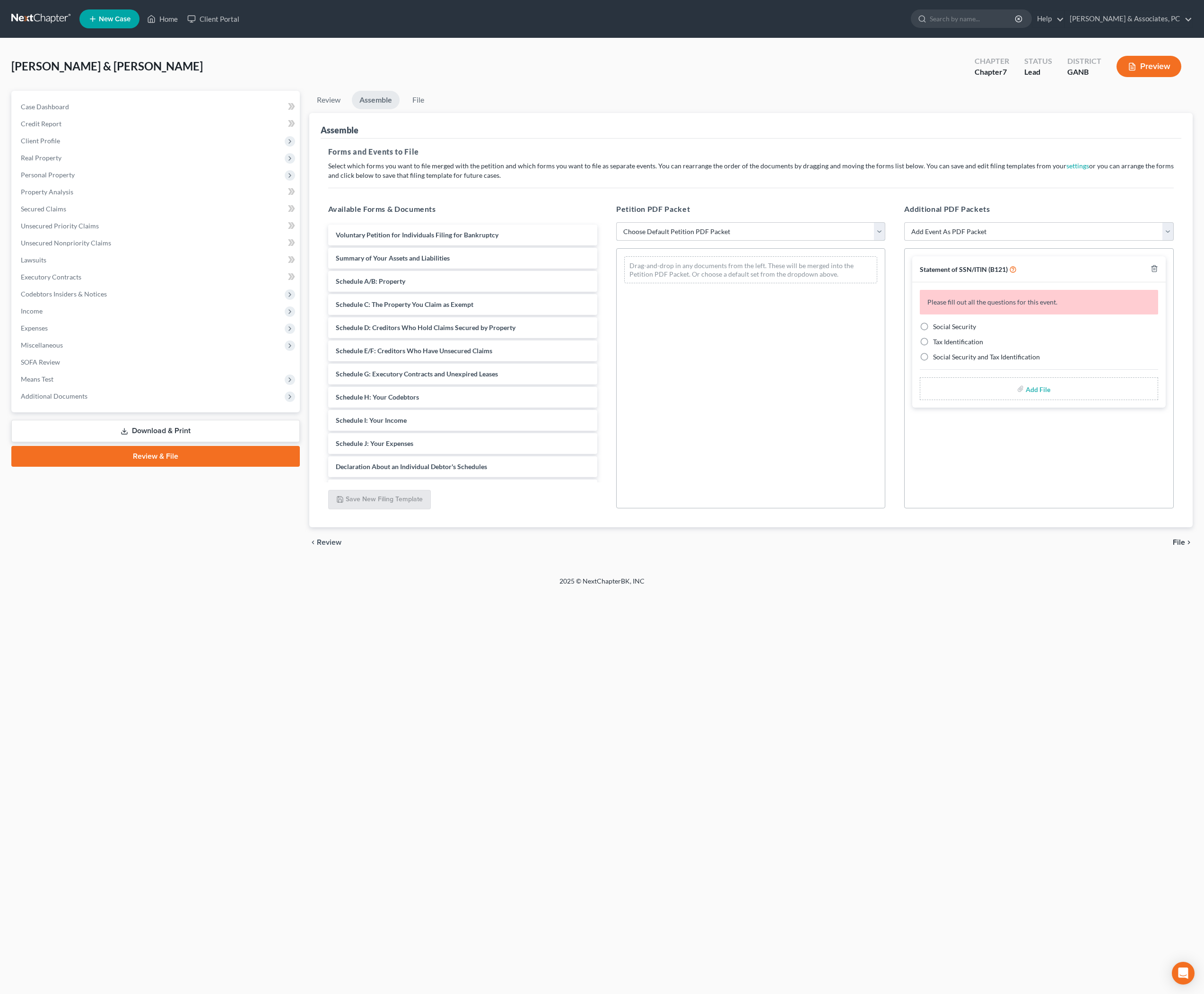
select select "0"
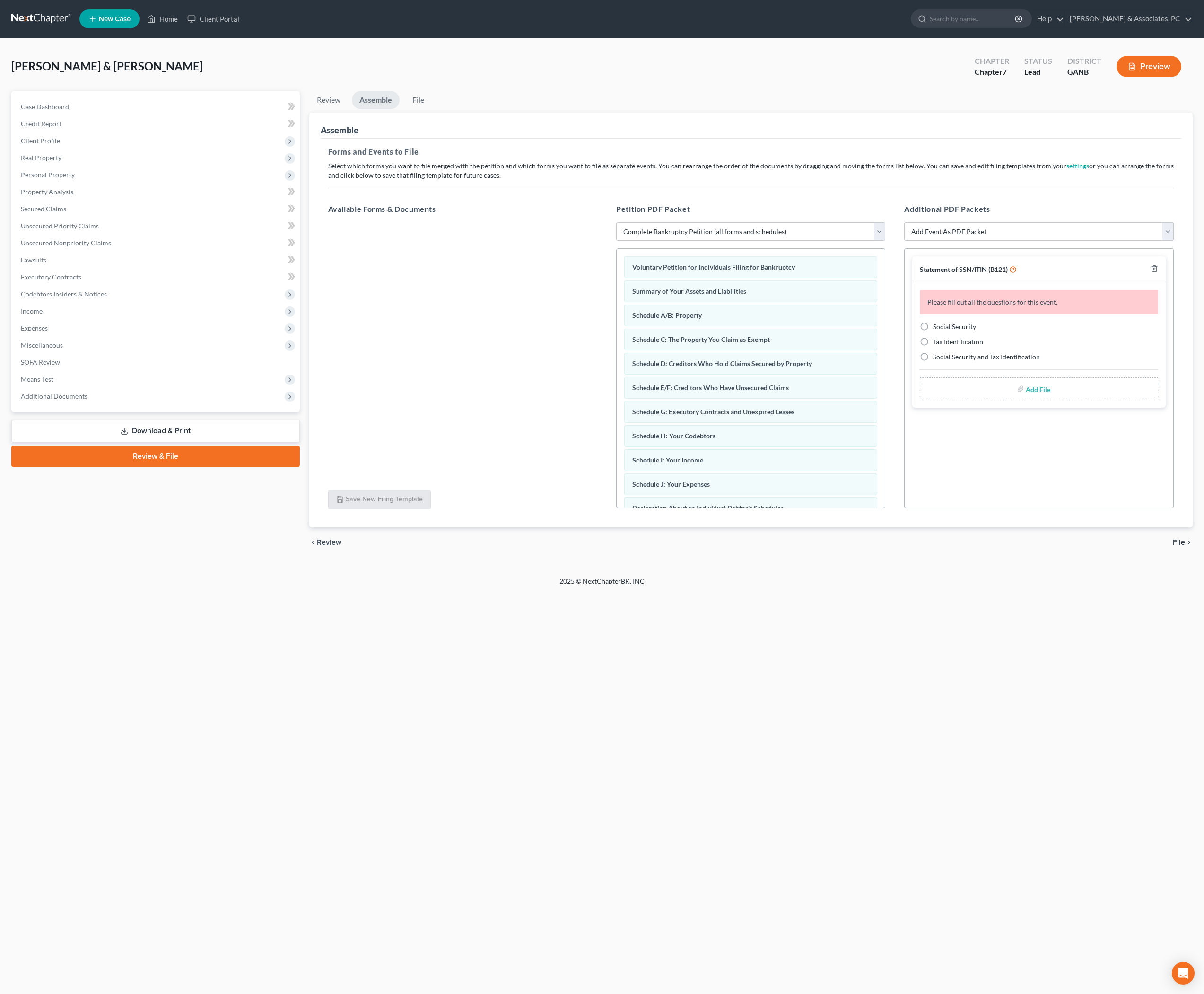
click at [184, 442] on link "Download & Print" at bounding box center [155, 431] width 289 height 22
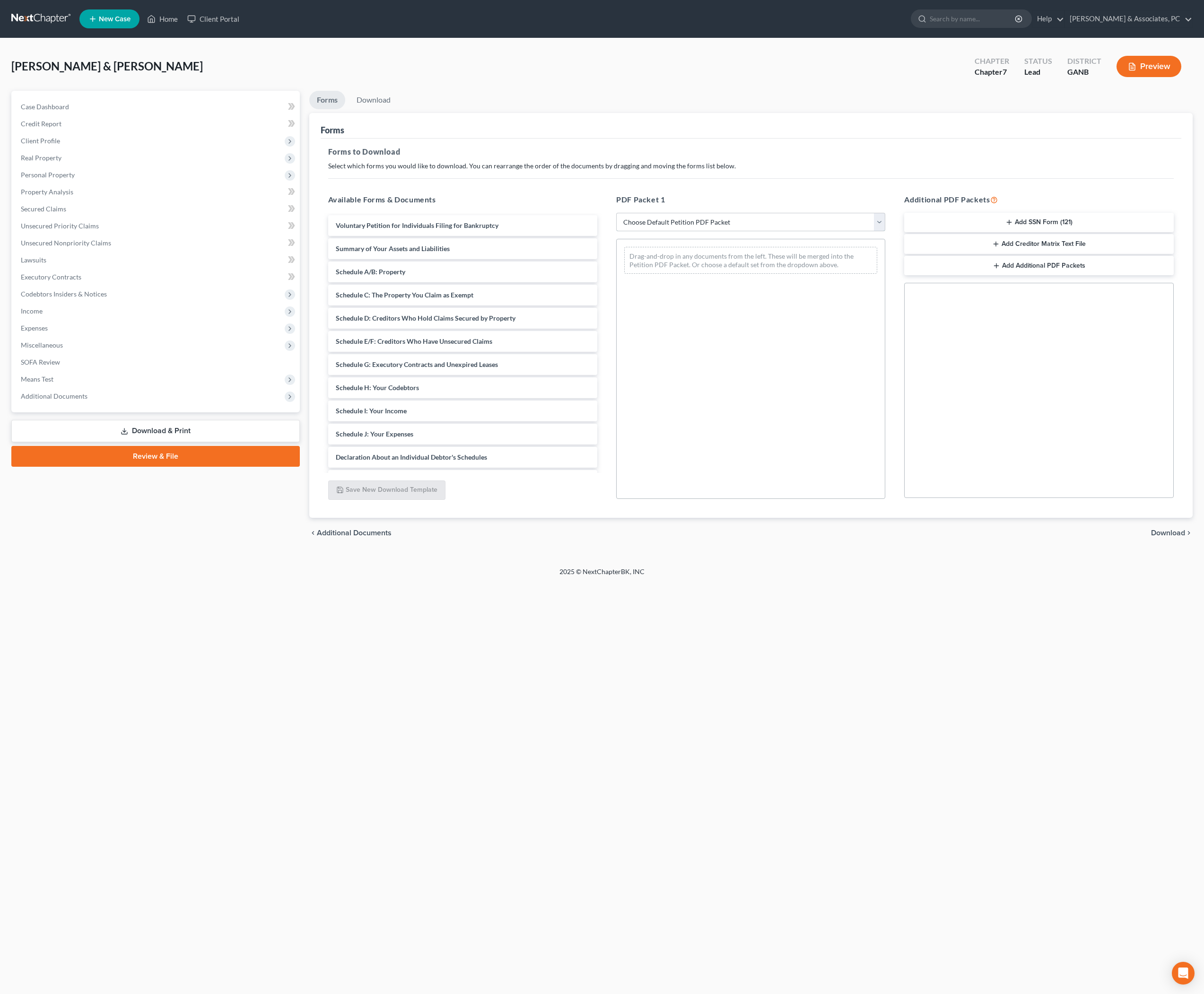
select select "0"
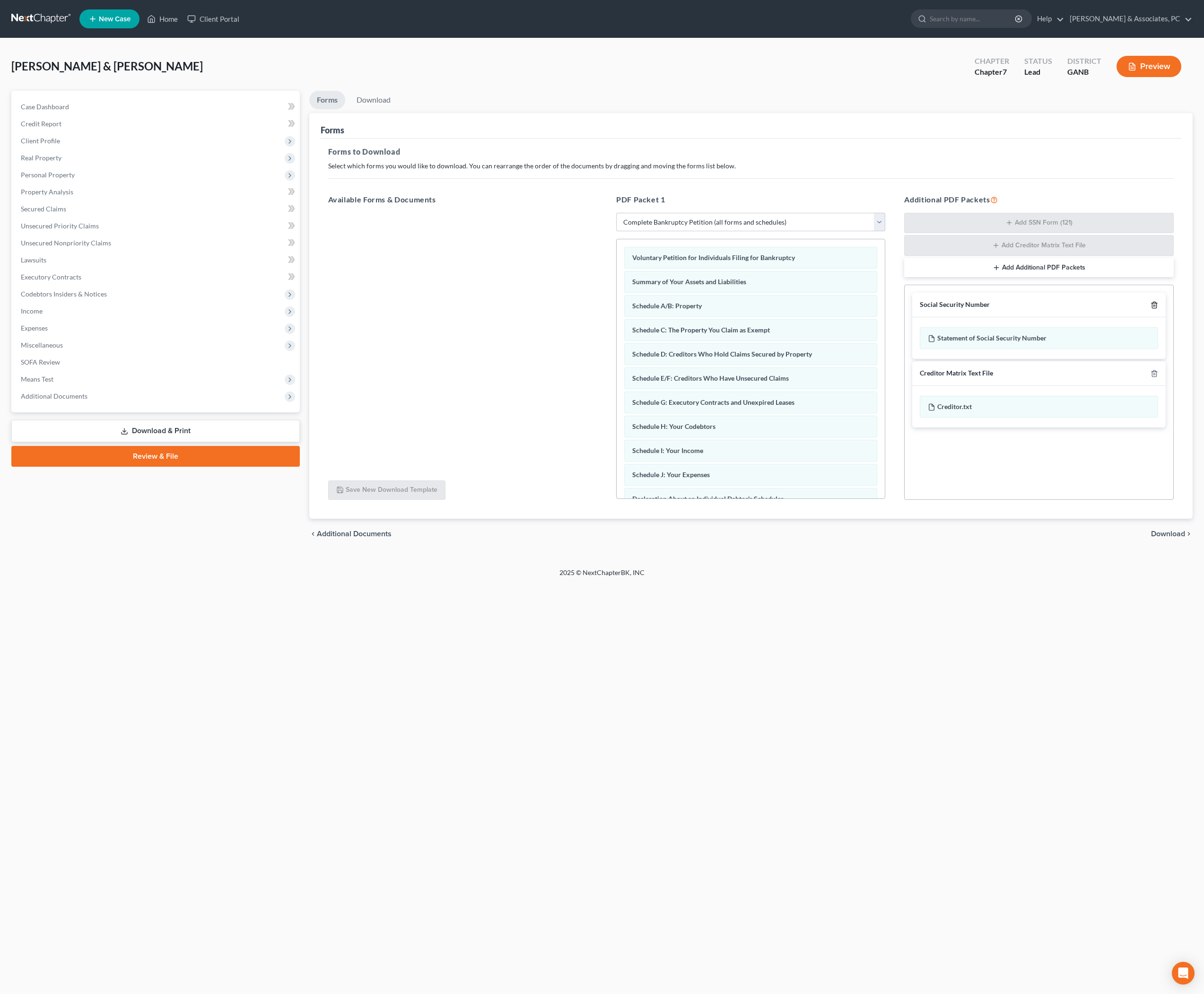
click at [1150, 309] on icon "button" at bounding box center [1154, 305] width 7 height 7
click at [1150, 308] on icon "button" at bounding box center [1154, 304] width 7 height 7
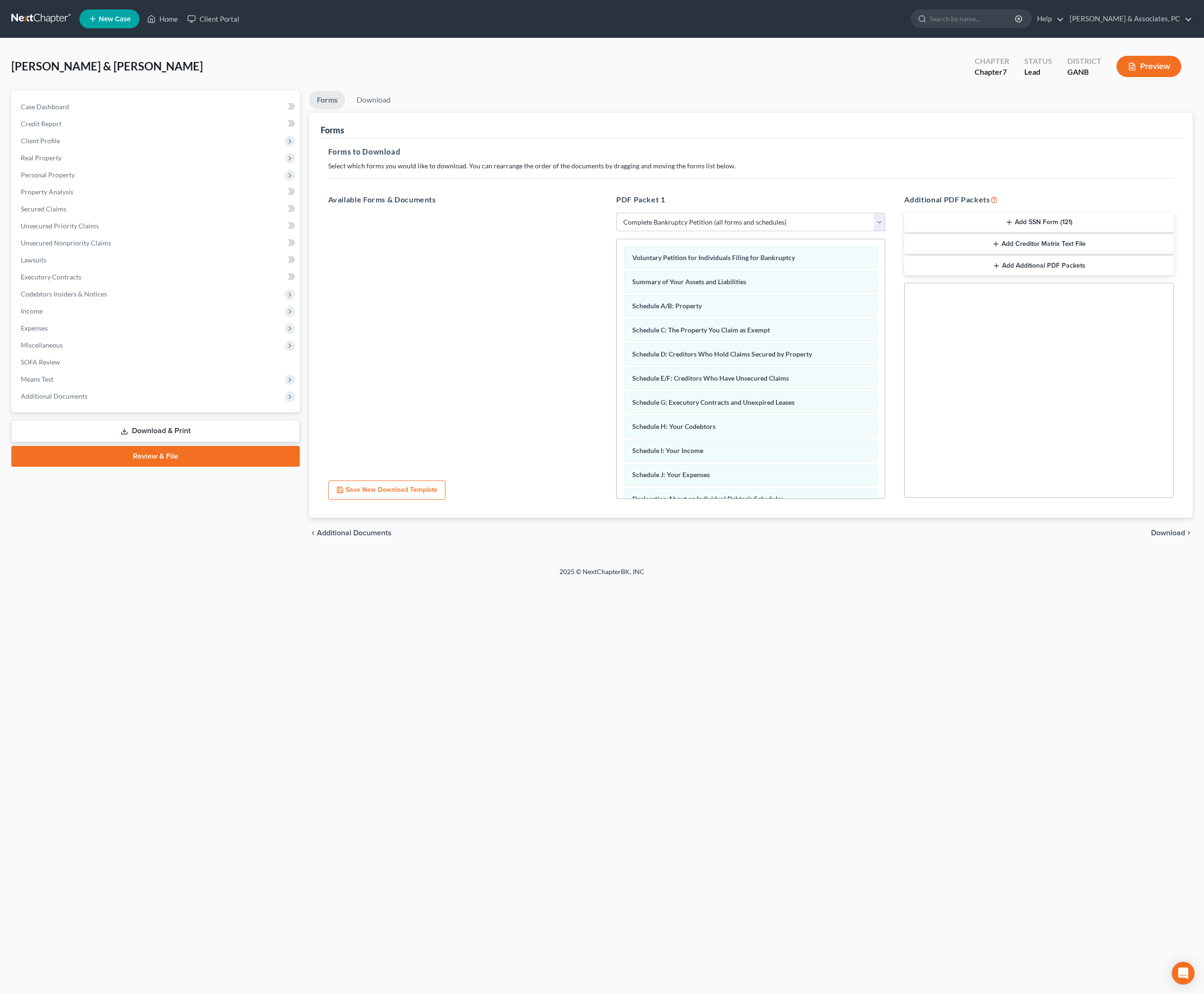
click at [1177, 537] on span "Download" at bounding box center [1168, 532] width 34 height 7
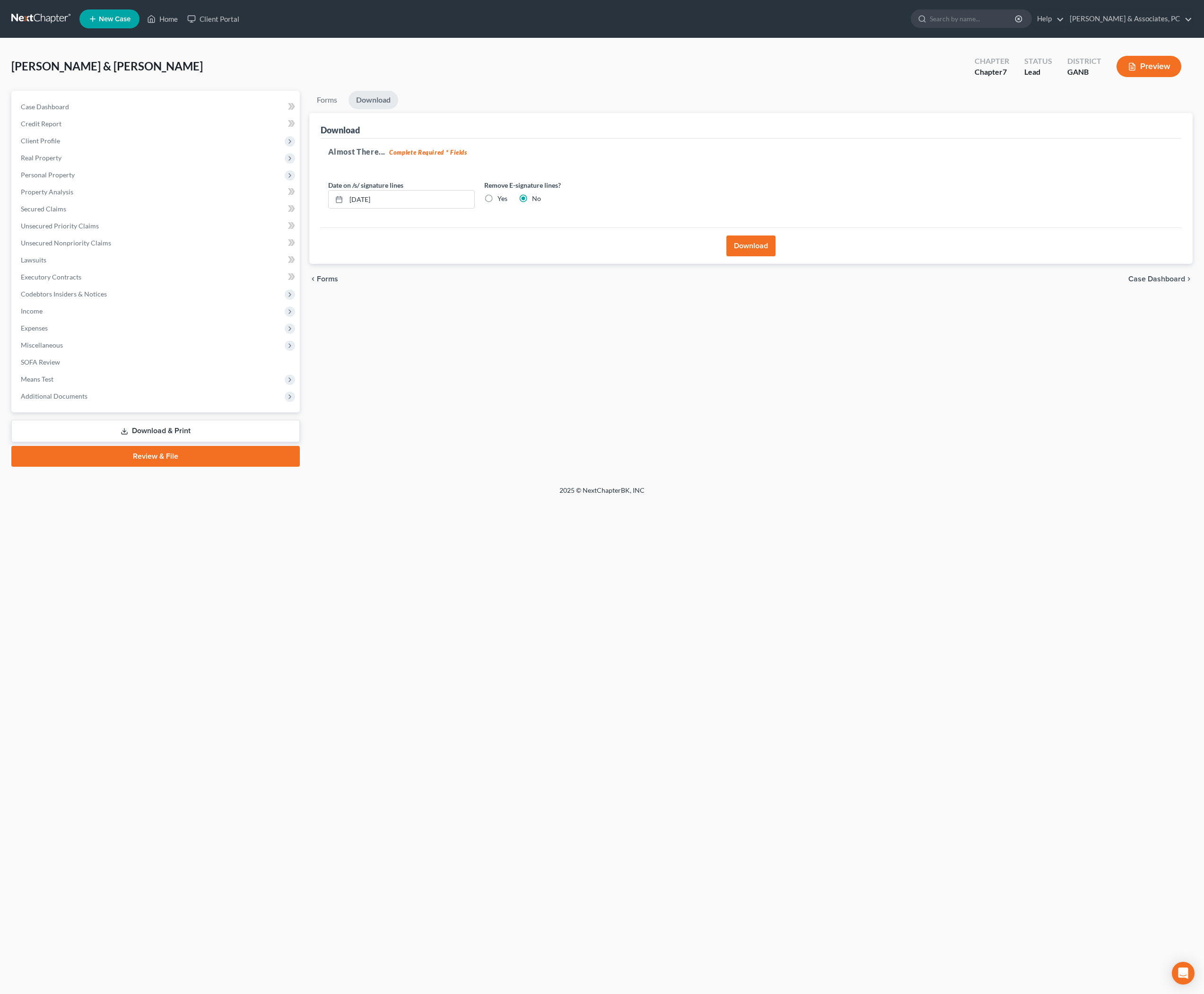
click at [758, 256] on button "Download" at bounding box center [750, 246] width 49 height 21
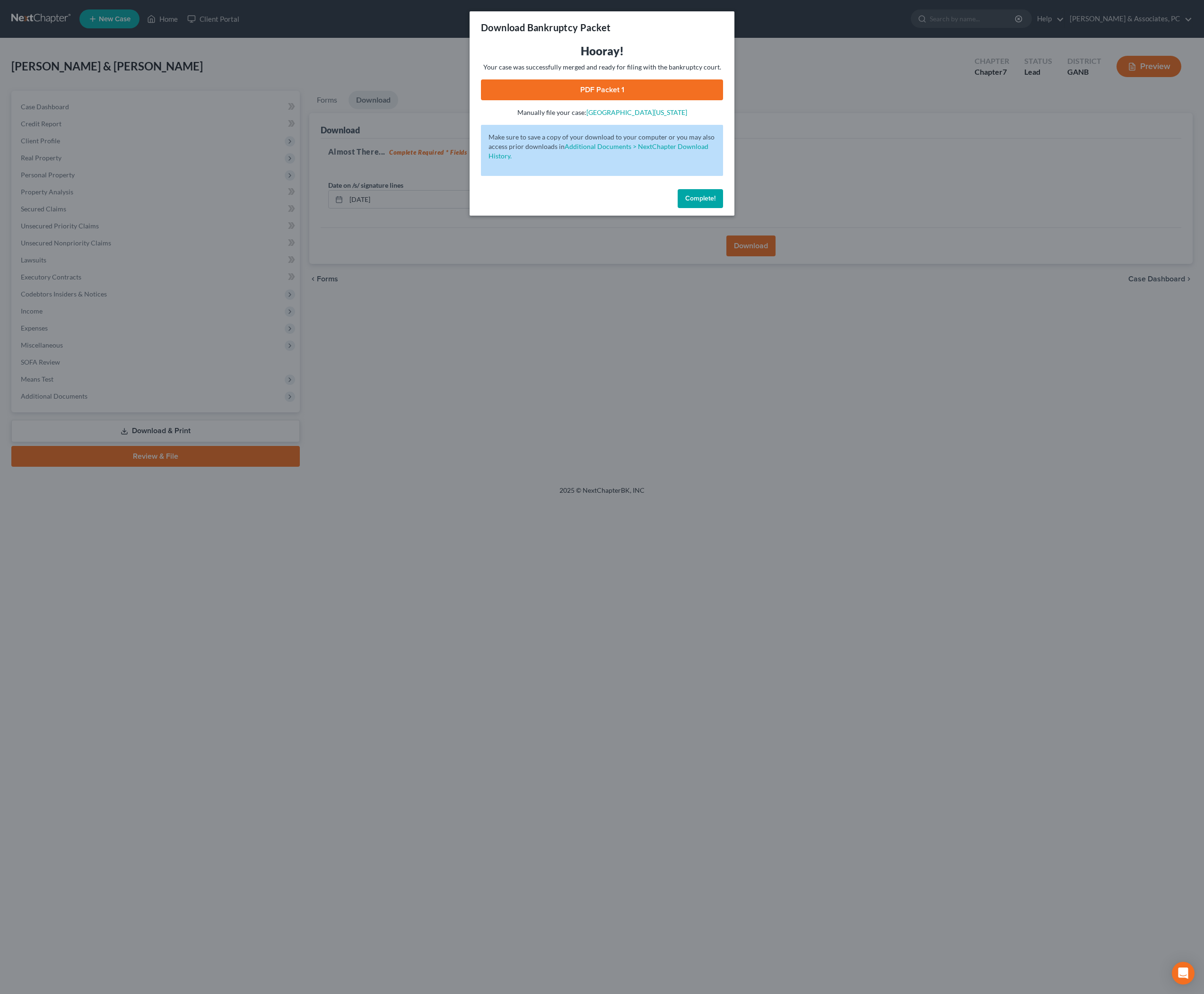
click at [620, 100] on link "PDF Packet 1" at bounding box center [602, 90] width 242 height 21
